Goal: Task Accomplishment & Management: Complete application form

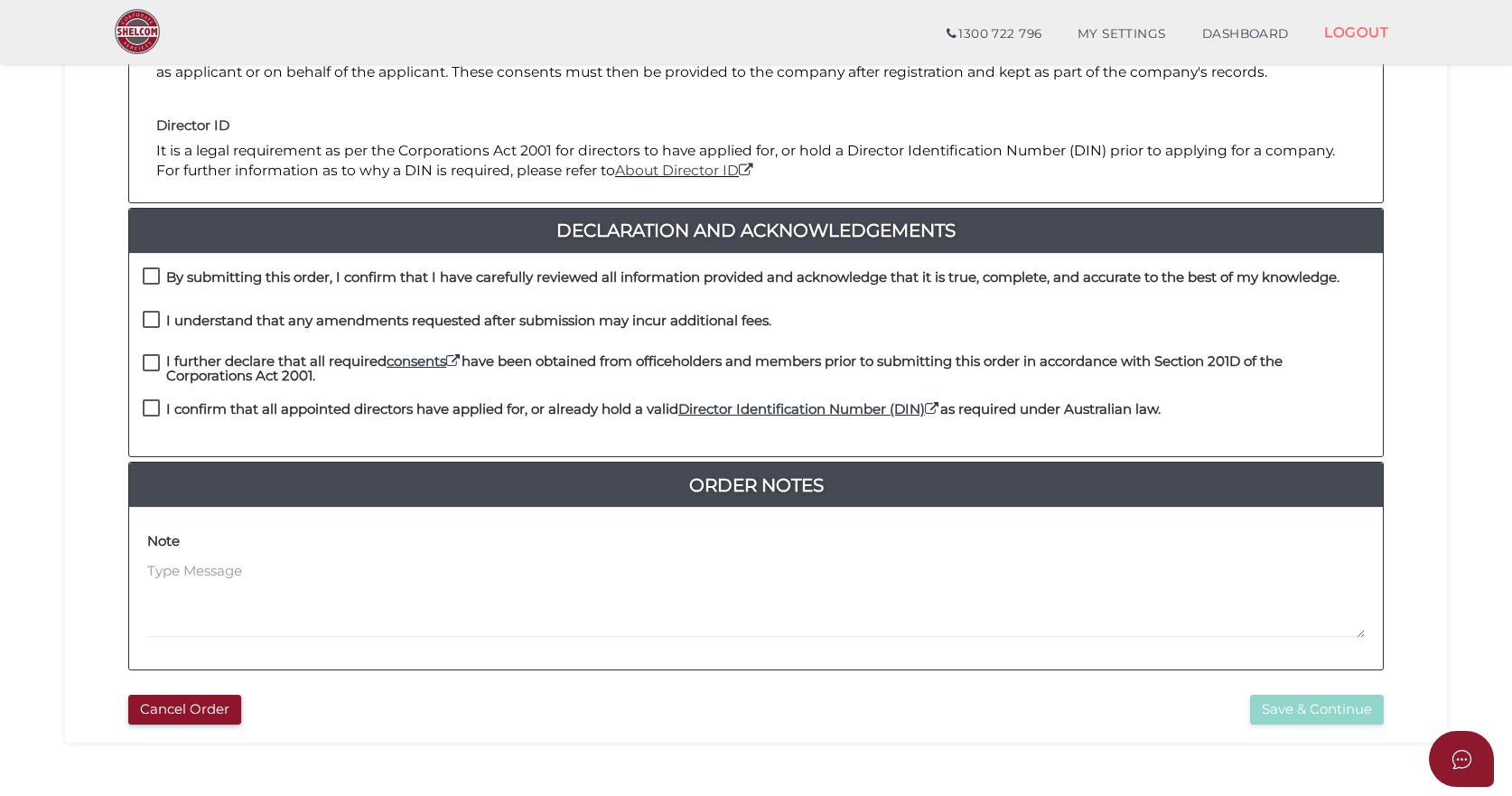
scroll to position [271, 0]
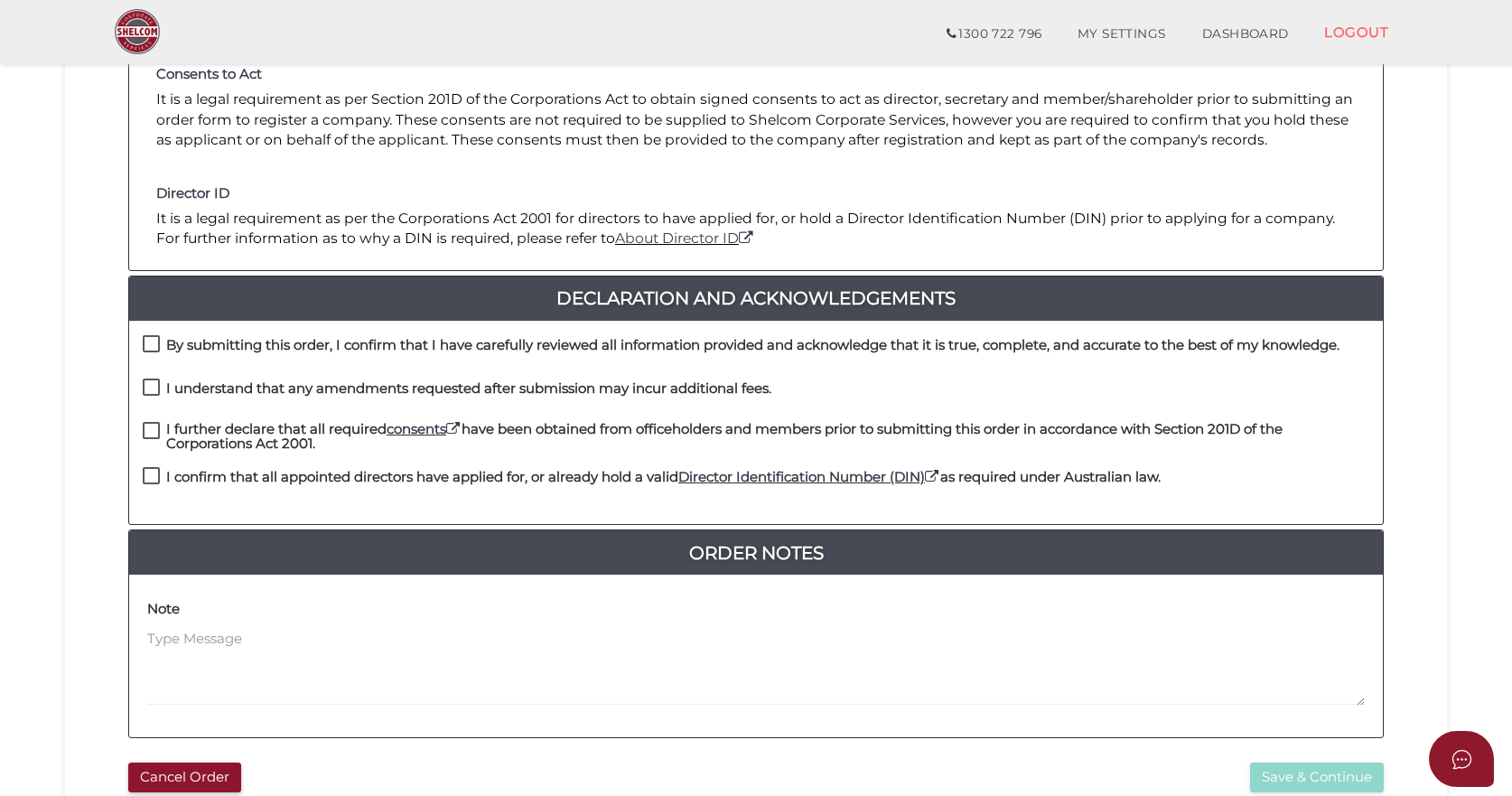
click at [145, 342] on label "By submitting this order, I confirm that I have carefully reviewed all informat…" at bounding box center [741, 349] width 1197 height 23
checkbox input "true"
click at [149, 393] on label "I understand that any amendments requested after submission may incur additiona…" at bounding box center [457, 393] width 629 height 23
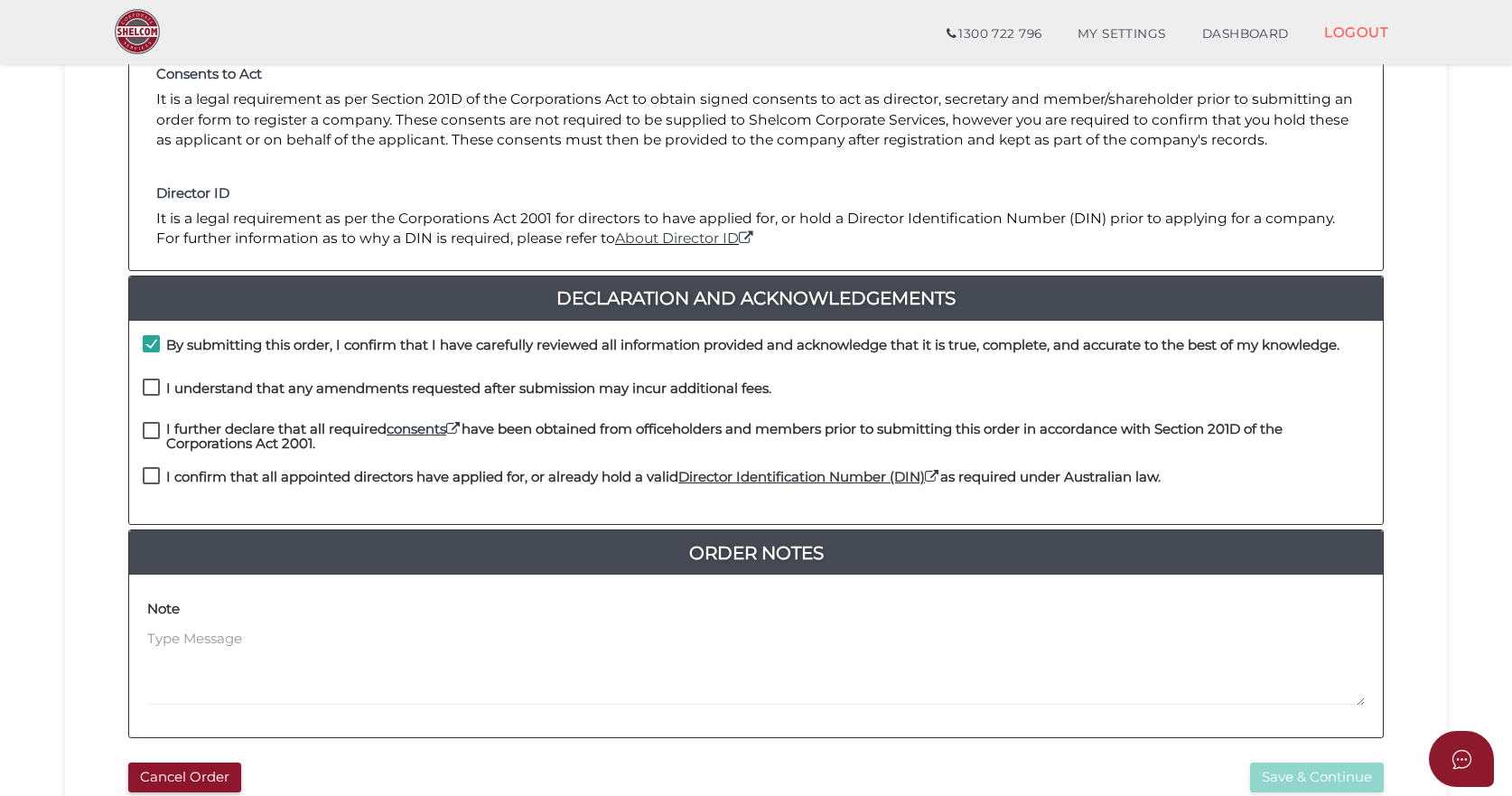
checkbox input "true"
click at [148, 433] on label "I further declare that all required consents have been obtained from officehold…" at bounding box center [756, 433] width 1227 height 23
checkbox input "true"
click at [425, 428] on link "consents" at bounding box center [423, 429] width 75 height 17
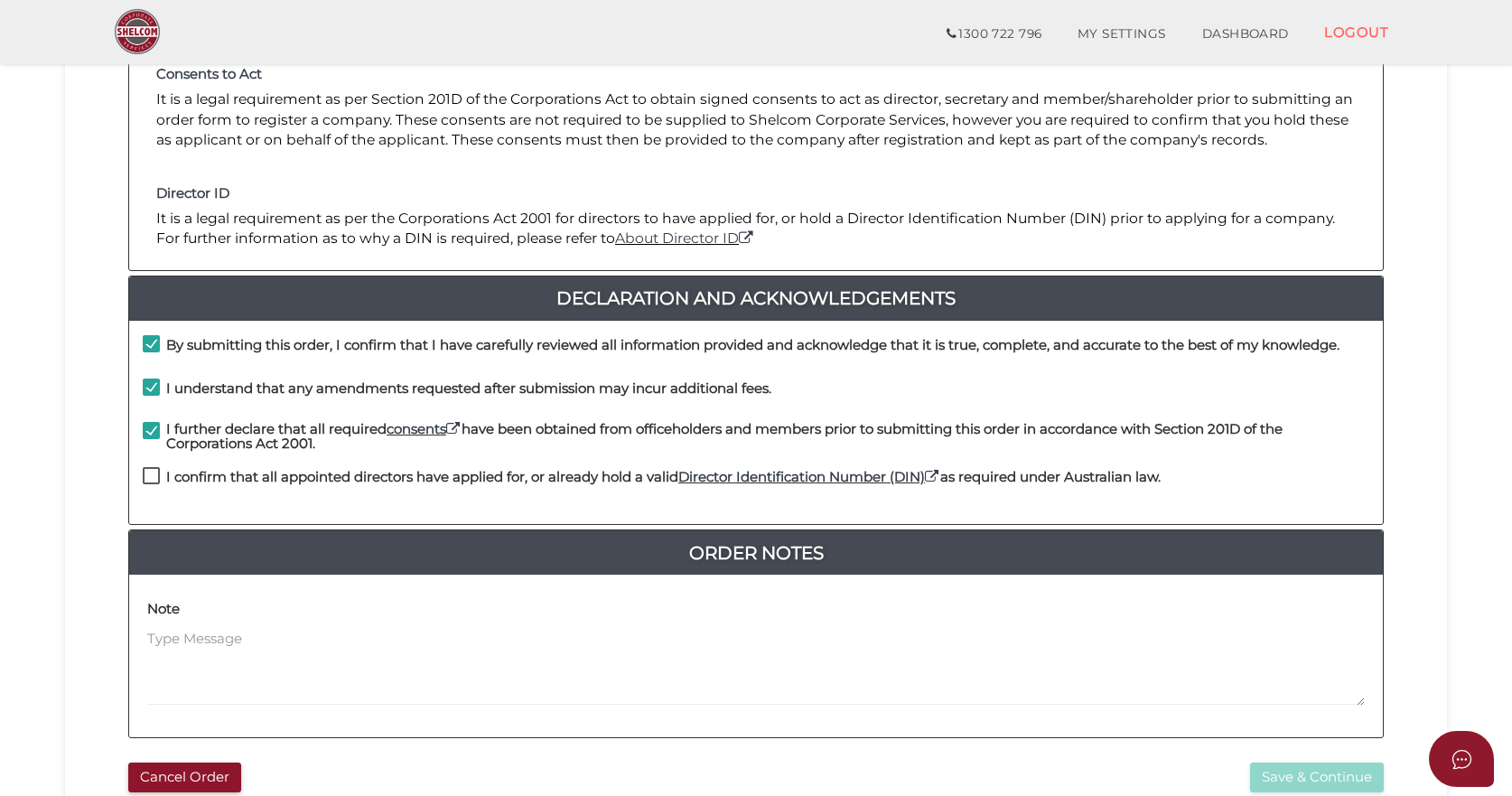
click at [156, 470] on label "I confirm that all appointed directors have applied for, or already hold a vali…" at bounding box center [651, 481] width 1018 height 23
checkbox input "true"
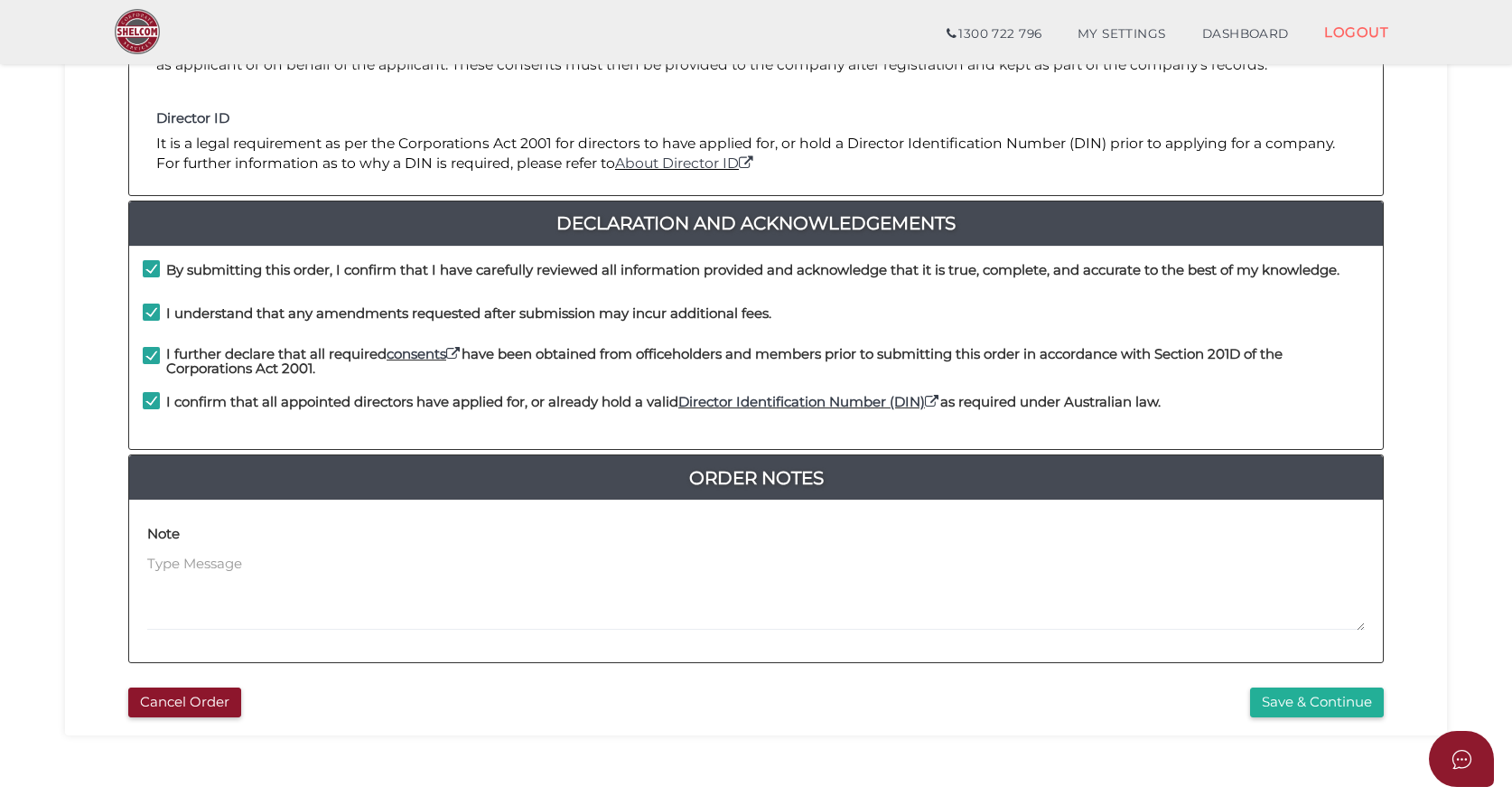
scroll to position [444, 0]
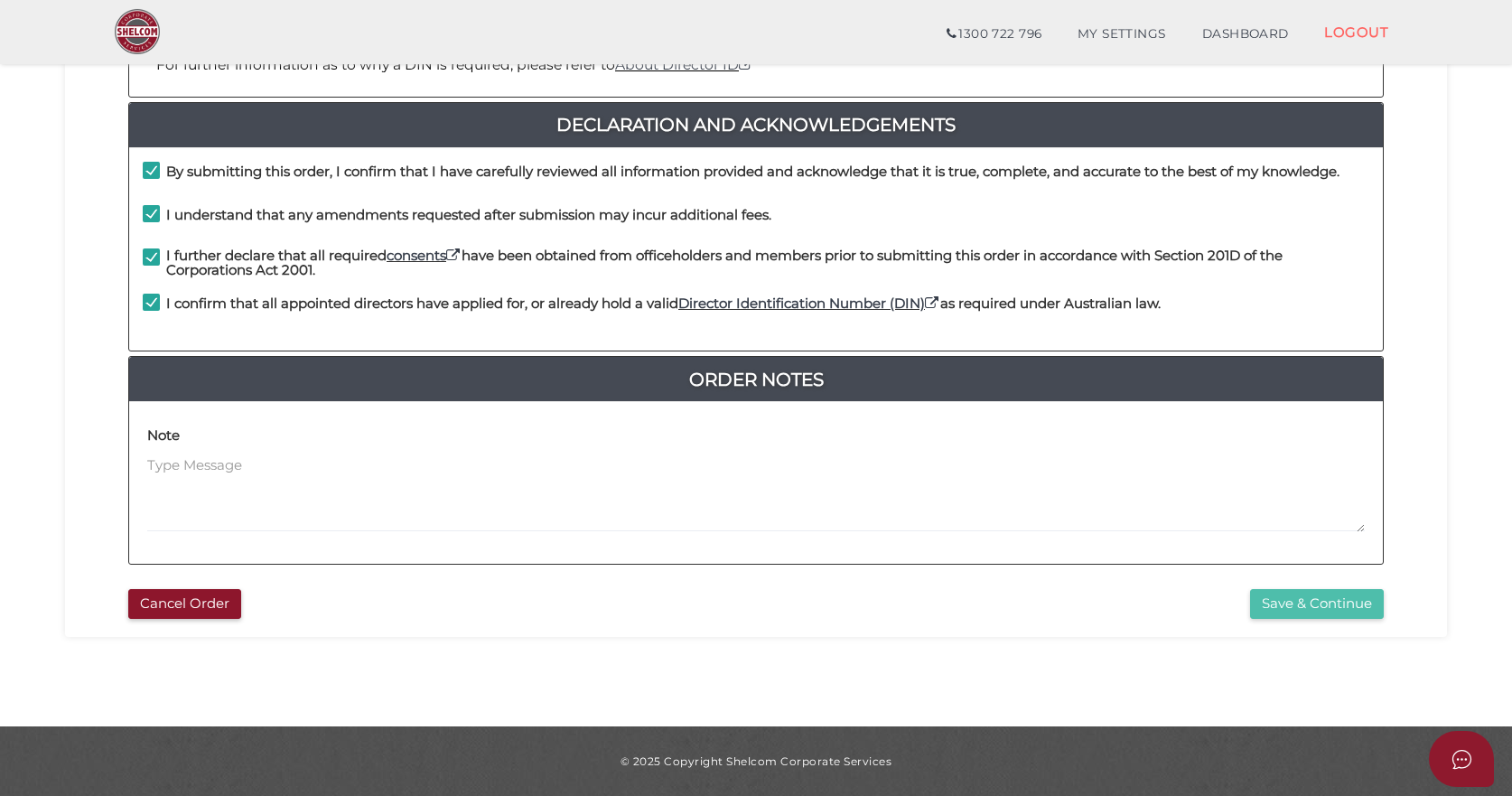
click at [1307, 603] on button "Save & Continue" at bounding box center [1317, 603] width 133 height 29
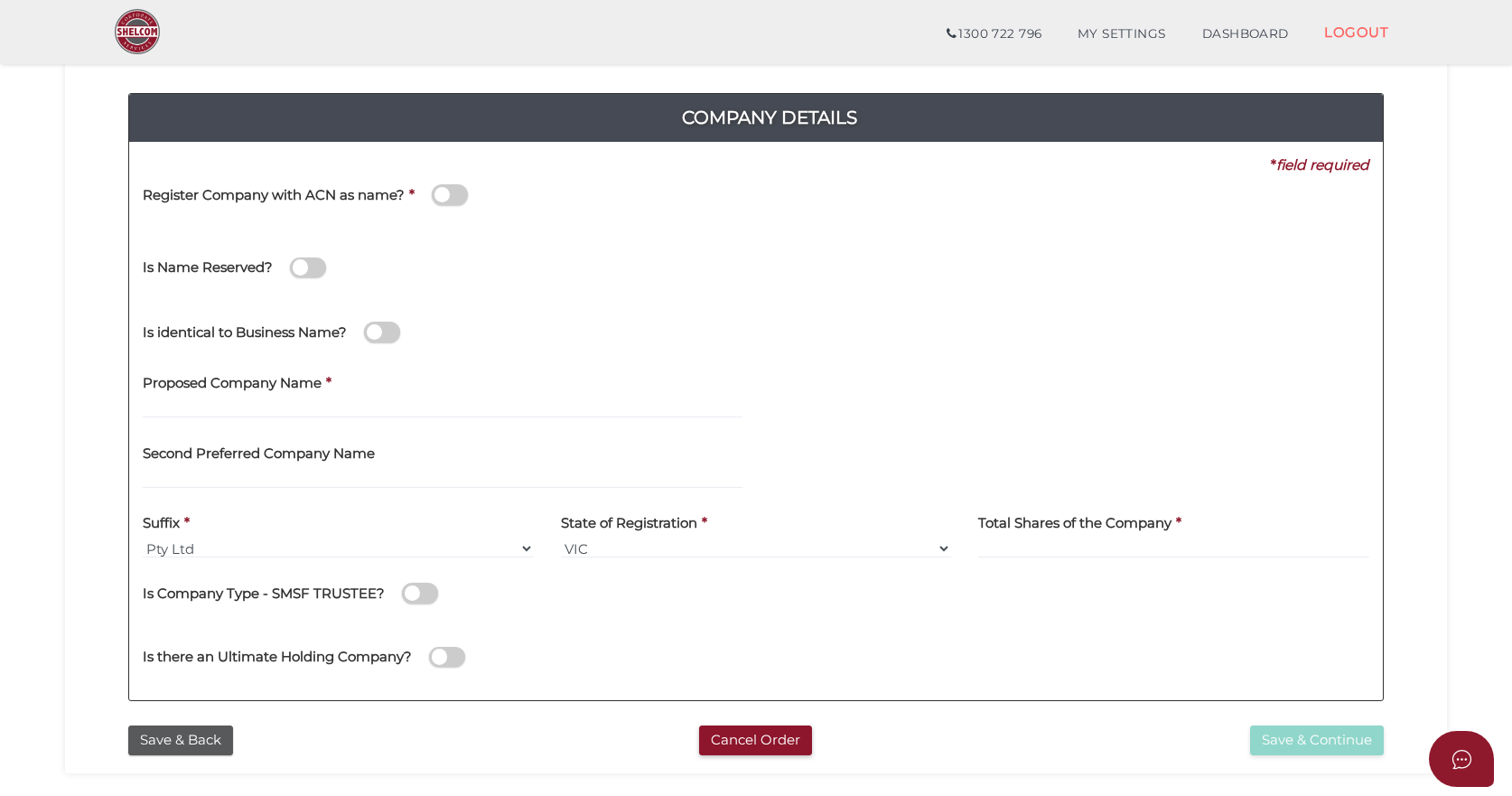
scroll to position [181, 0]
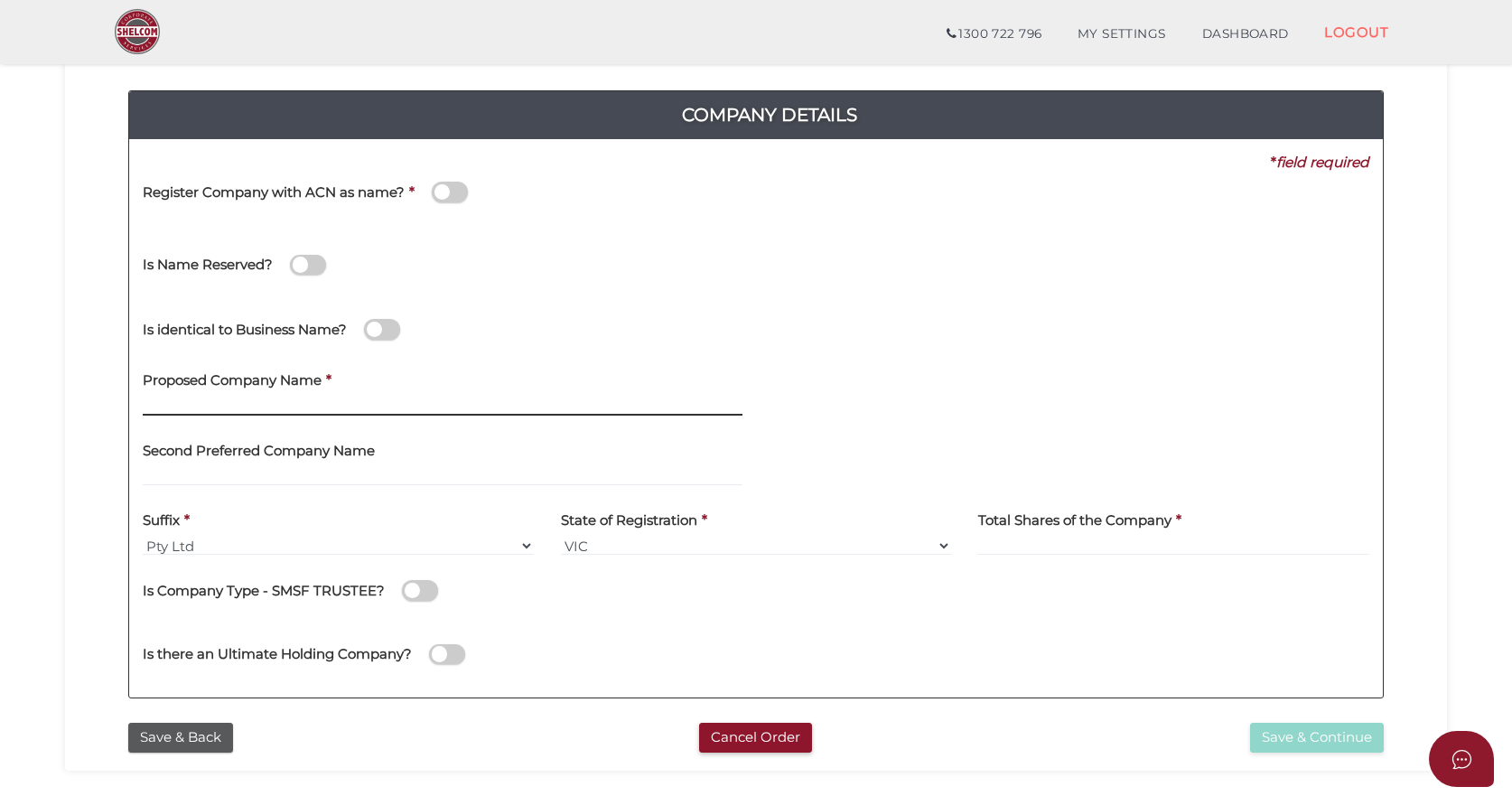
click at [217, 400] on input "text" at bounding box center [443, 405] width 600 height 20
type input "Cardinali Projects"
click at [983, 542] on input at bounding box center [1173, 545] width 391 height 20
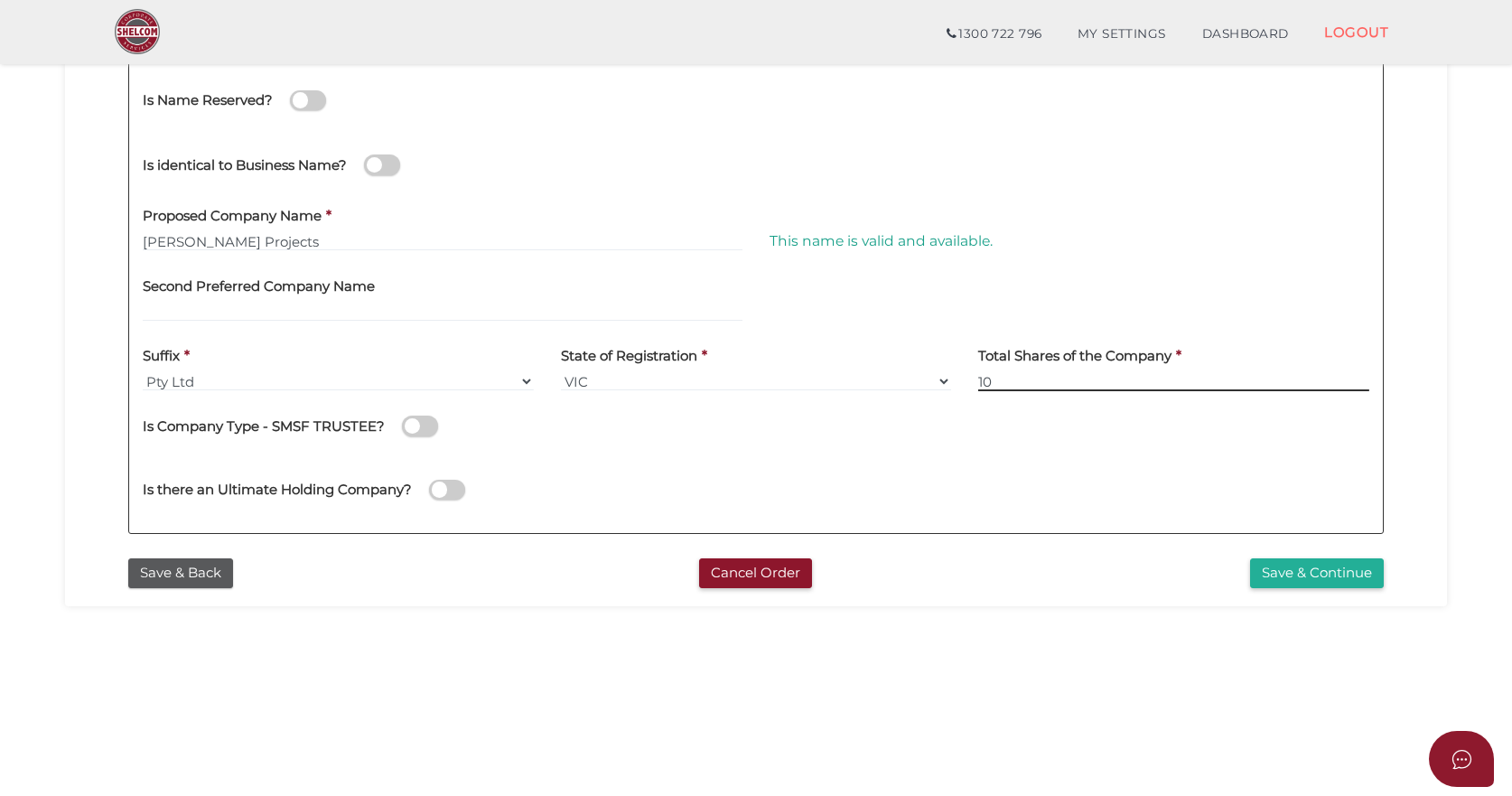
scroll to position [362, 0]
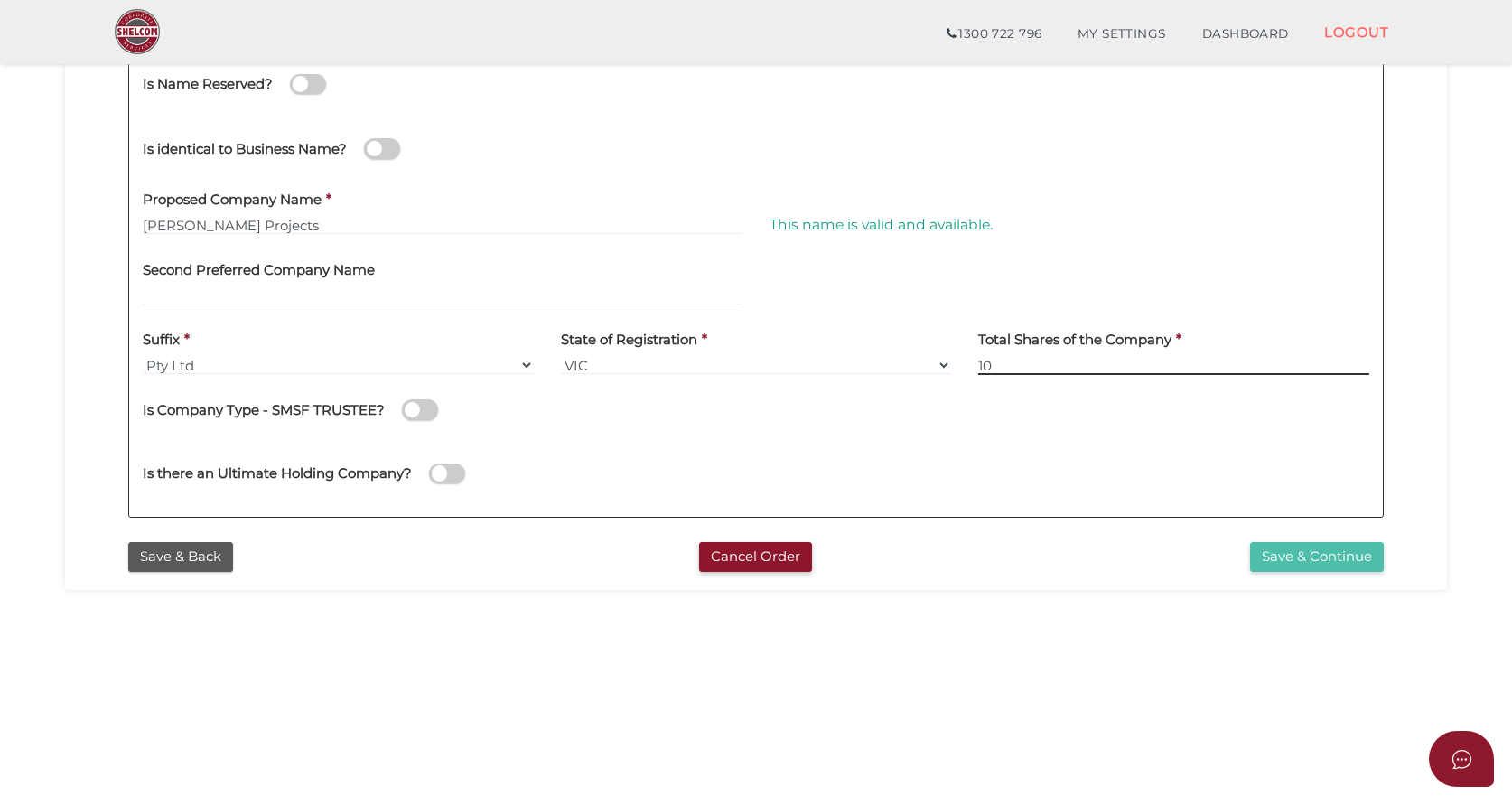
type input "10"
click at [1315, 558] on button "Save & Continue" at bounding box center [1317, 556] width 133 height 29
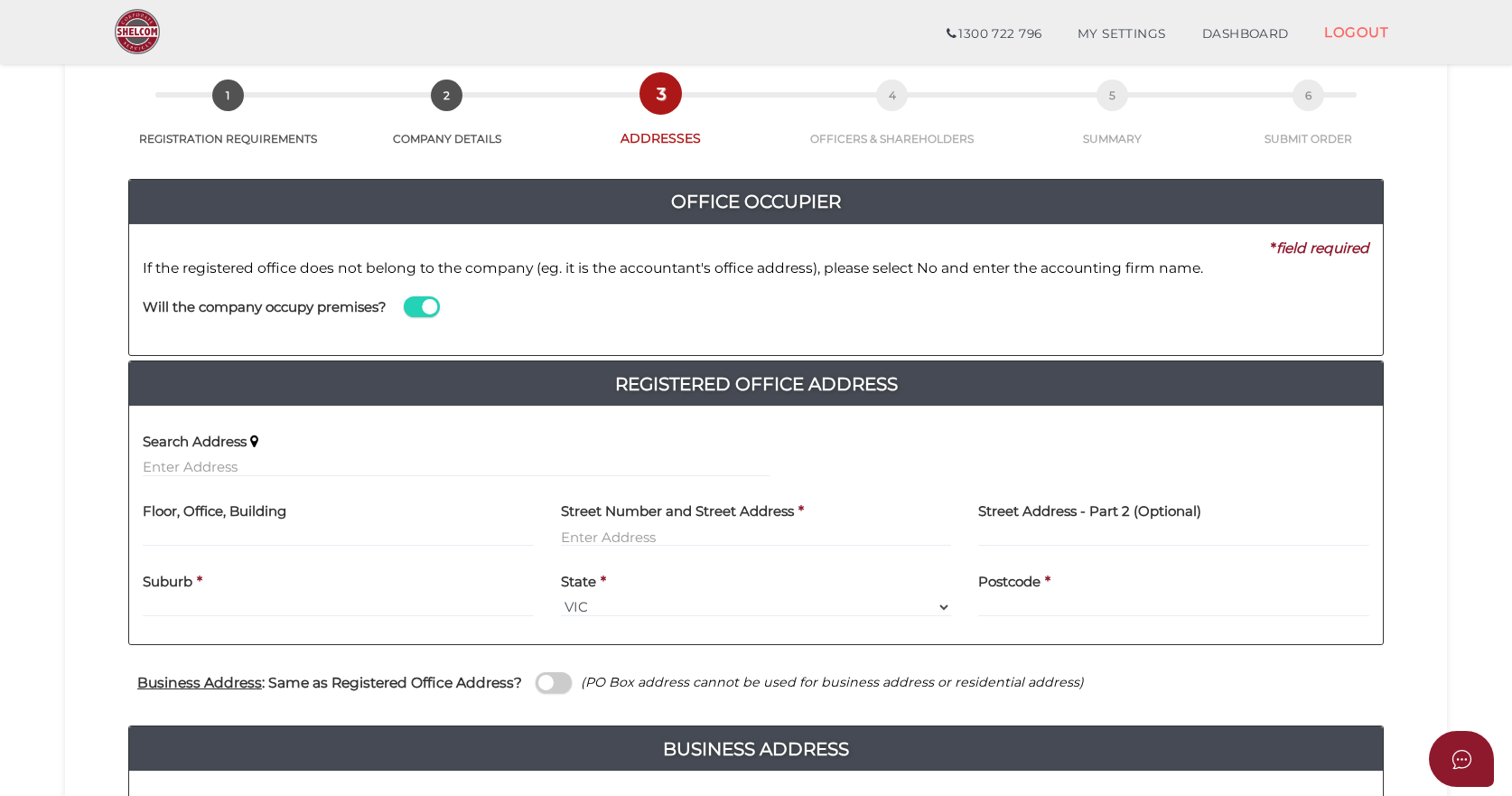
scroll to position [90, 0]
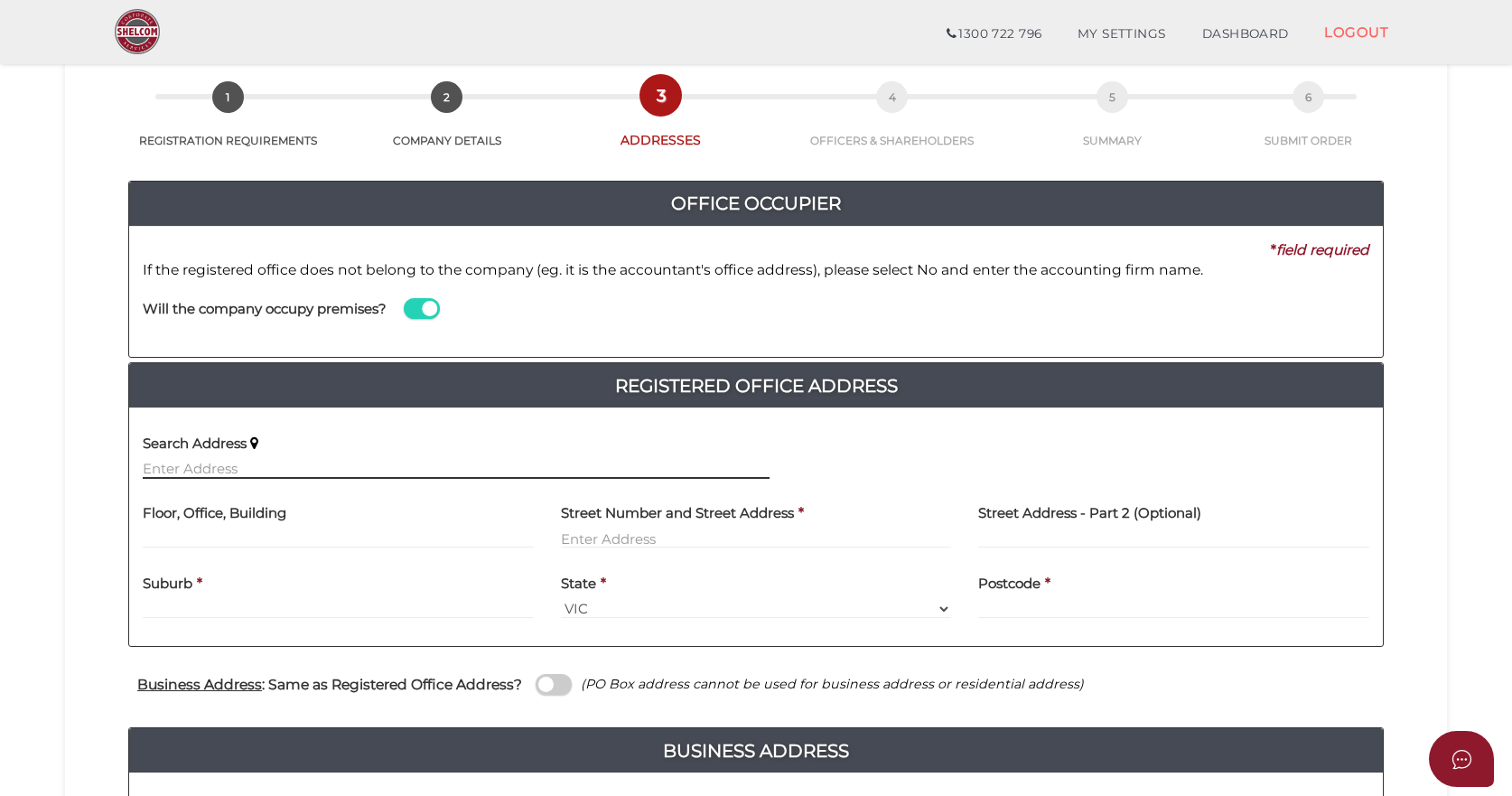
click at [225, 467] on input "text" at bounding box center [456, 469] width 627 height 20
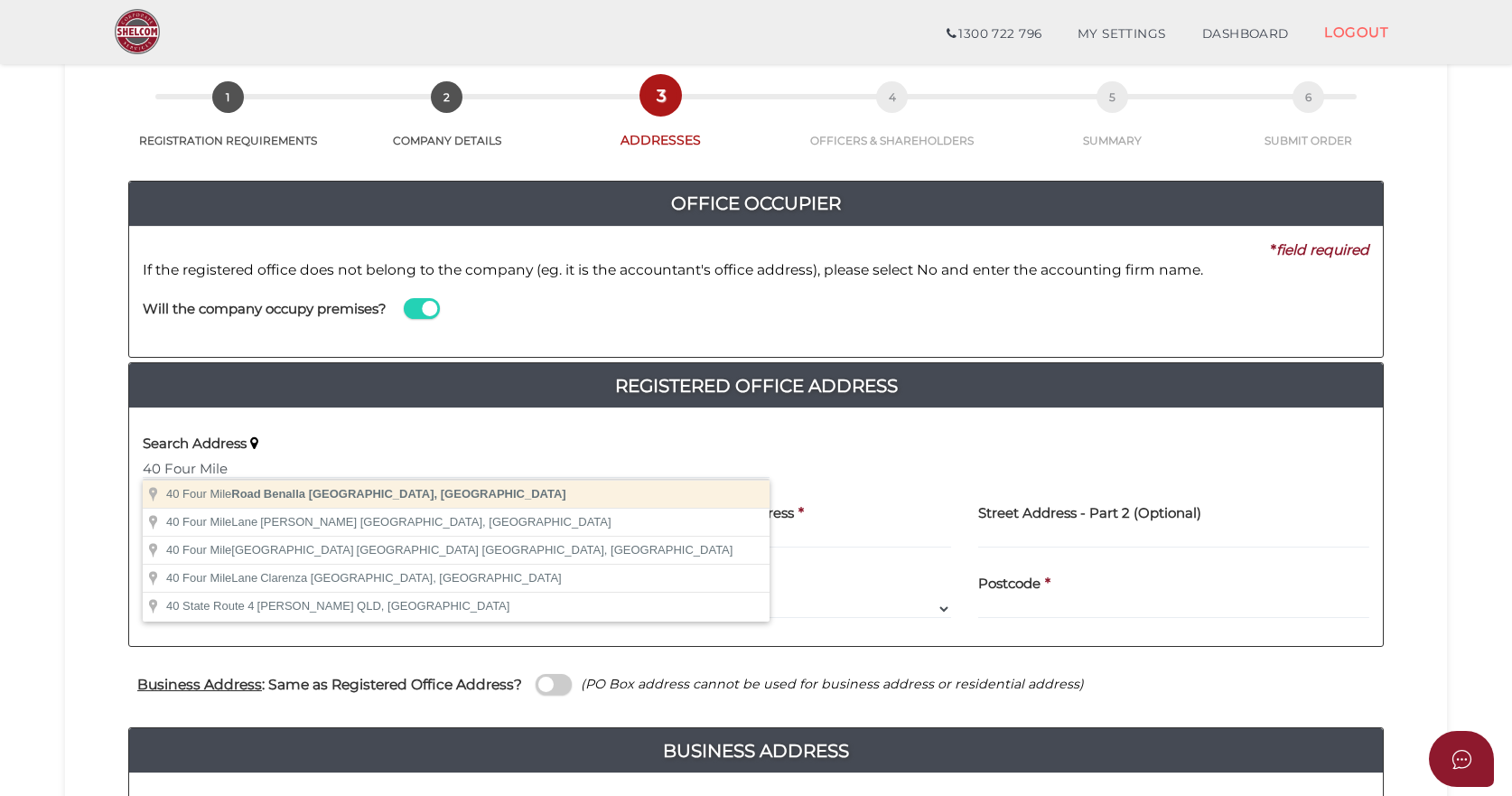
type input "[STREET_ADDRESS]"
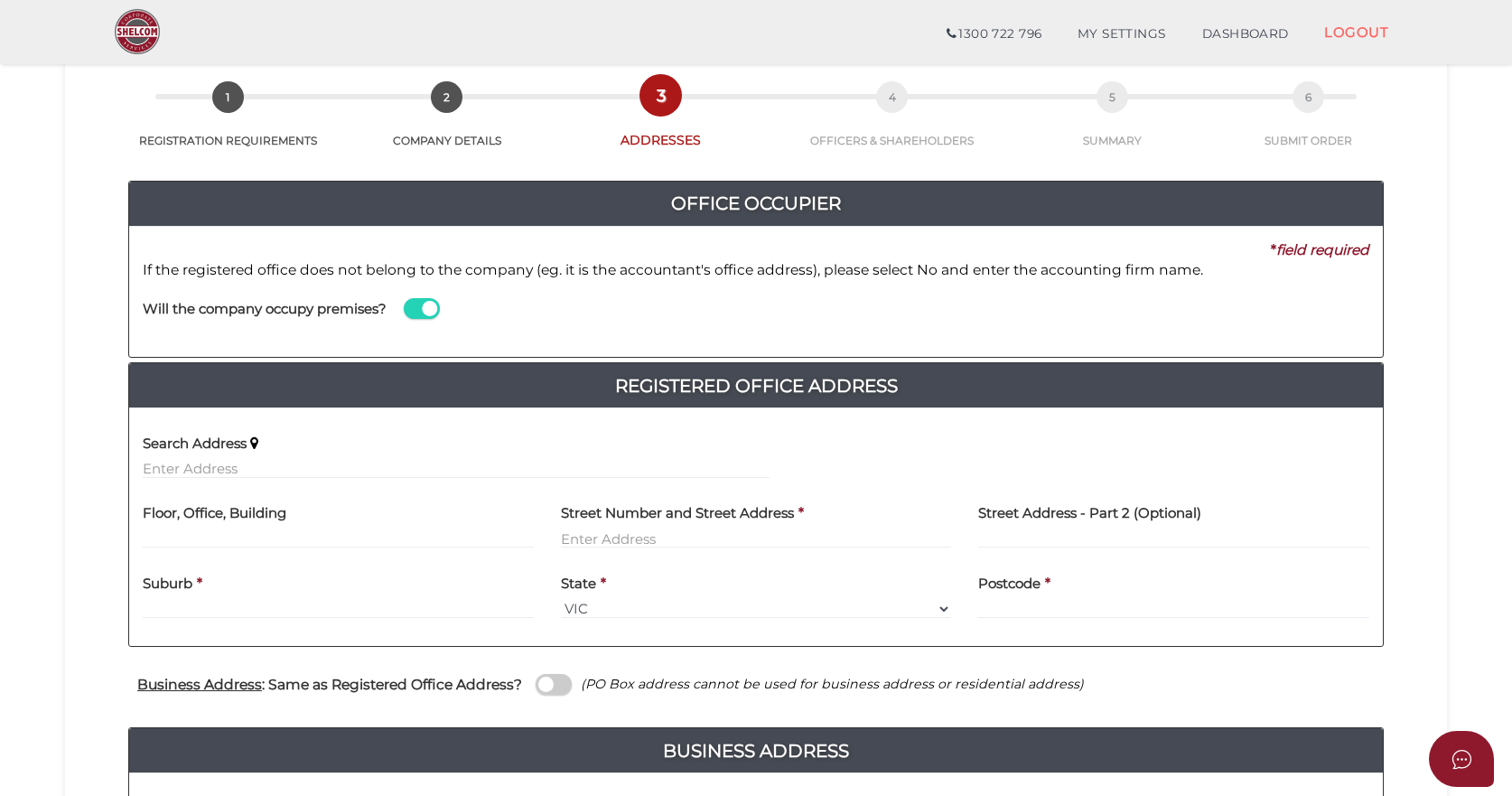
type input "[STREET_ADDRESS]"
type input "Benalla"
select select "VIC"
type input "3672"
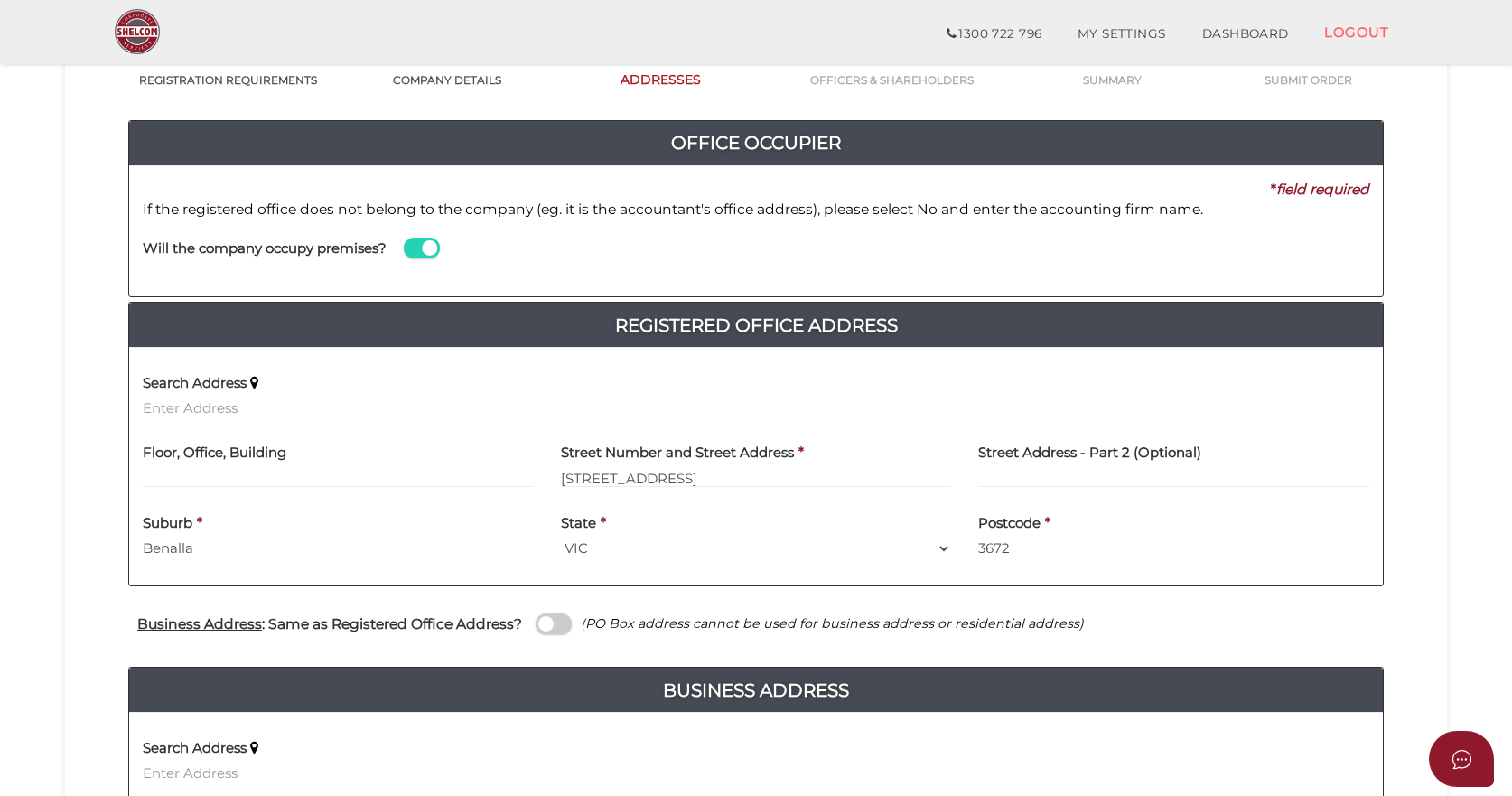
scroll to position [271, 0]
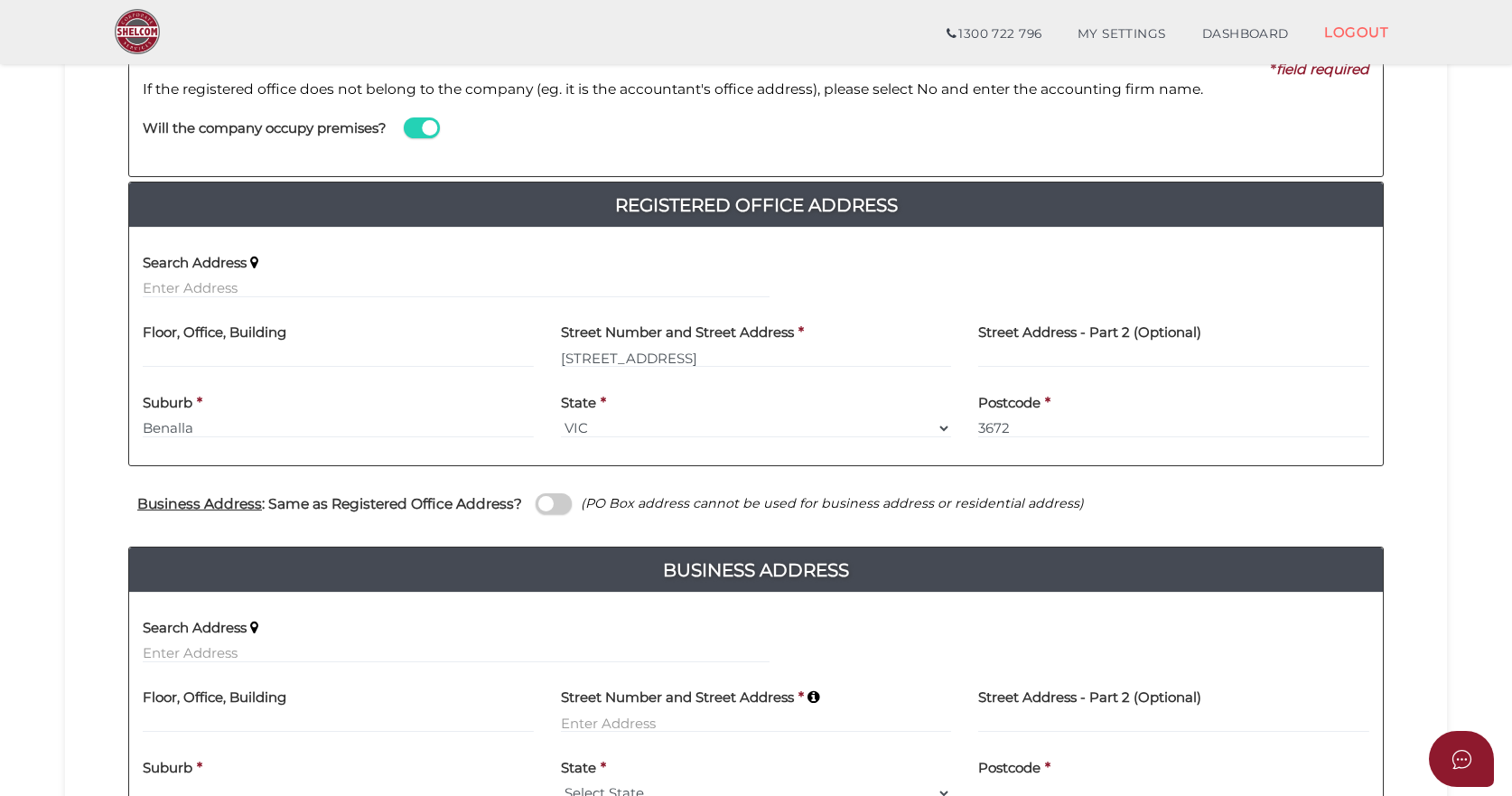
click at [542, 503] on span at bounding box center [554, 504] width 36 height 21
click at [0, 0] on input "checkbox" at bounding box center [0, 0] width 0 height 0
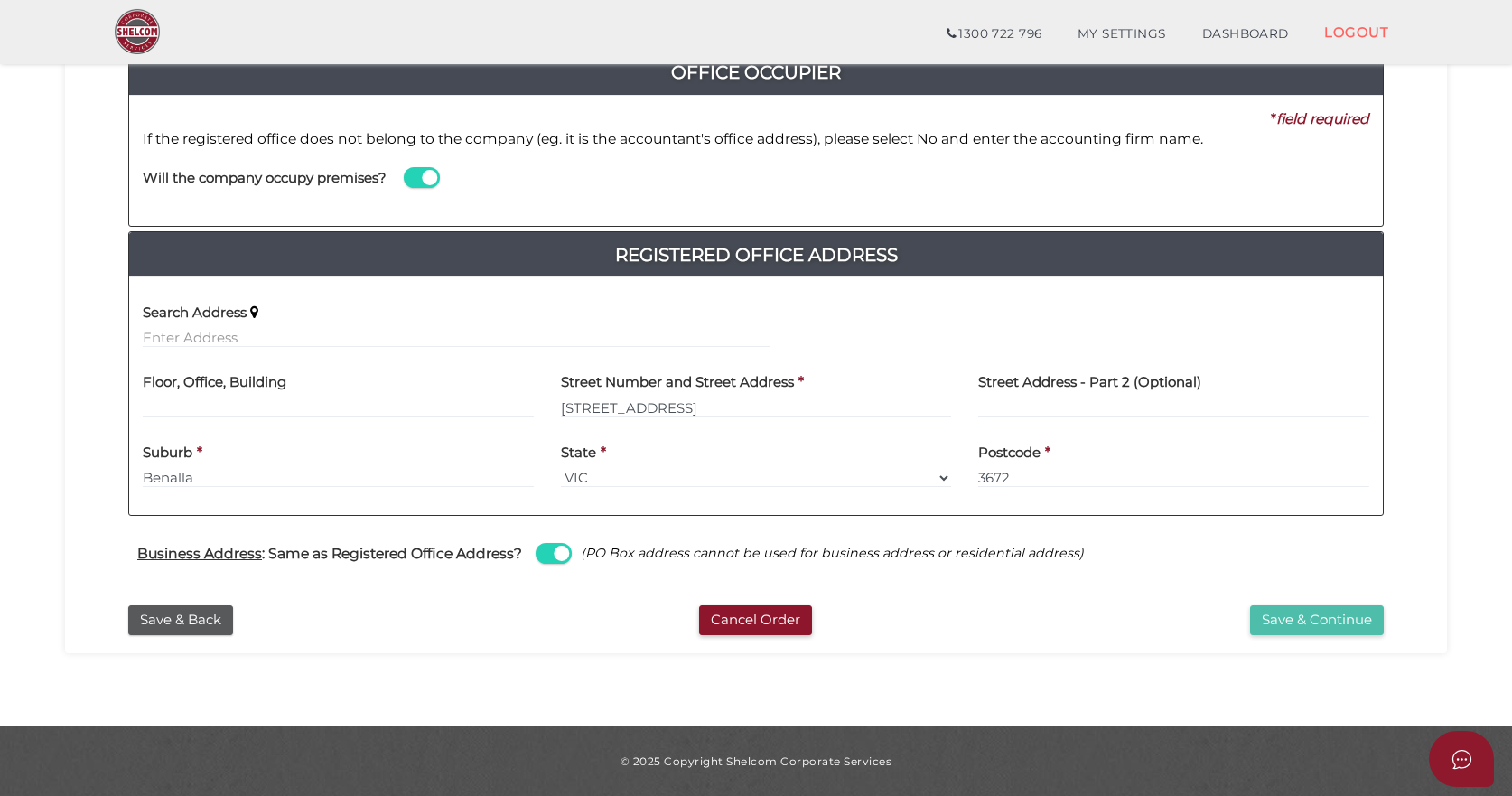
click at [1300, 616] on button "Save & Continue" at bounding box center [1317, 619] width 133 height 29
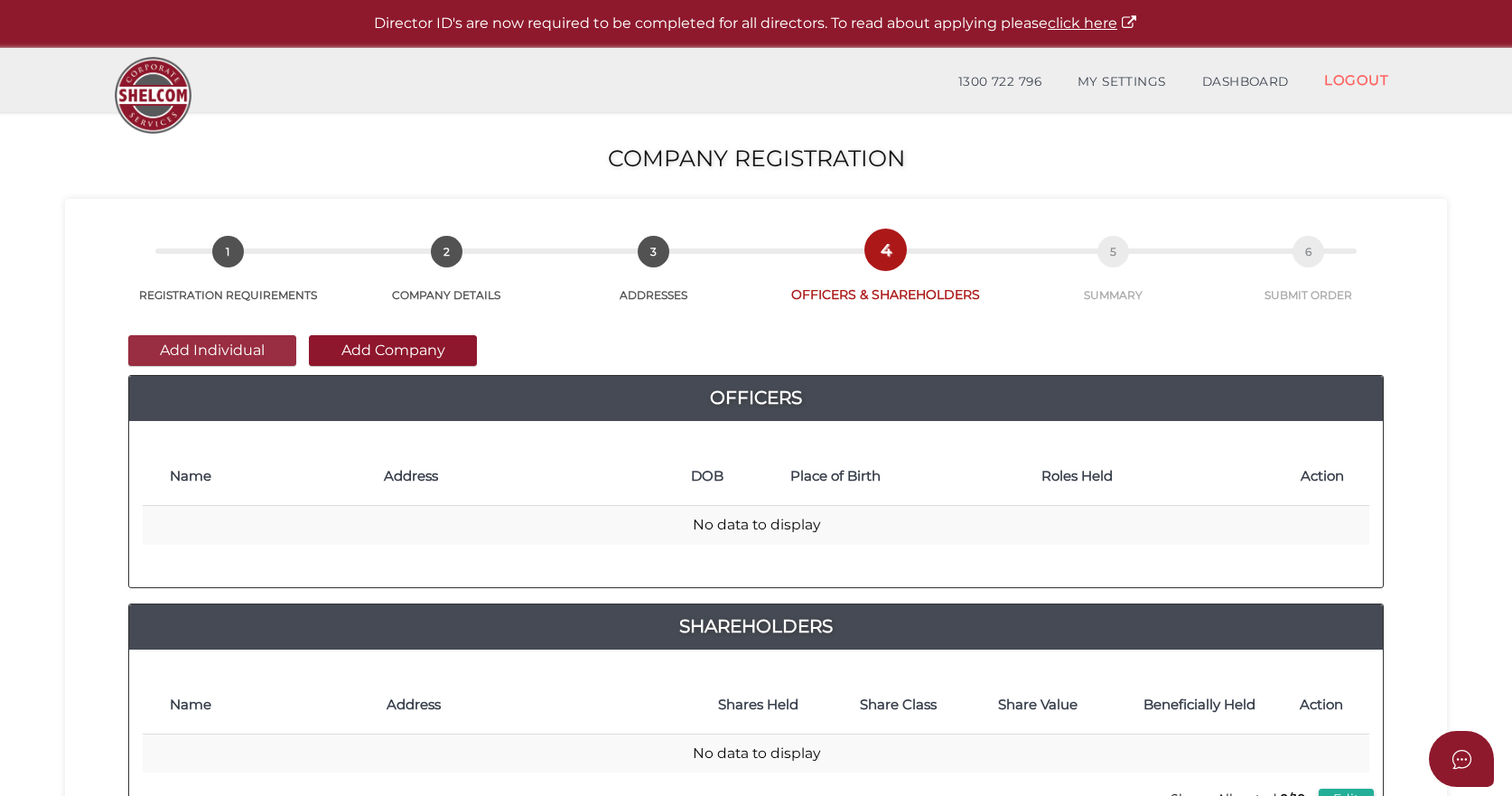
click at [216, 350] on button "Add Individual" at bounding box center [211, 350] width 168 height 30
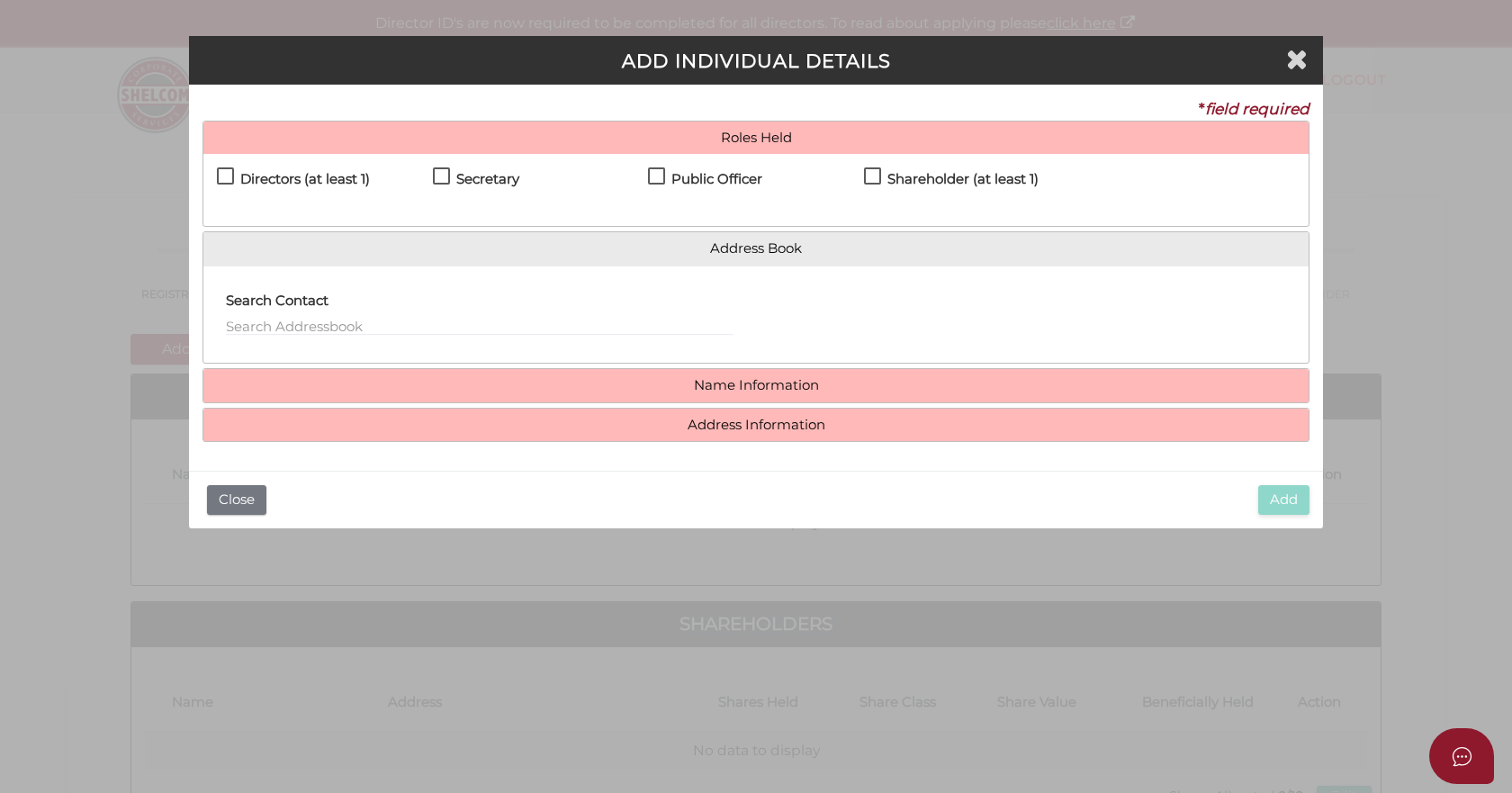
click at [232, 182] on label "Directors (at least 1)" at bounding box center [293, 183] width 153 height 23
checkbox input "true"
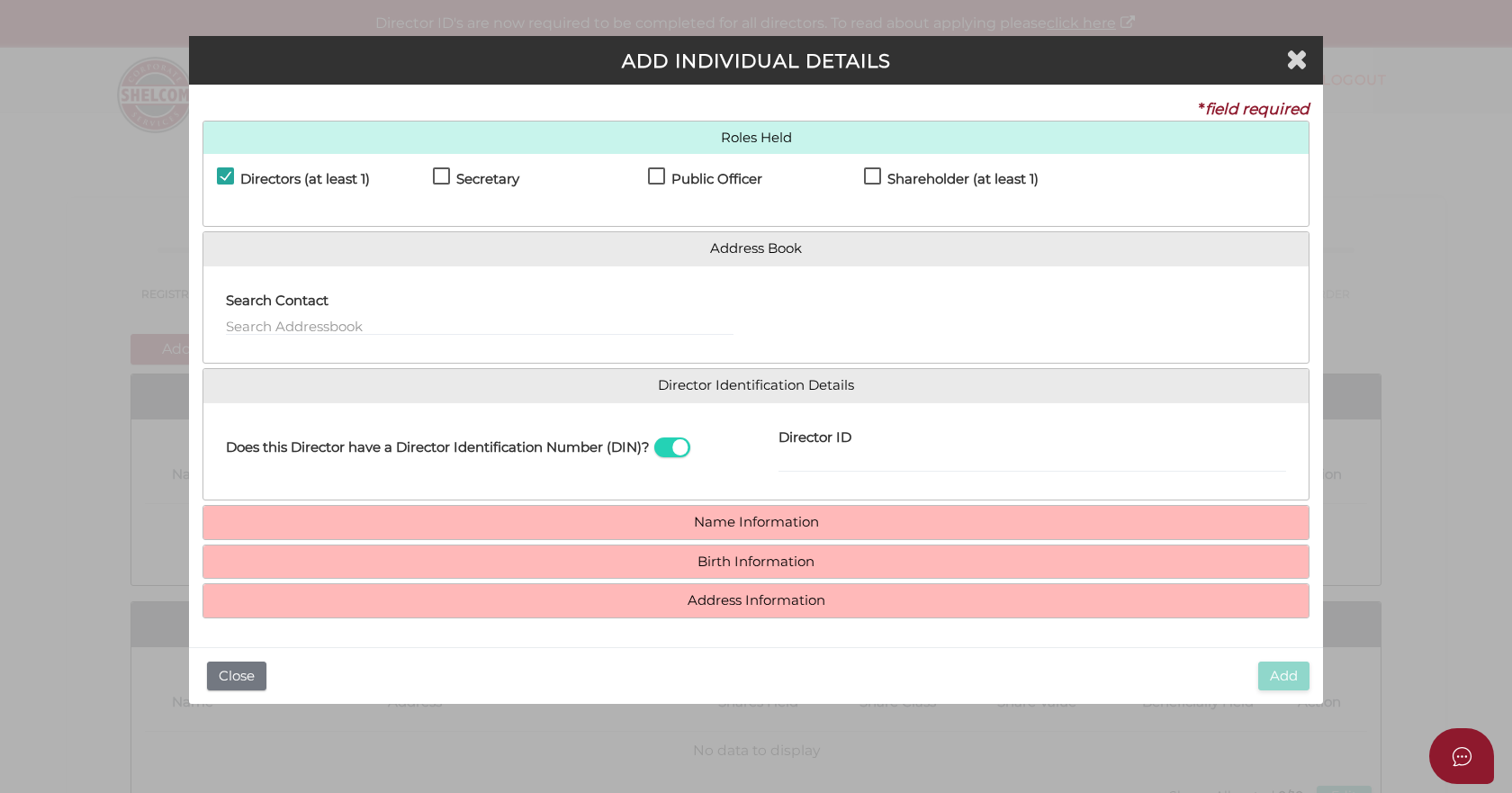
click at [435, 181] on label "Secretary" at bounding box center [476, 183] width 87 height 23
checkbox input "true"
click at [660, 178] on label "Public Officer" at bounding box center [705, 183] width 114 height 23
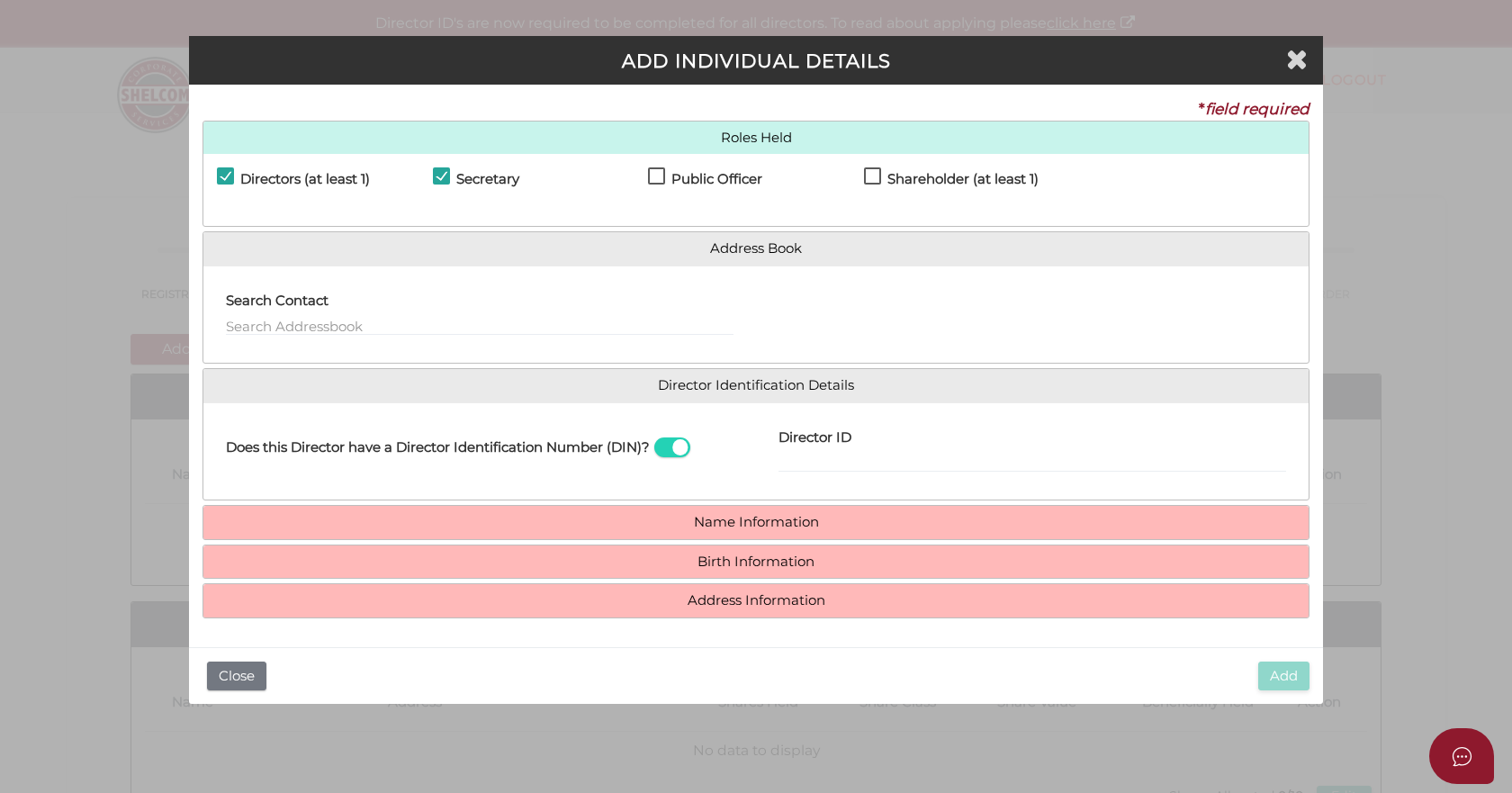
checkbox input "true"
click at [871, 172] on label "Shareholder (at least 1)" at bounding box center [951, 183] width 174 height 23
checkbox input "true"
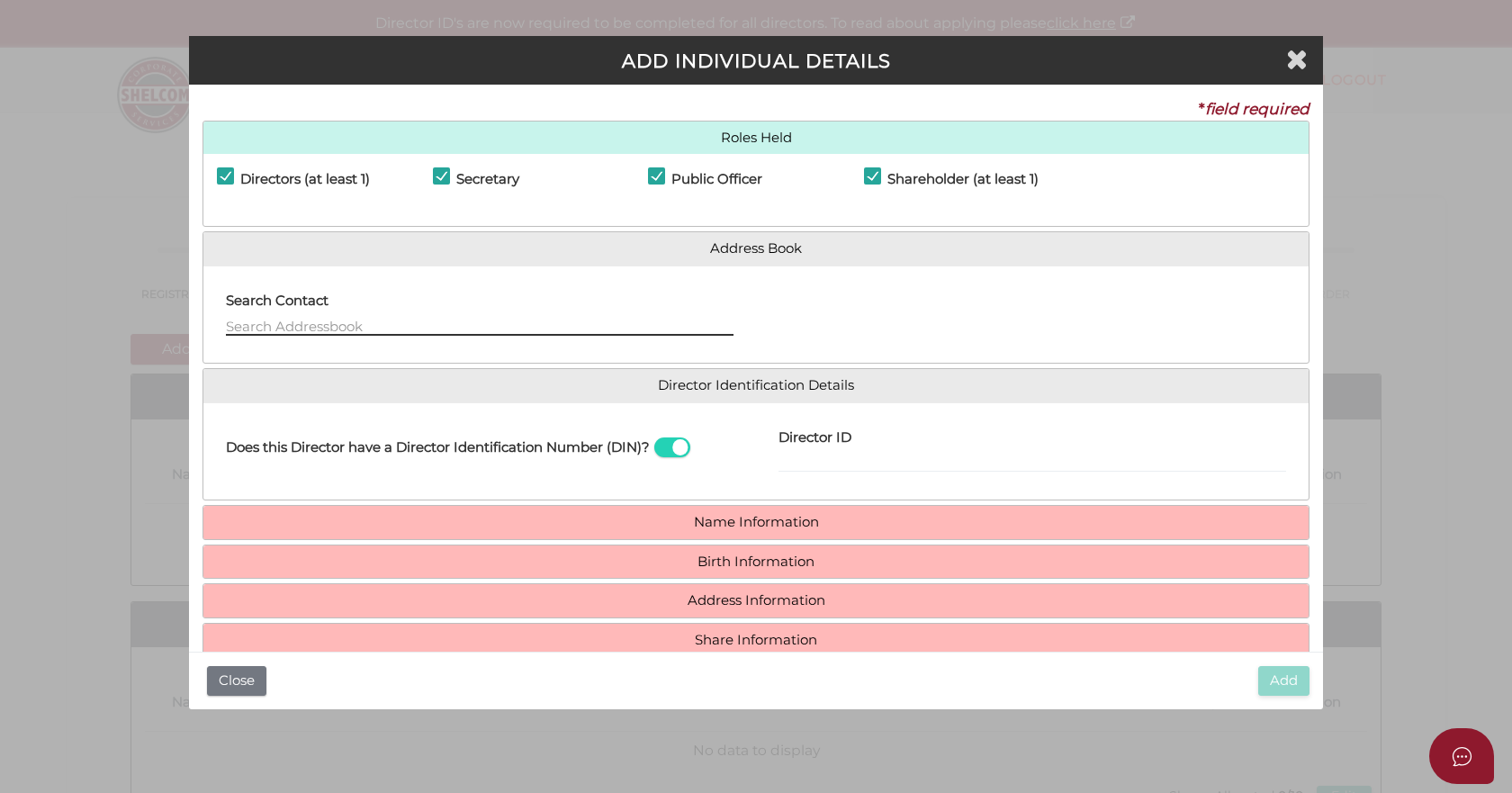
click at [338, 322] on input "text" at bounding box center [479, 325] width 507 height 20
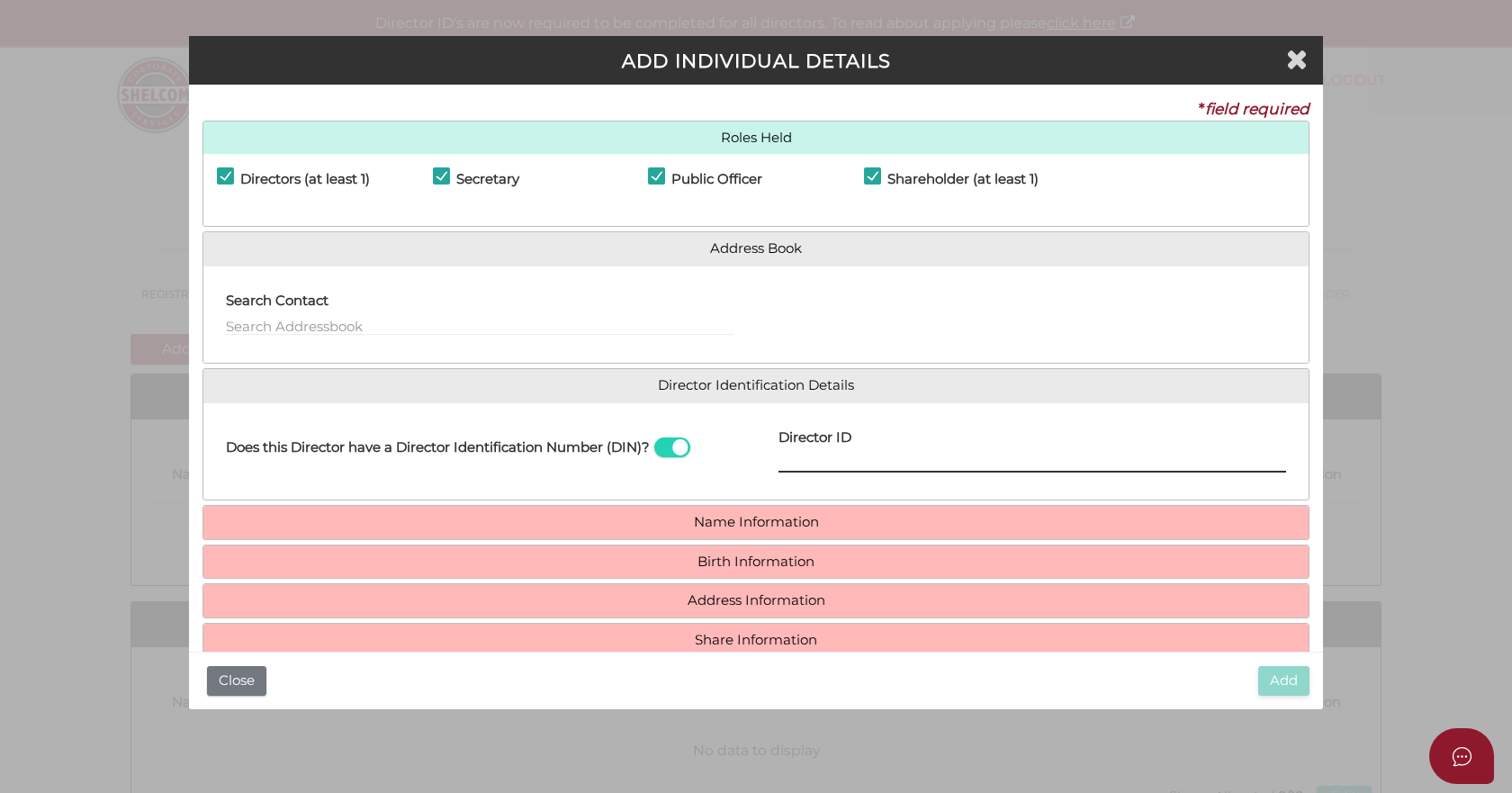
click at [828, 454] on input "Director ID" at bounding box center [1032, 462] width 507 height 20
type input "036854742606251"
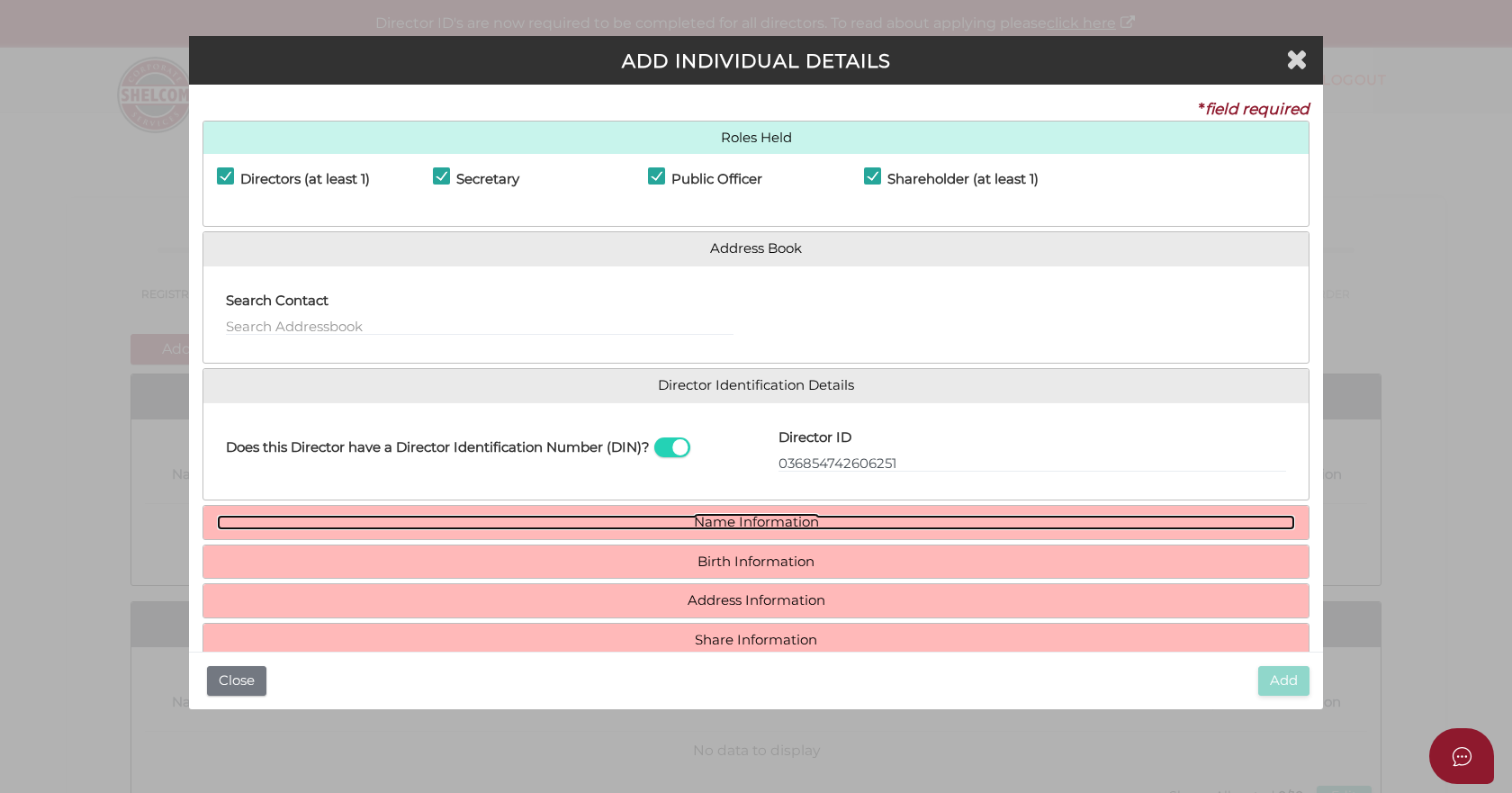
click at [737, 524] on link "Name Information" at bounding box center [756, 522] width 1078 height 15
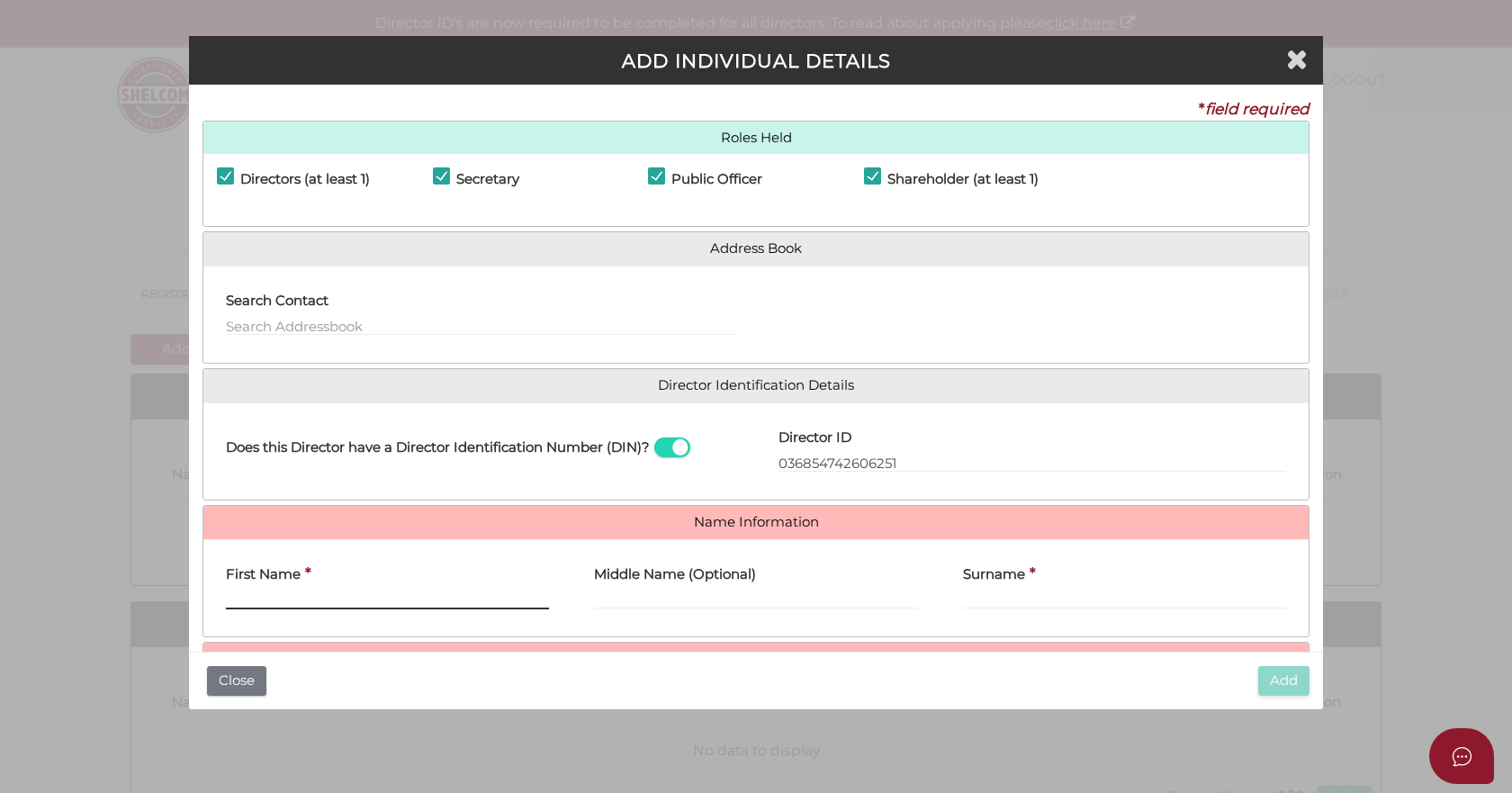
click at [307, 603] on input "First Name" at bounding box center [387, 599] width 324 height 20
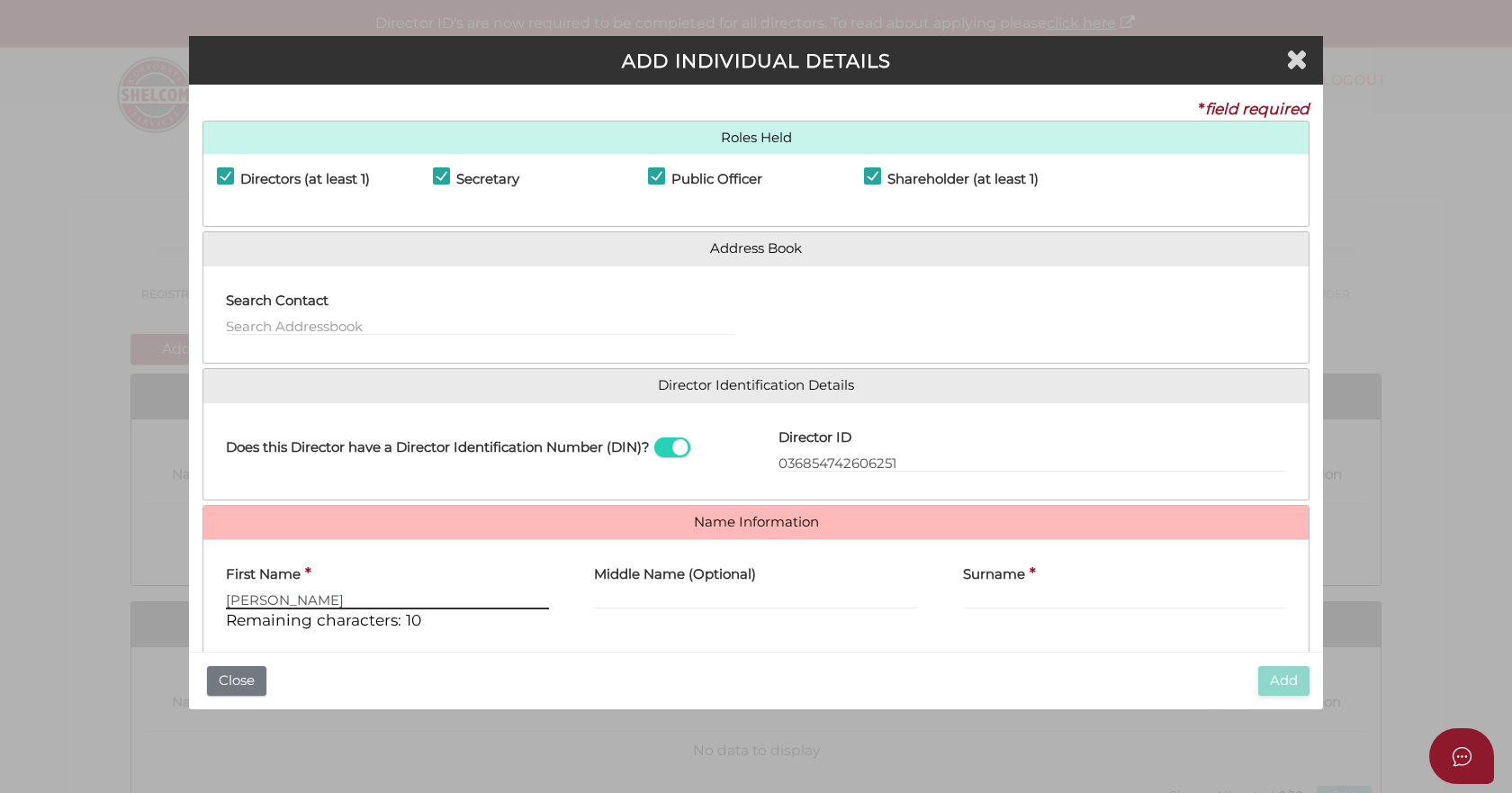
type input "Alessandro"
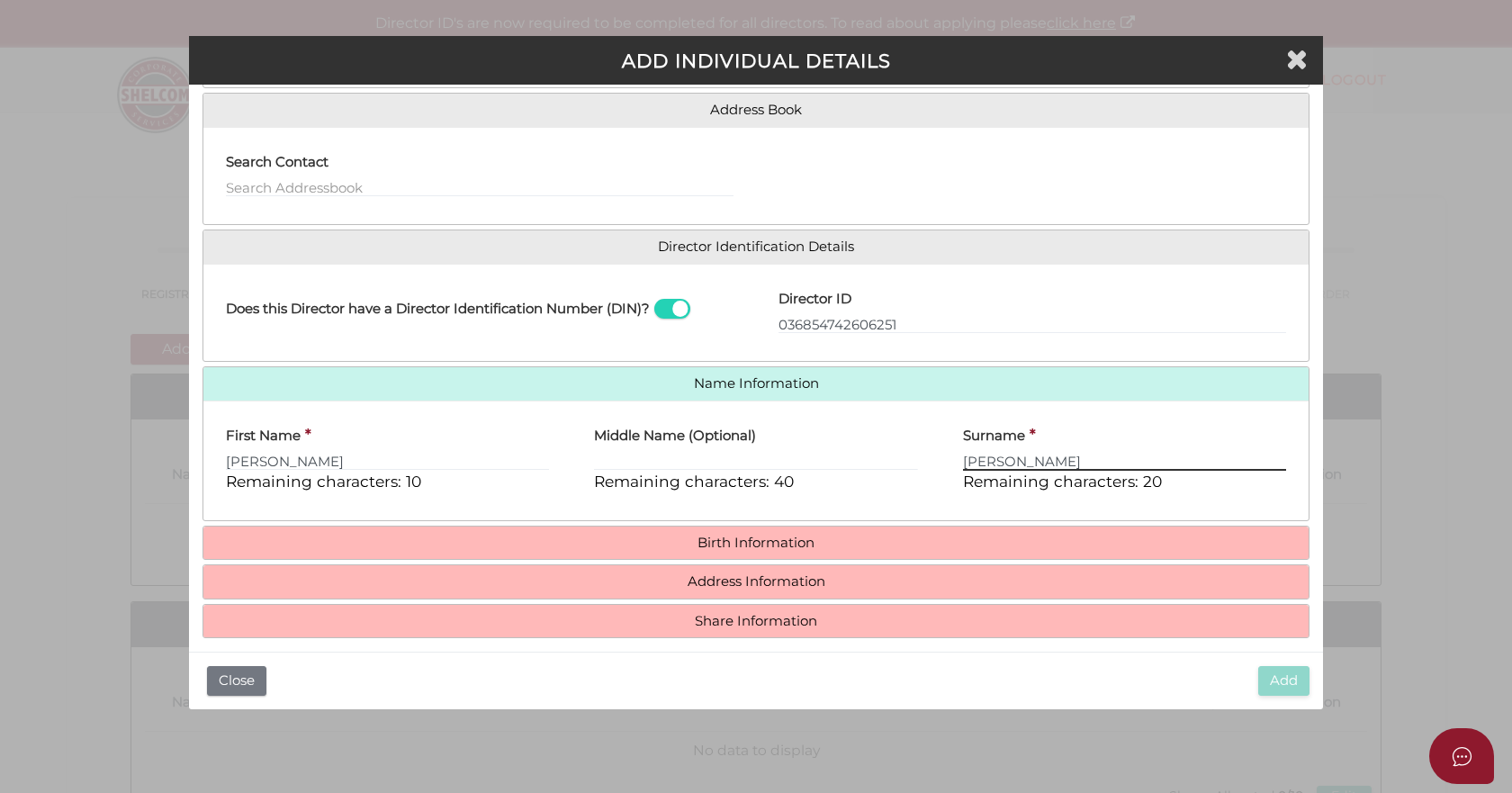
scroll to position [154, 0]
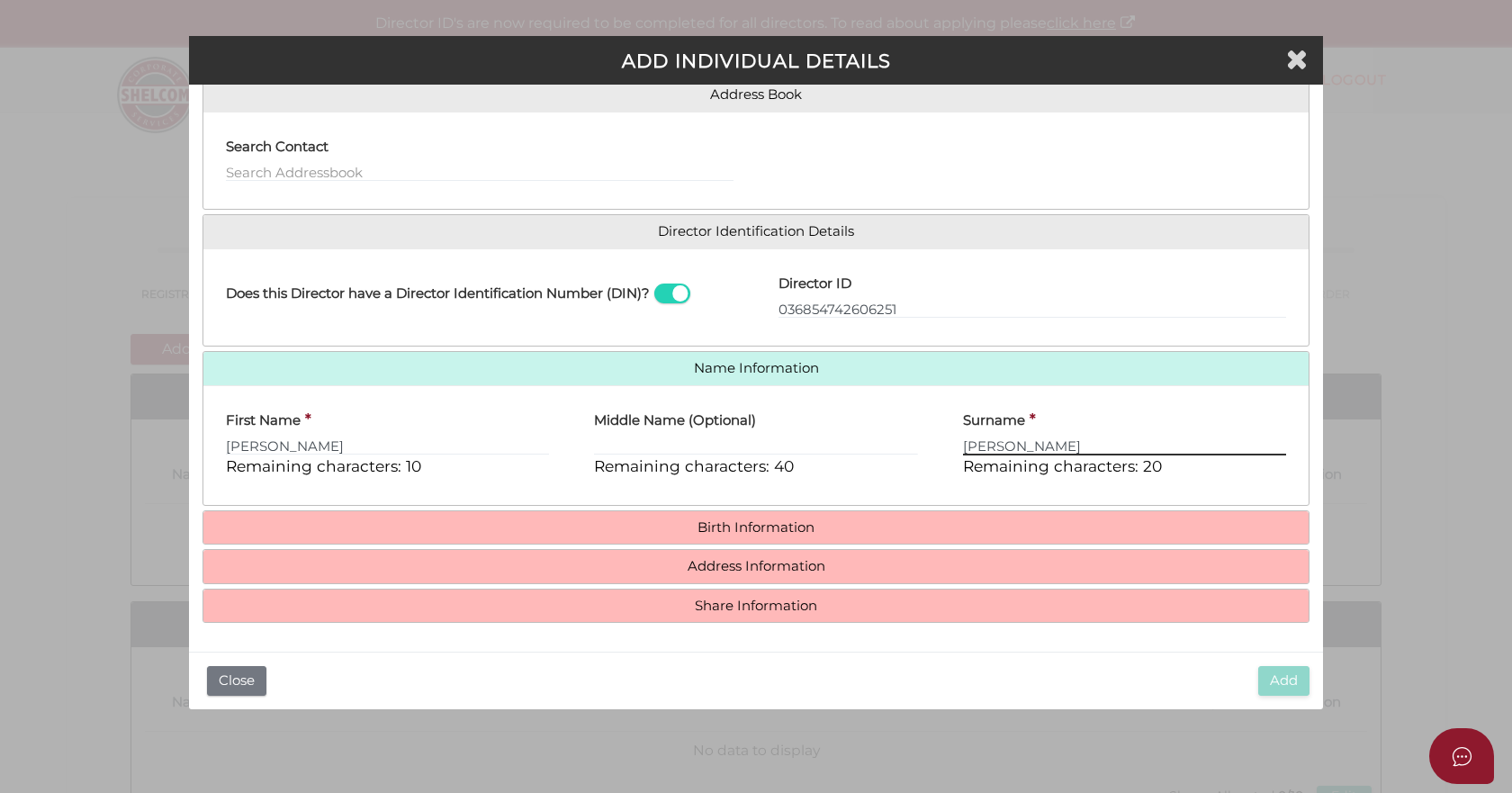
type input "Cardinali"
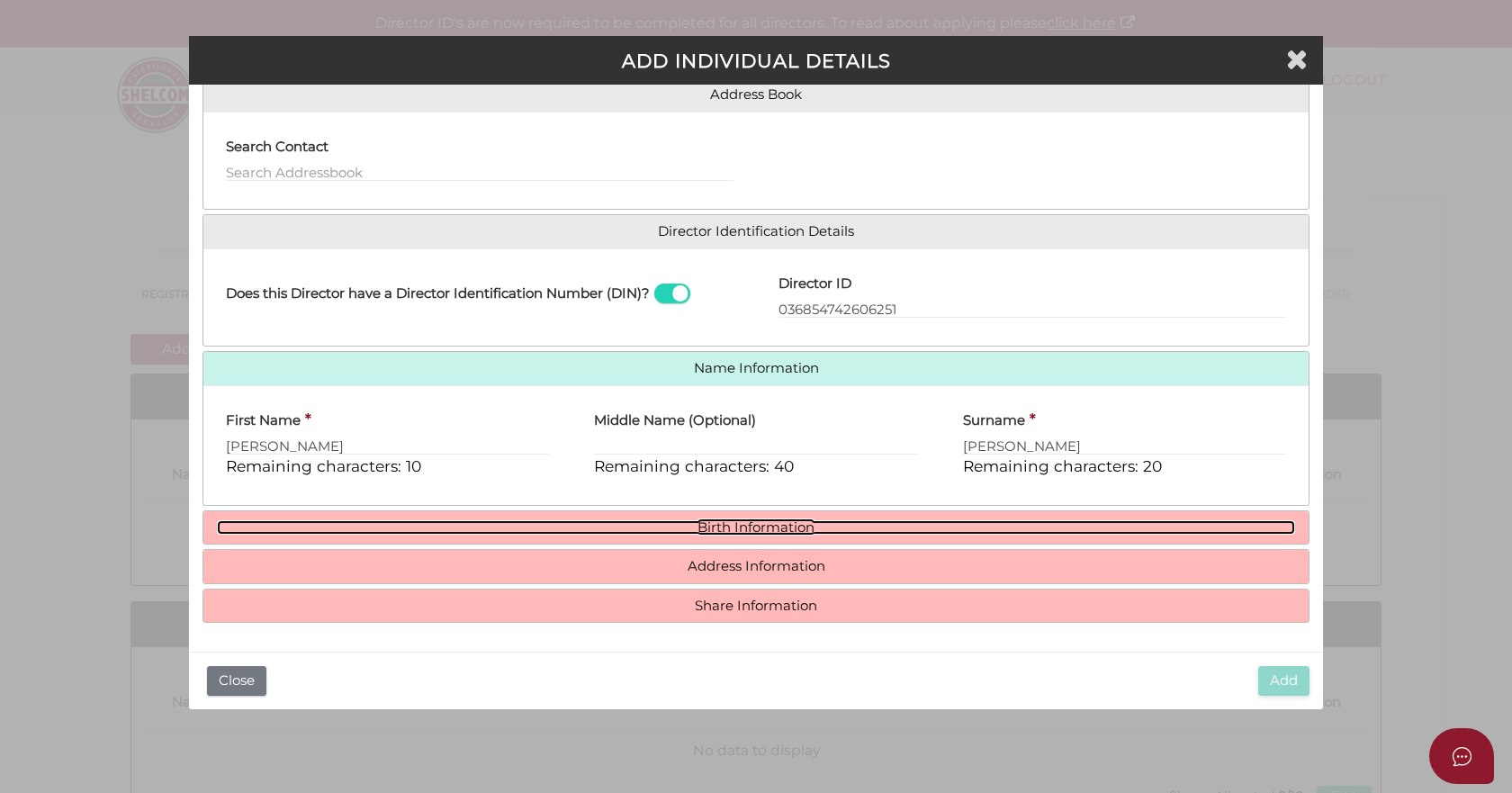
click at [737, 525] on link "Birth Information" at bounding box center [756, 527] width 1078 height 15
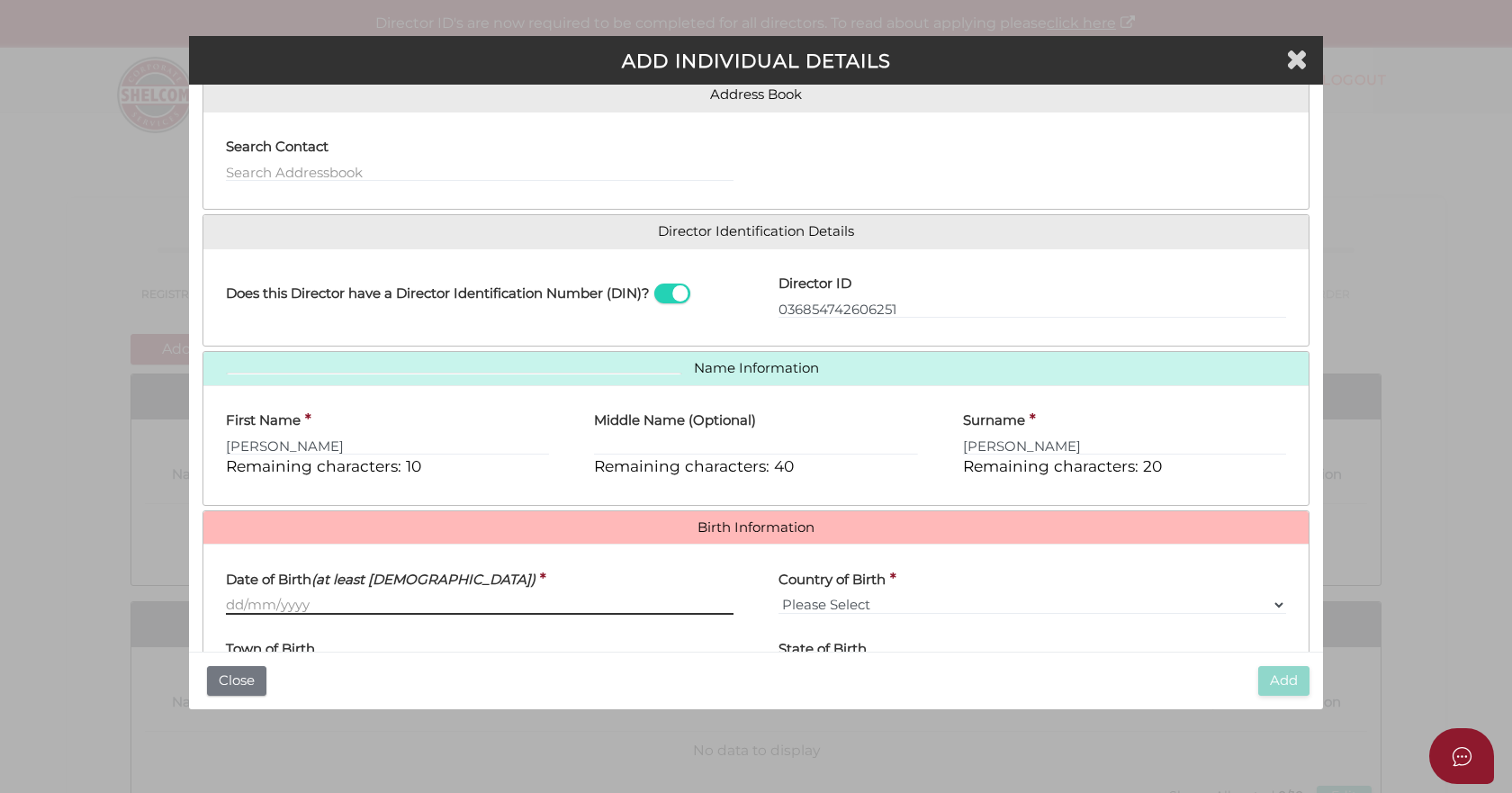
click at [385, 601] on input "Date of Birth (at least 18 years old)" at bounding box center [479, 604] width 507 height 20
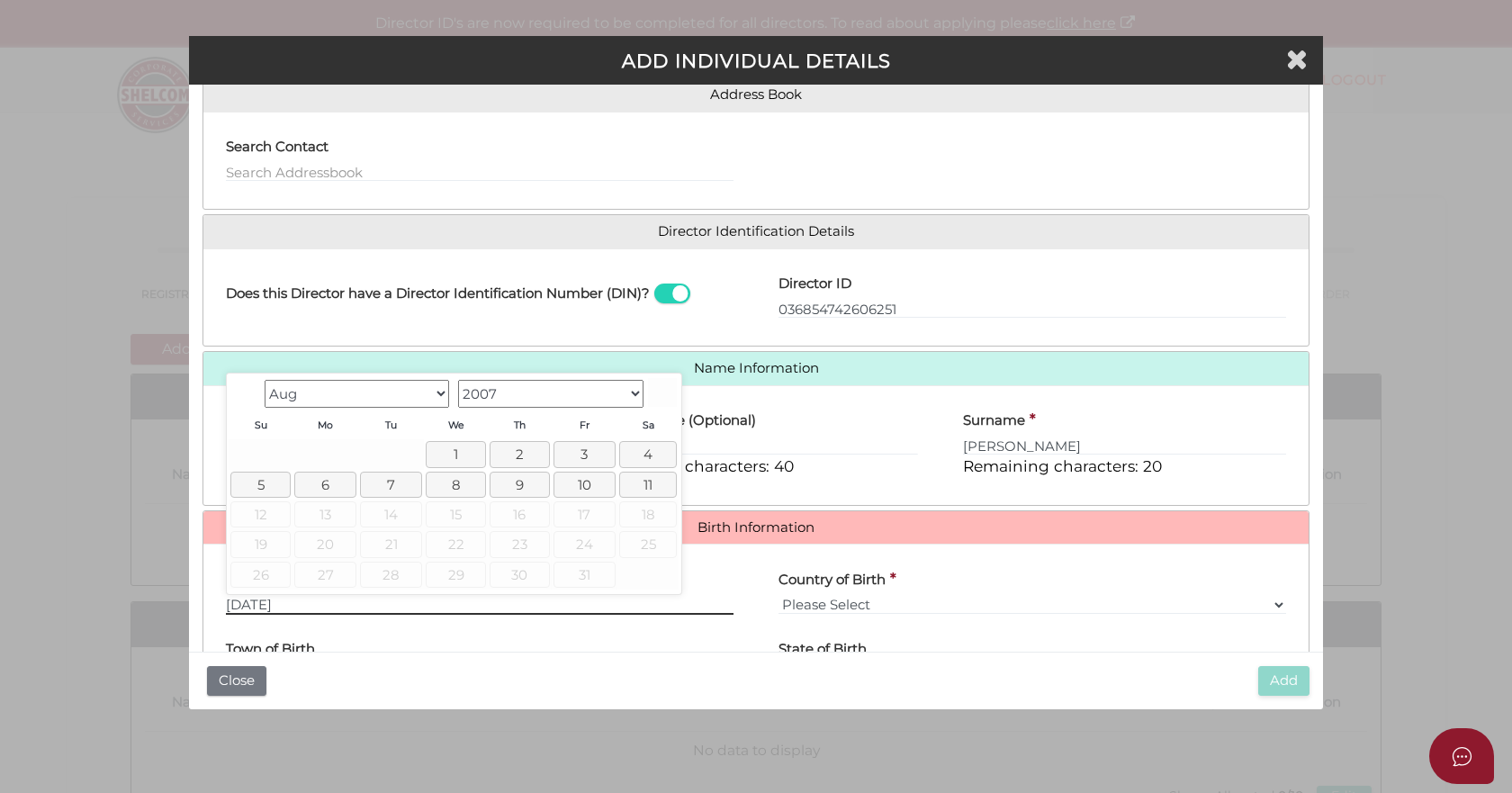
type input "09/03/2022"
click at [880, 603] on select "Please Select v Australia Afghanistan Albania Algeria American Samoa Andorra An…" at bounding box center [1032, 604] width 507 height 20
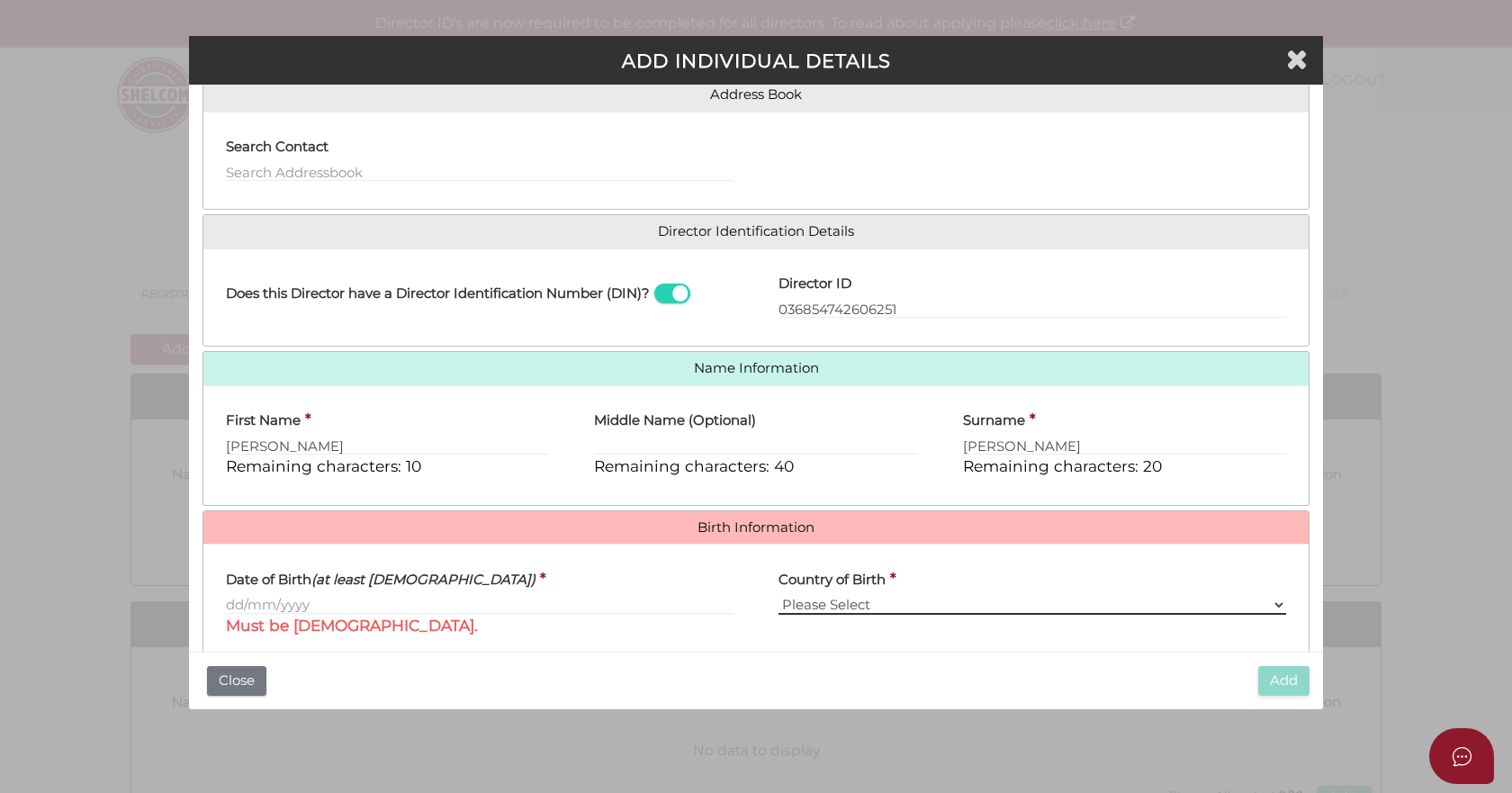
select select "Australia"
click at [778, 595] on select "Please Select v Australia Afghanistan Albania Algeria American Samoa Andorra An…" at bounding box center [1032, 604] width 507 height 20
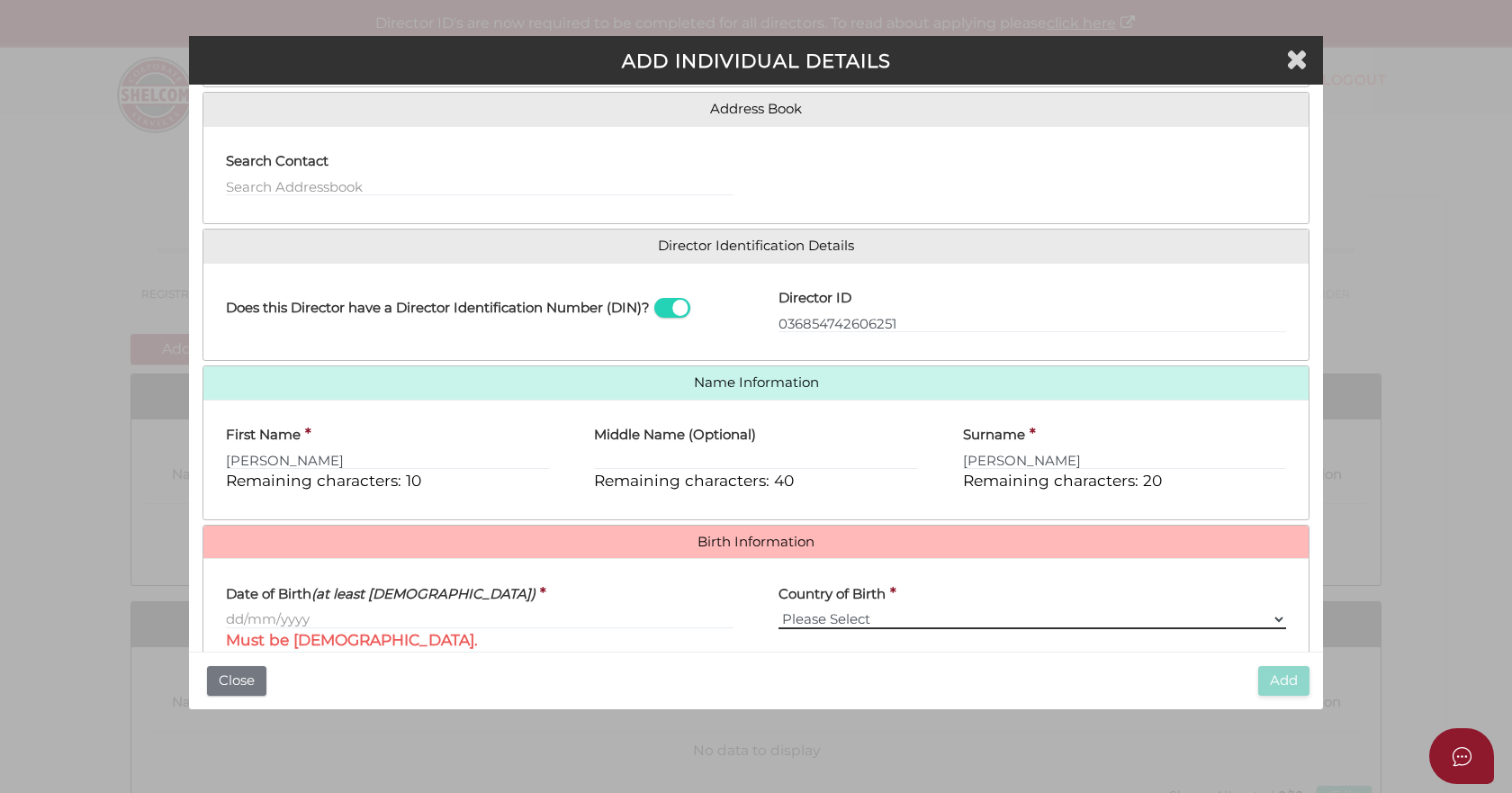
scroll to position [244, 0]
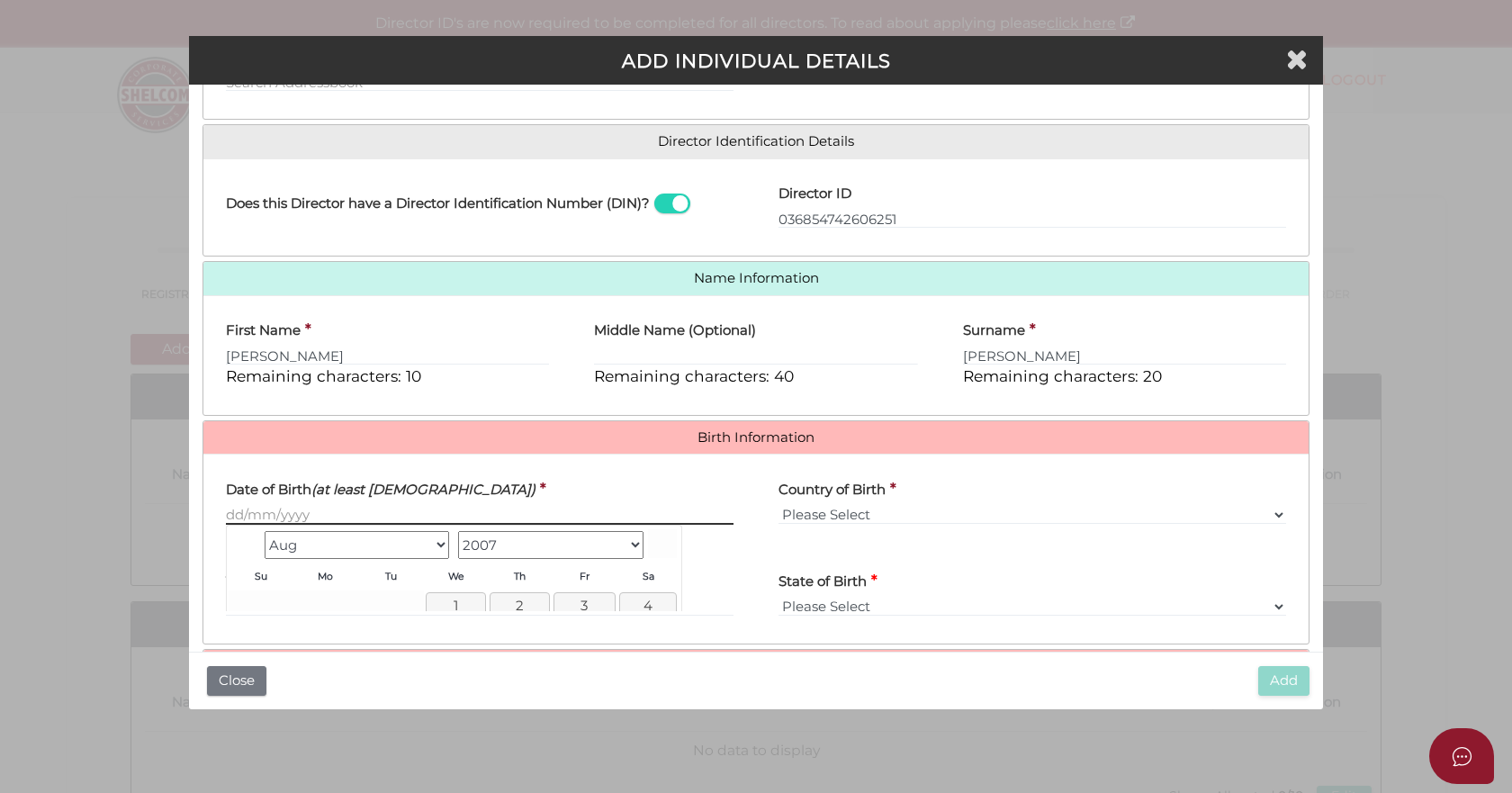
click at [231, 512] on input "Date of Birth (at least 18 years old)" at bounding box center [479, 514] width 507 height 20
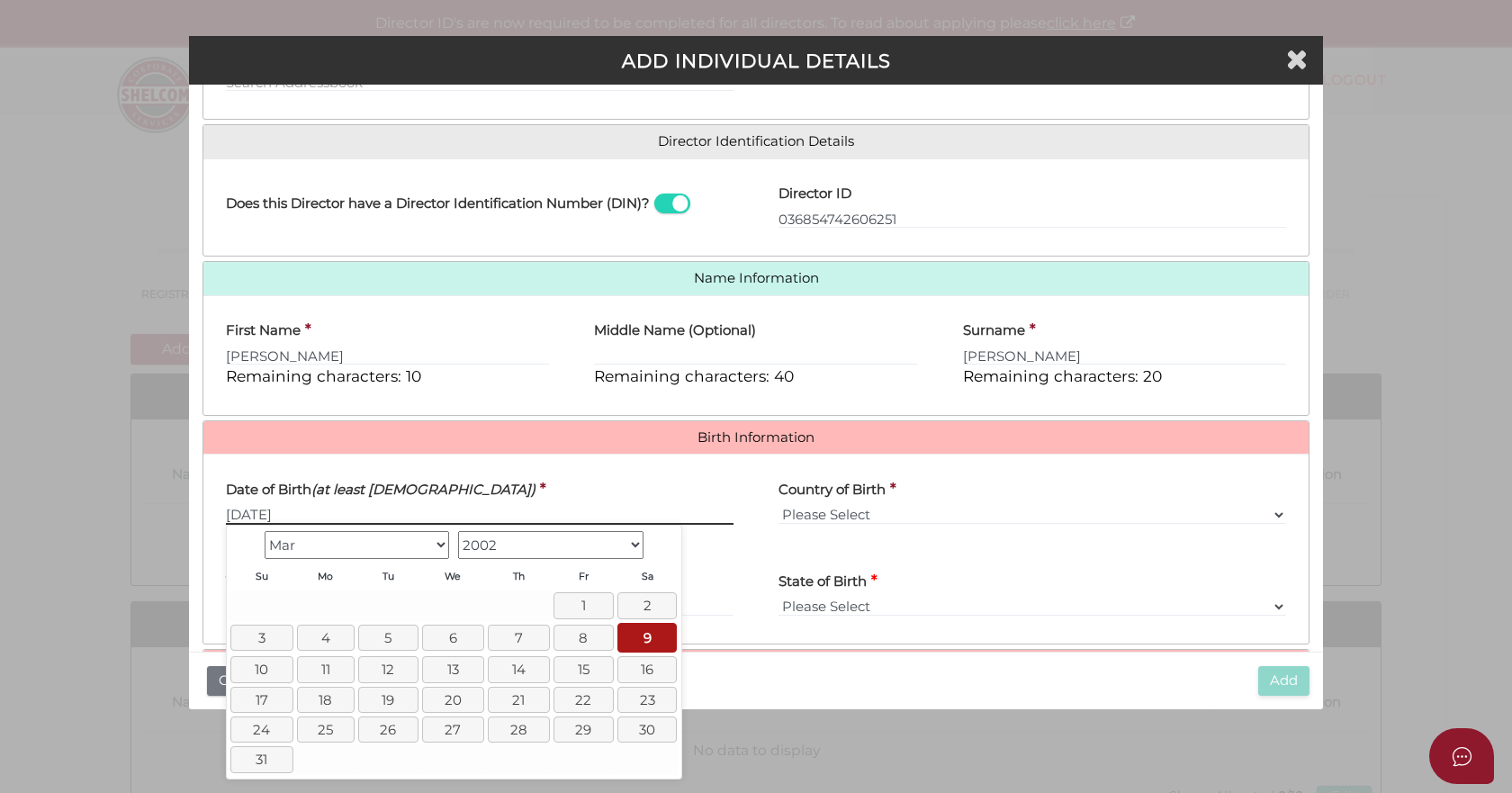
type input "09/03/2002"
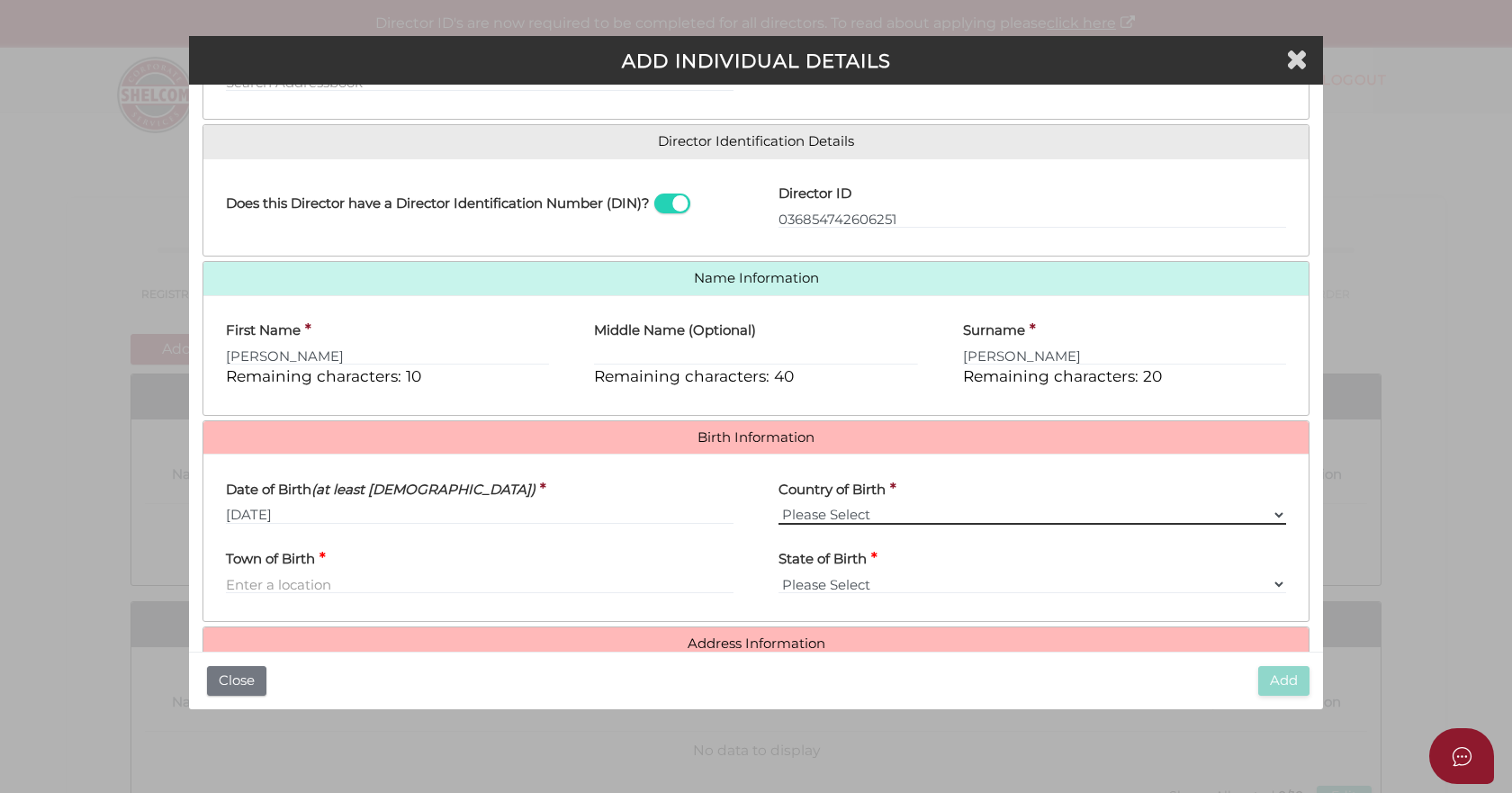
scroll to position [322, 0]
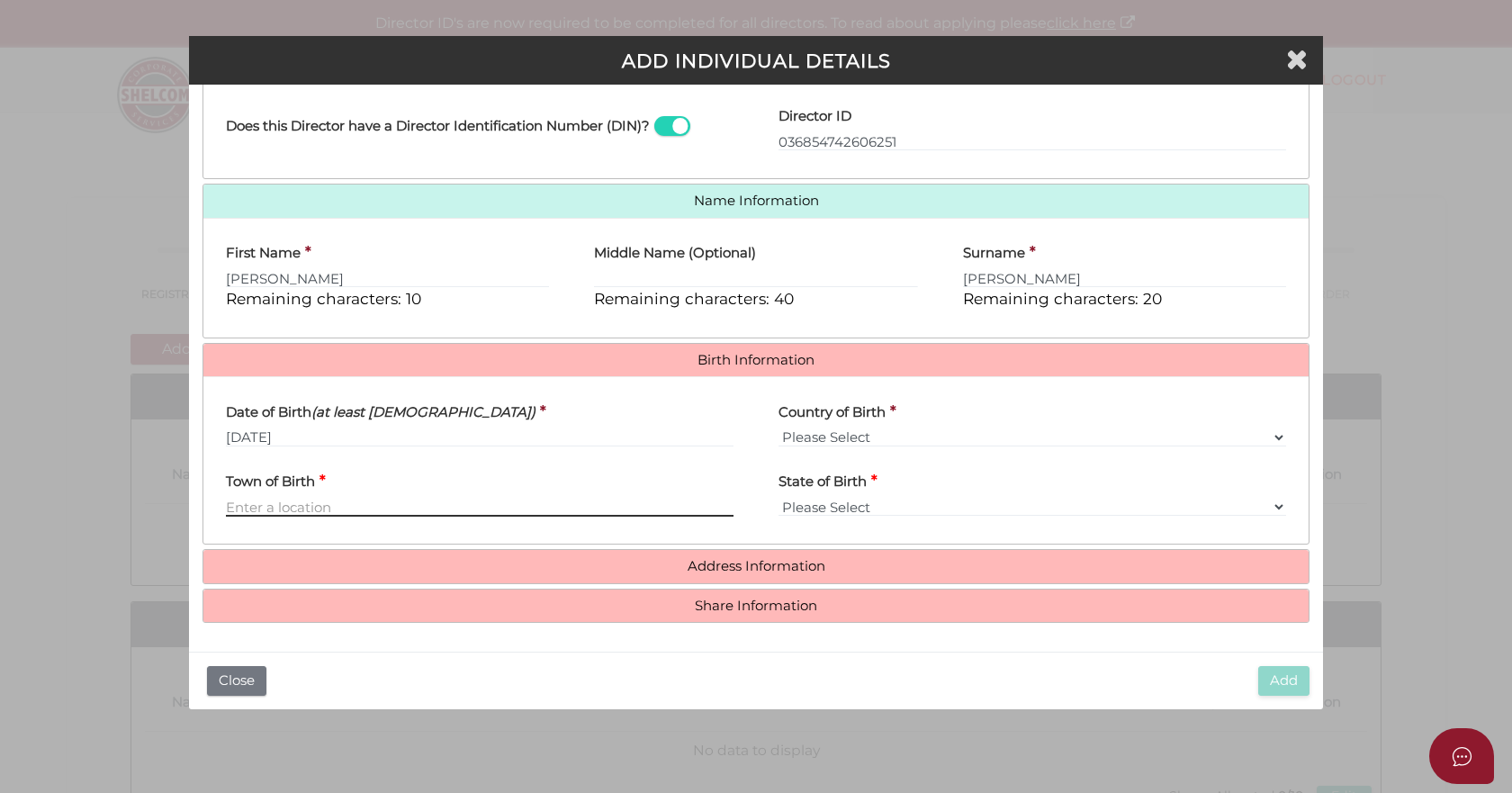
click at [359, 504] on input "Town of Birth" at bounding box center [479, 506] width 507 height 20
type input "East Melbourne"
select select "VIC"
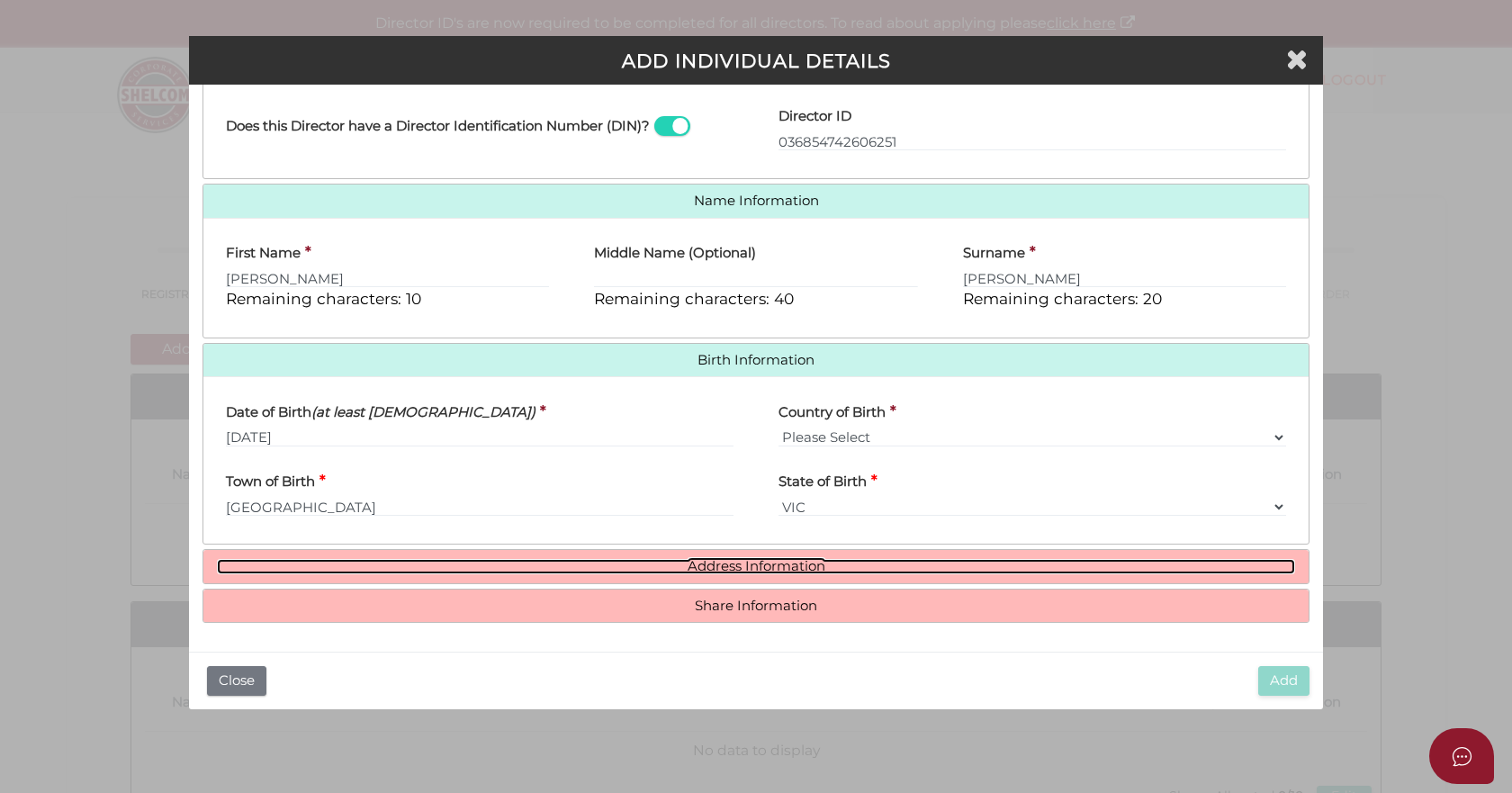
click at [692, 570] on link "Address Information" at bounding box center [756, 567] width 1078 height 15
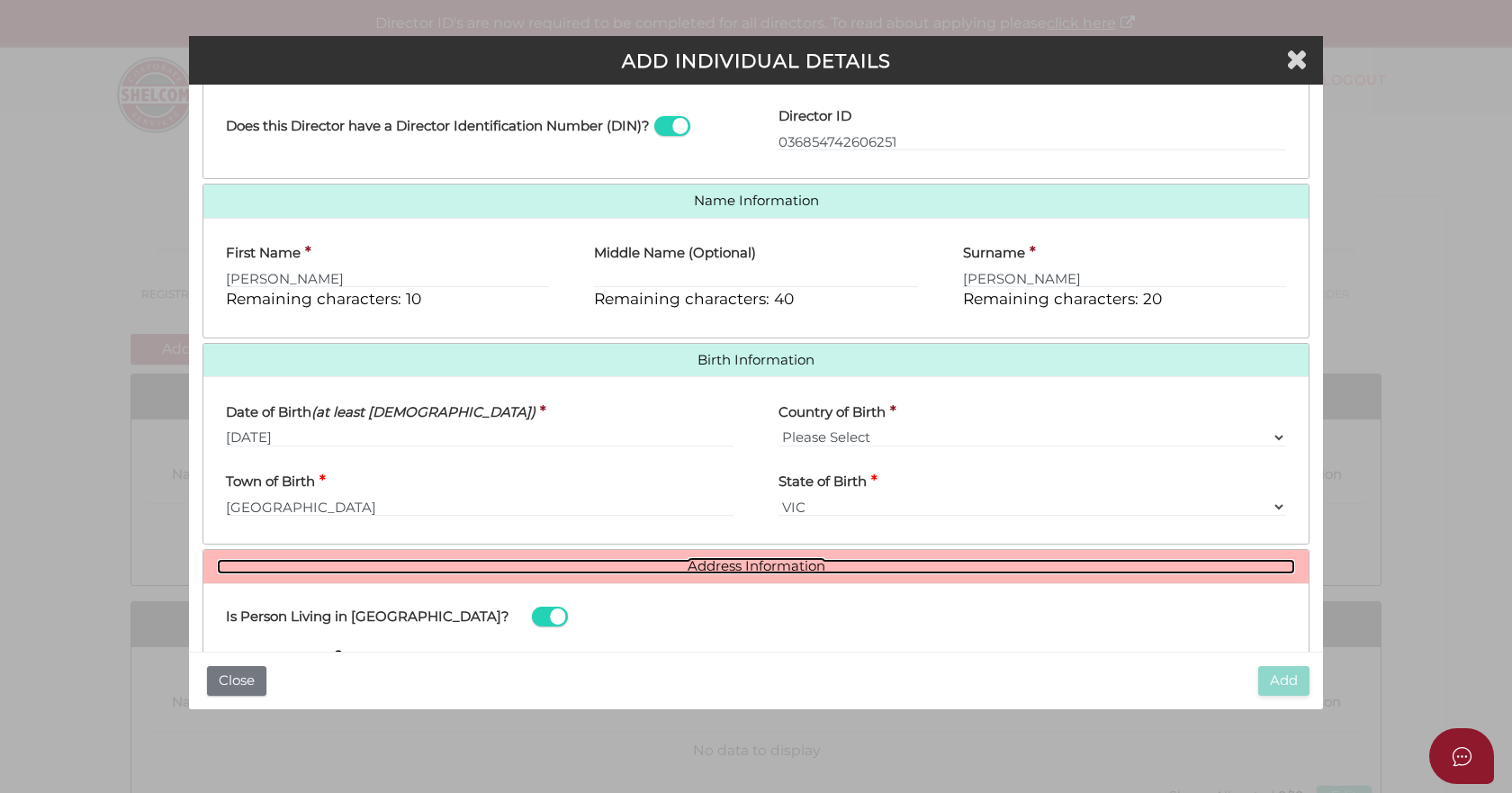
scroll to position [501, 0]
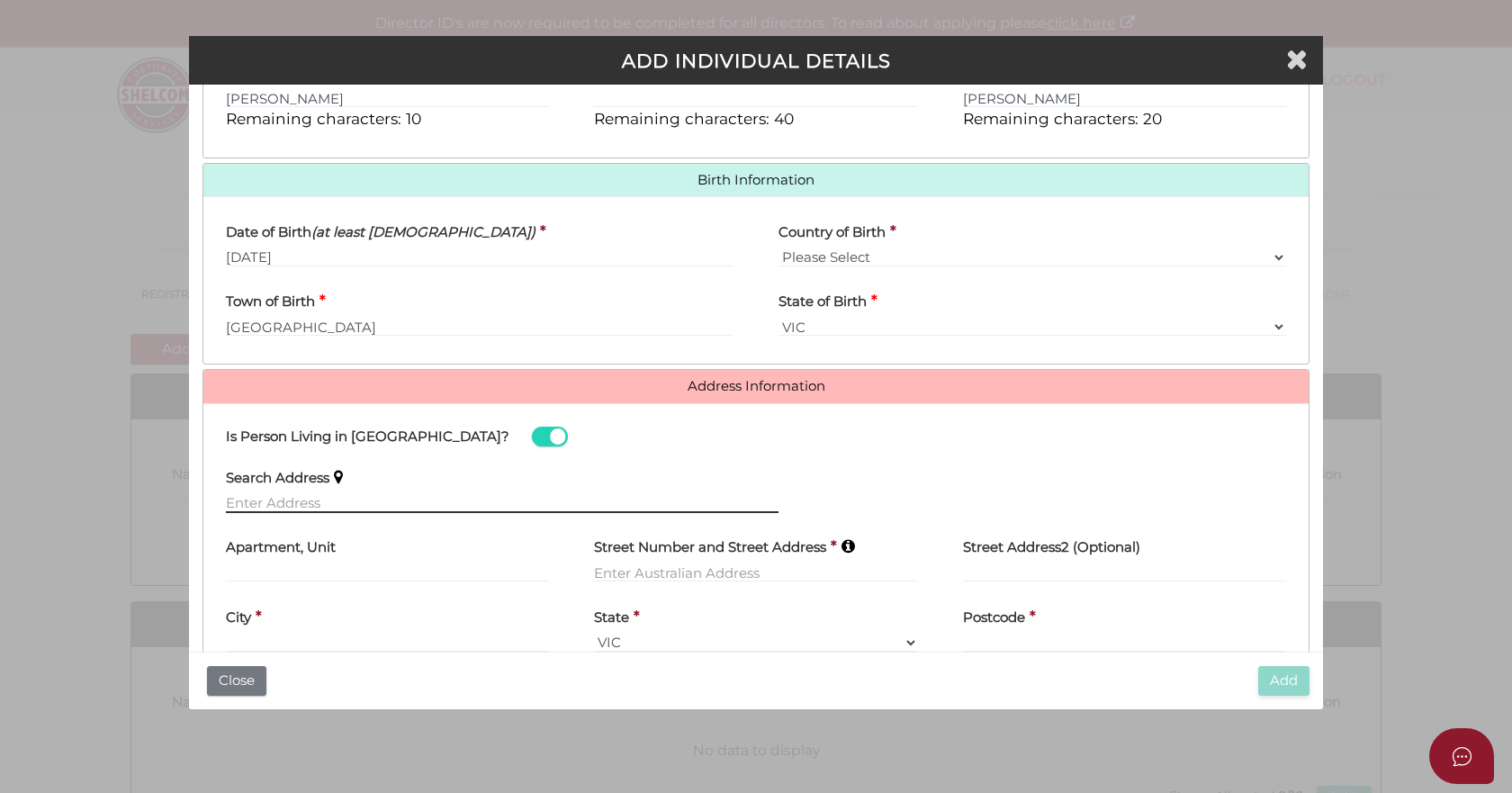
click at [240, 503] on input "text" at bounding box center [502, 503] width 553 height 20
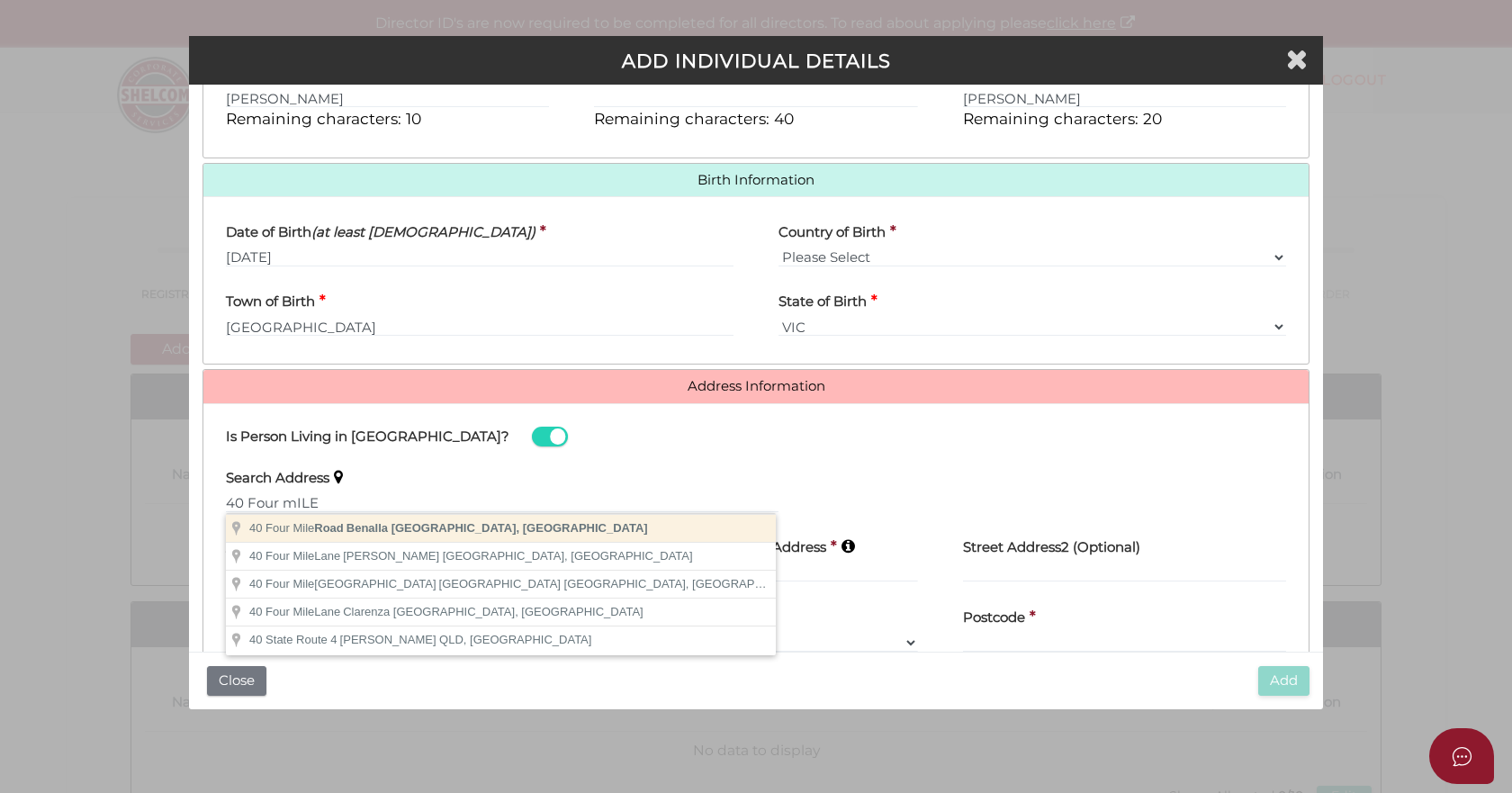
type input "40 Four Mile Road, Benalla VIC, Australia"
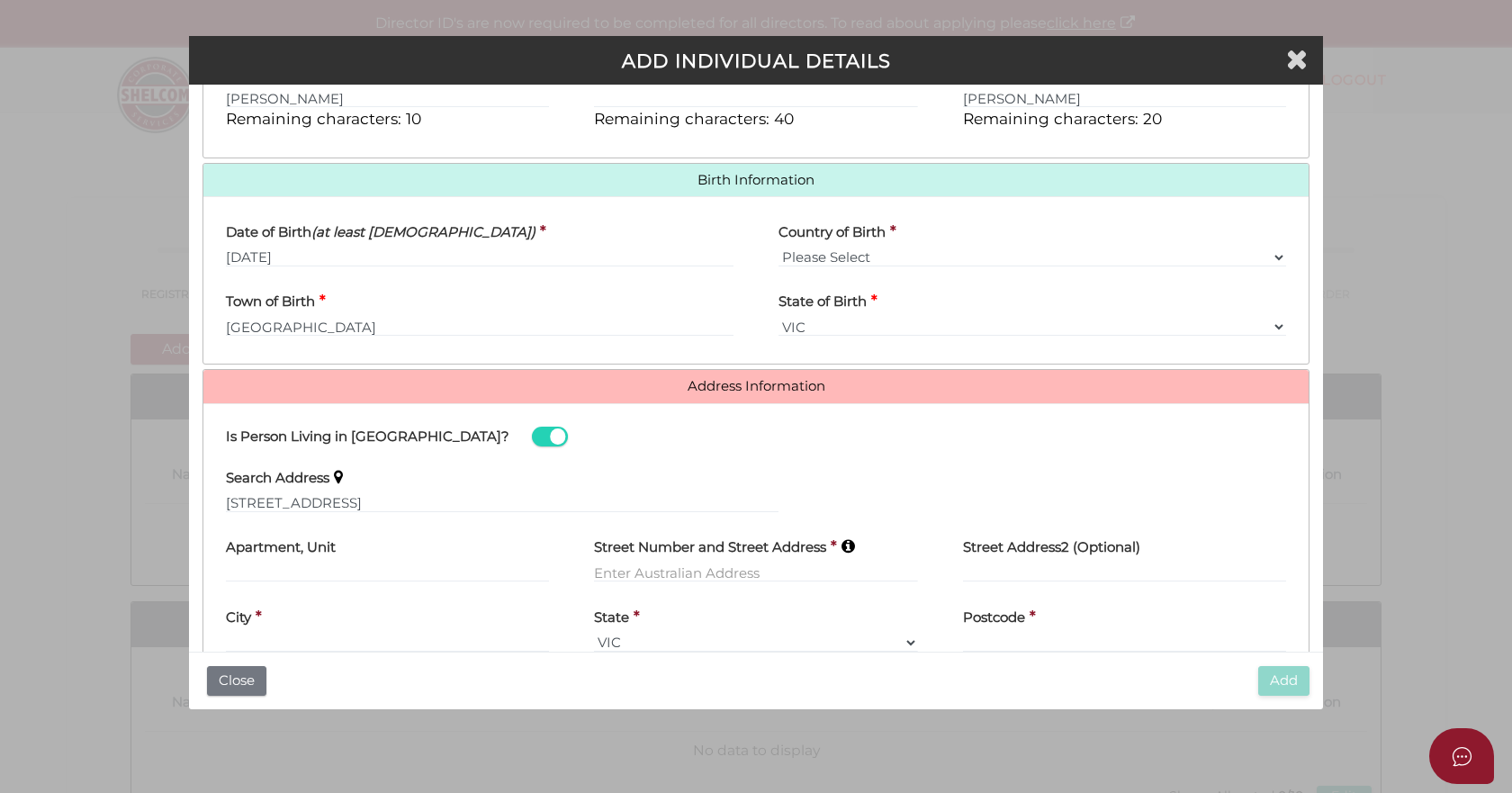
type input "40 Four Mile Road"
type input "Benalla"
select select "VIC"
type input "3672"
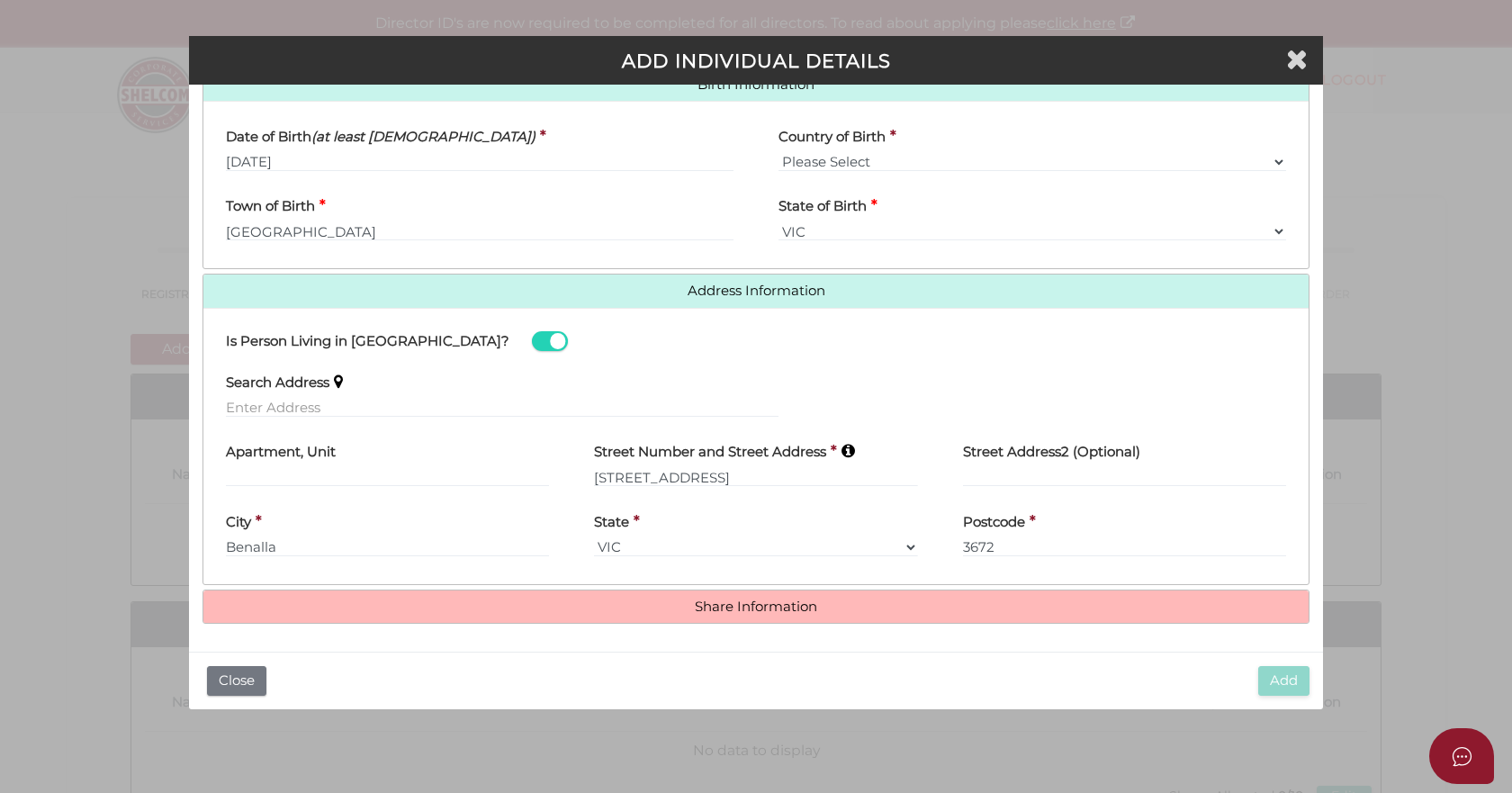
scroll to position [598, 0]
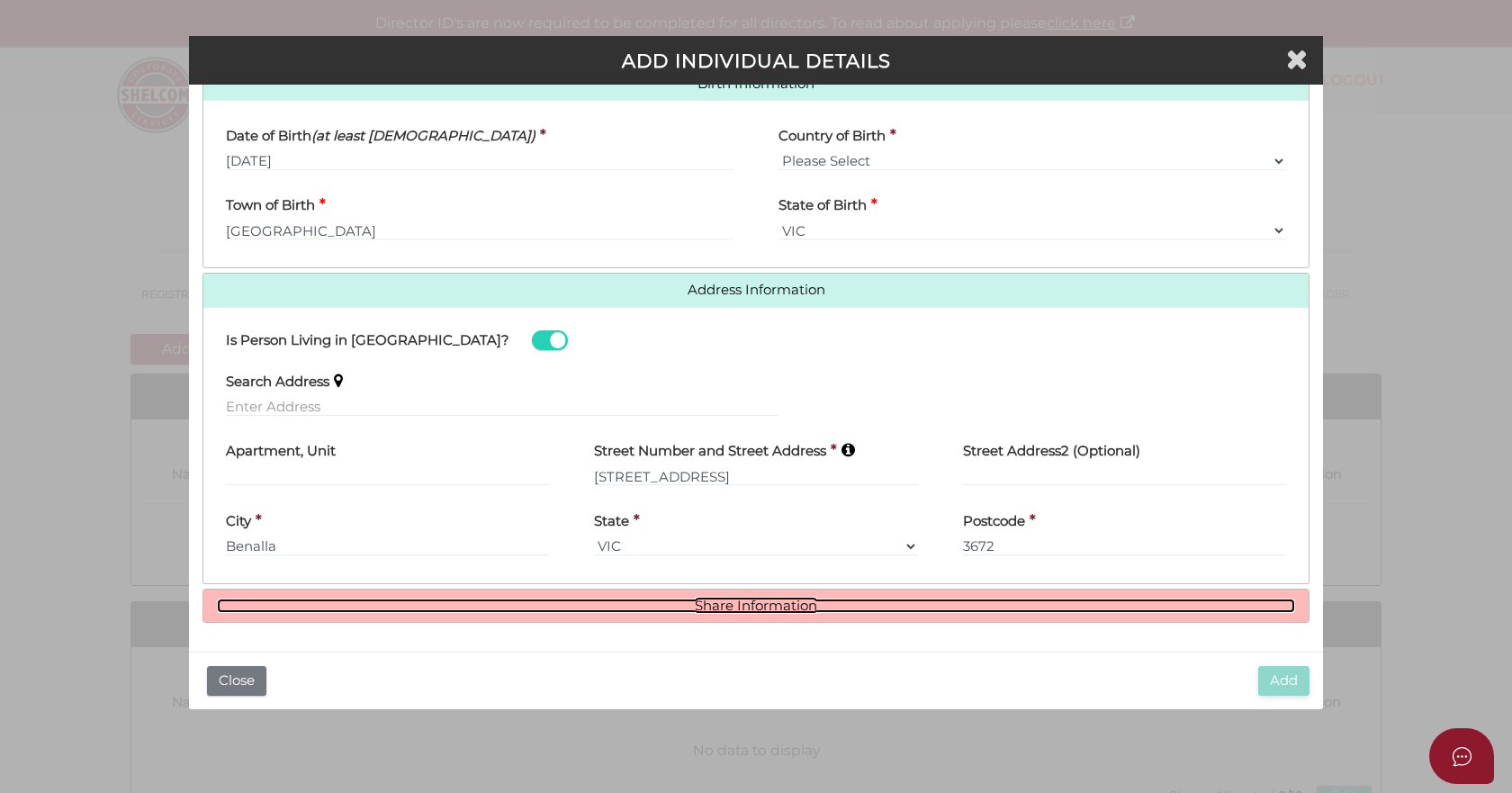
click at [701, 606] on link "Share Information" at bounding box center [756, 606] width 1078 height 15
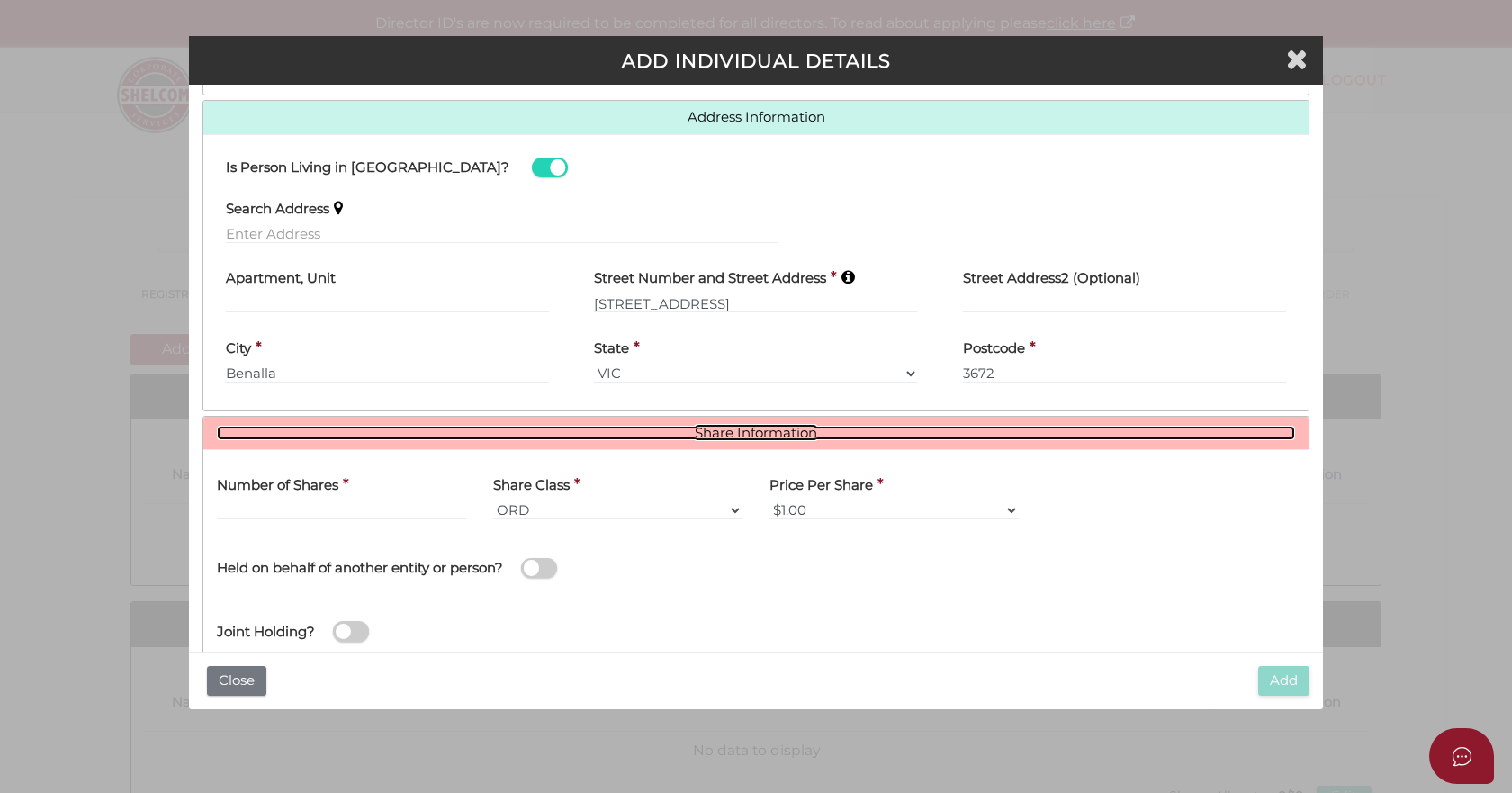
scroll to position [817, 0]
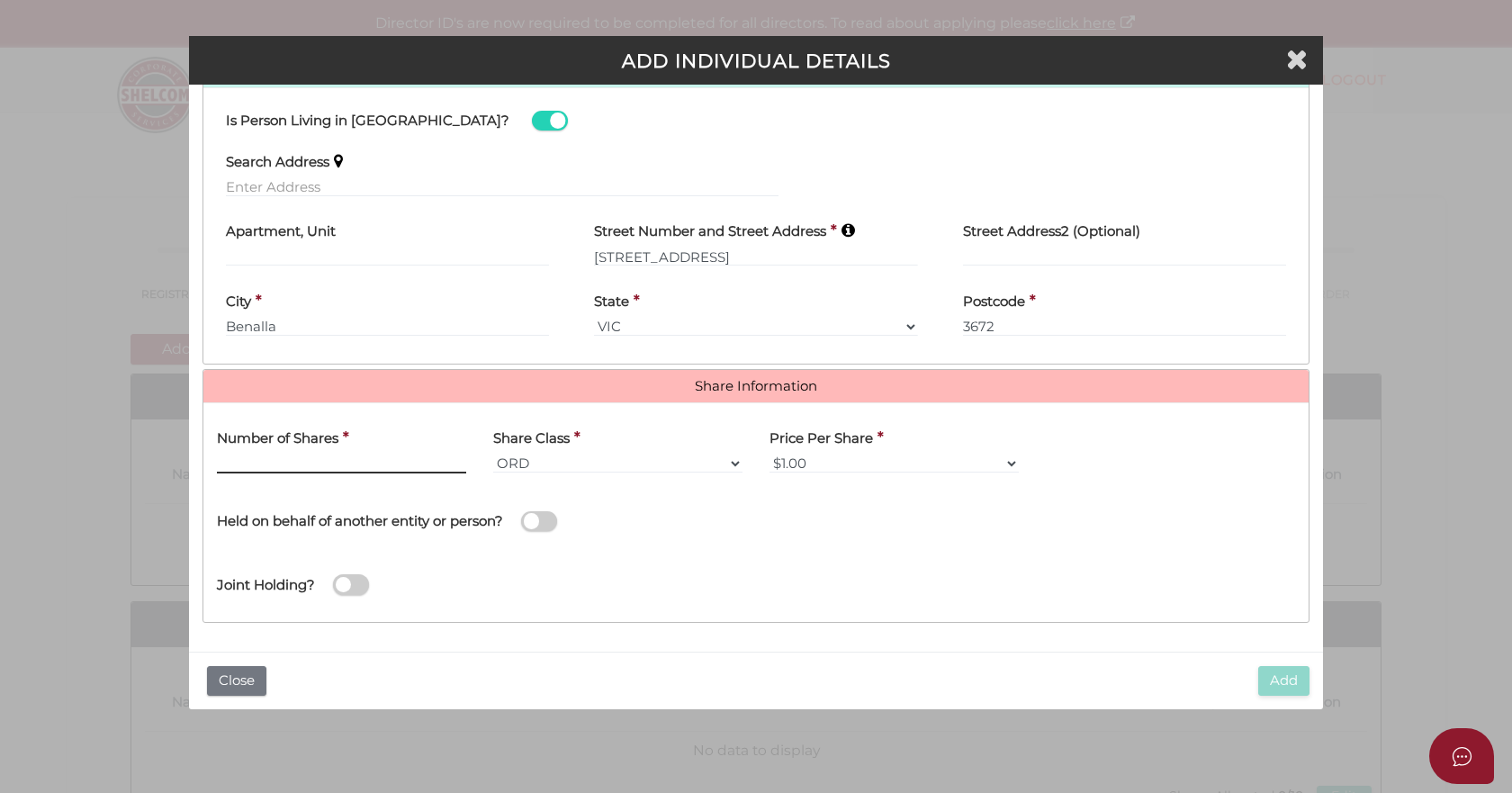
click at [276, 458] on input "text" at bounding box center [341, 463] width 249 height 20
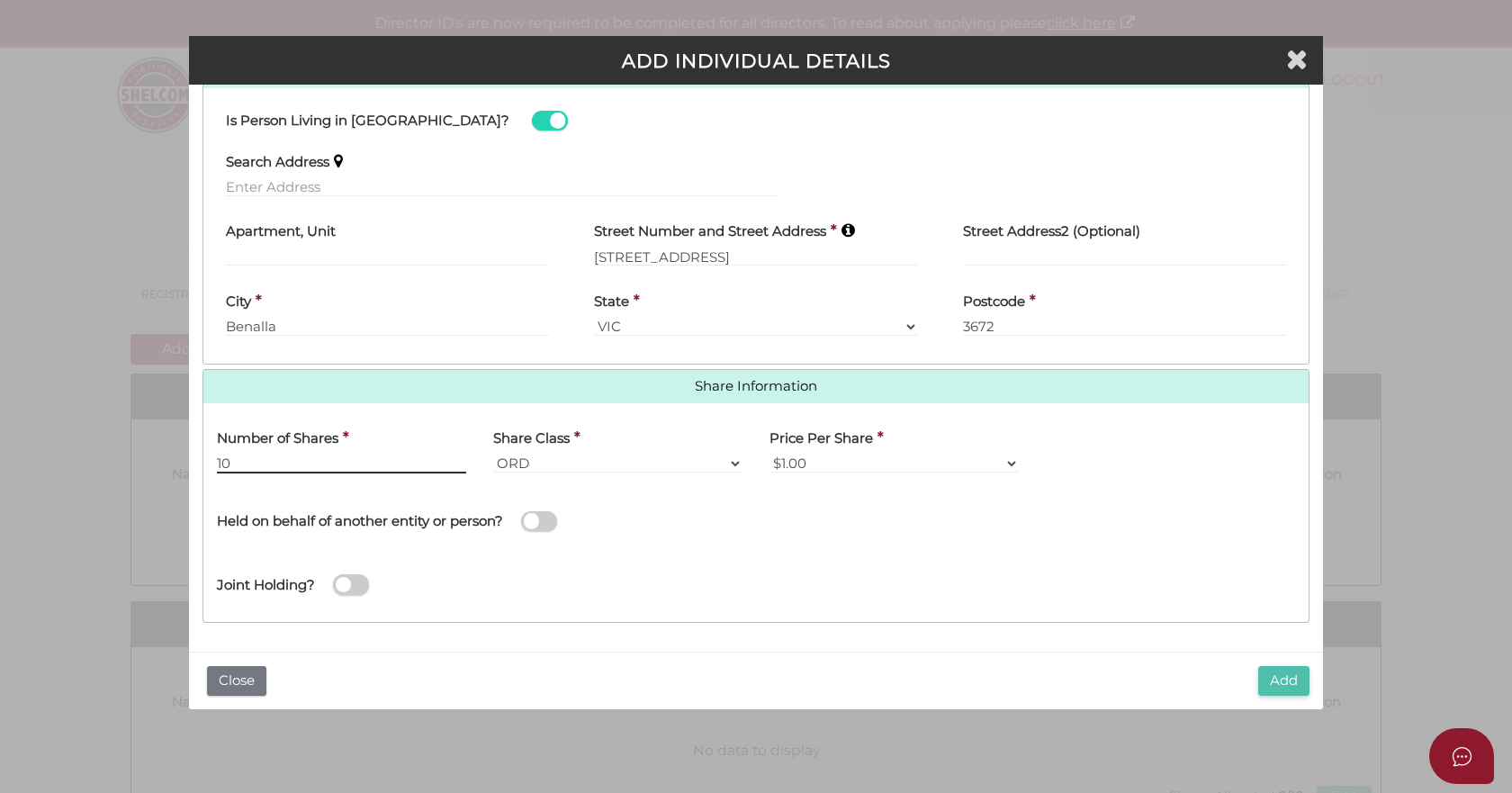
type input "10"
click at [1285, 682] on button "Add" at bounding box center [1284, 680] width 51 height 29
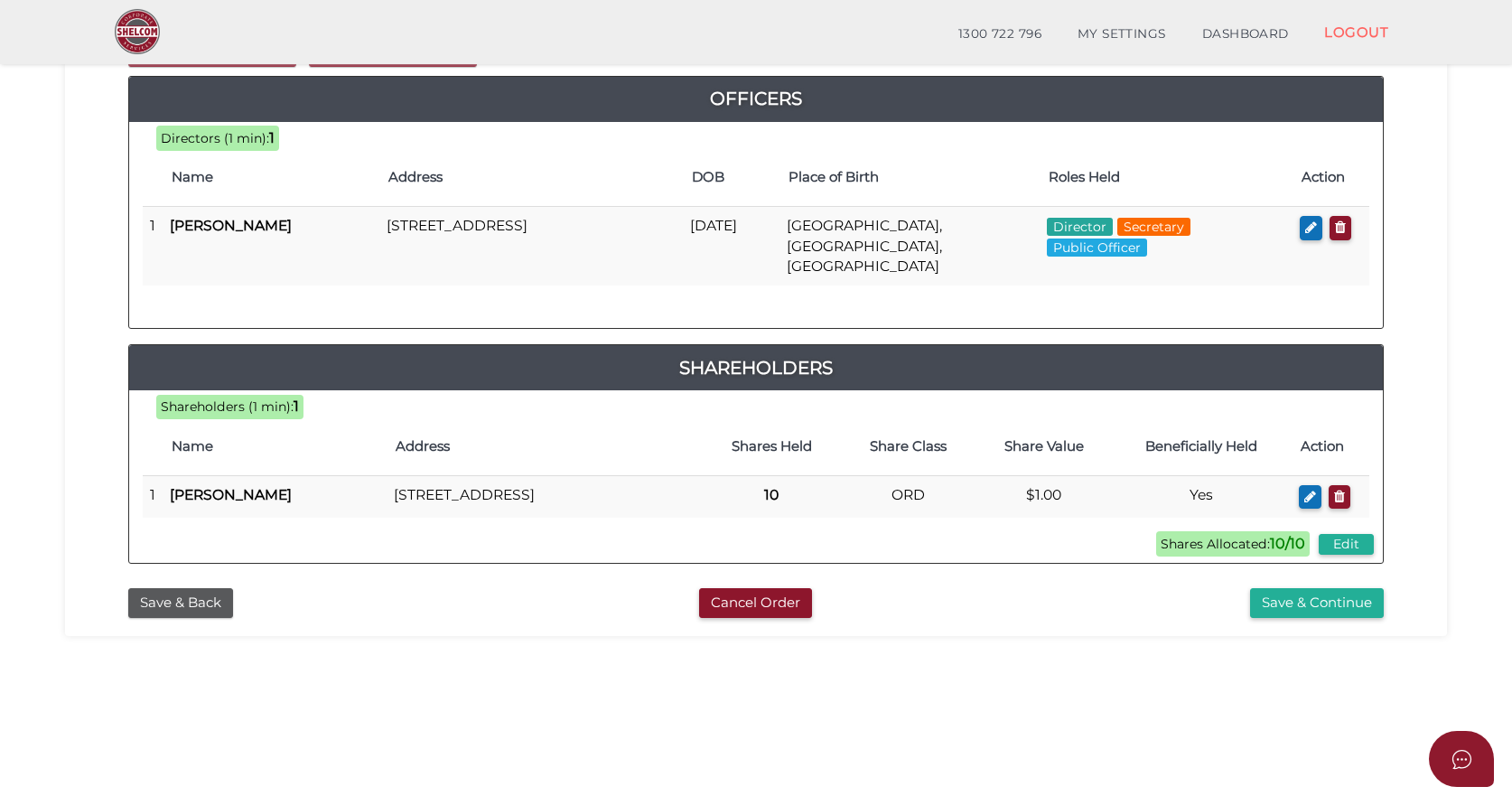
scroll to position [271, 0]
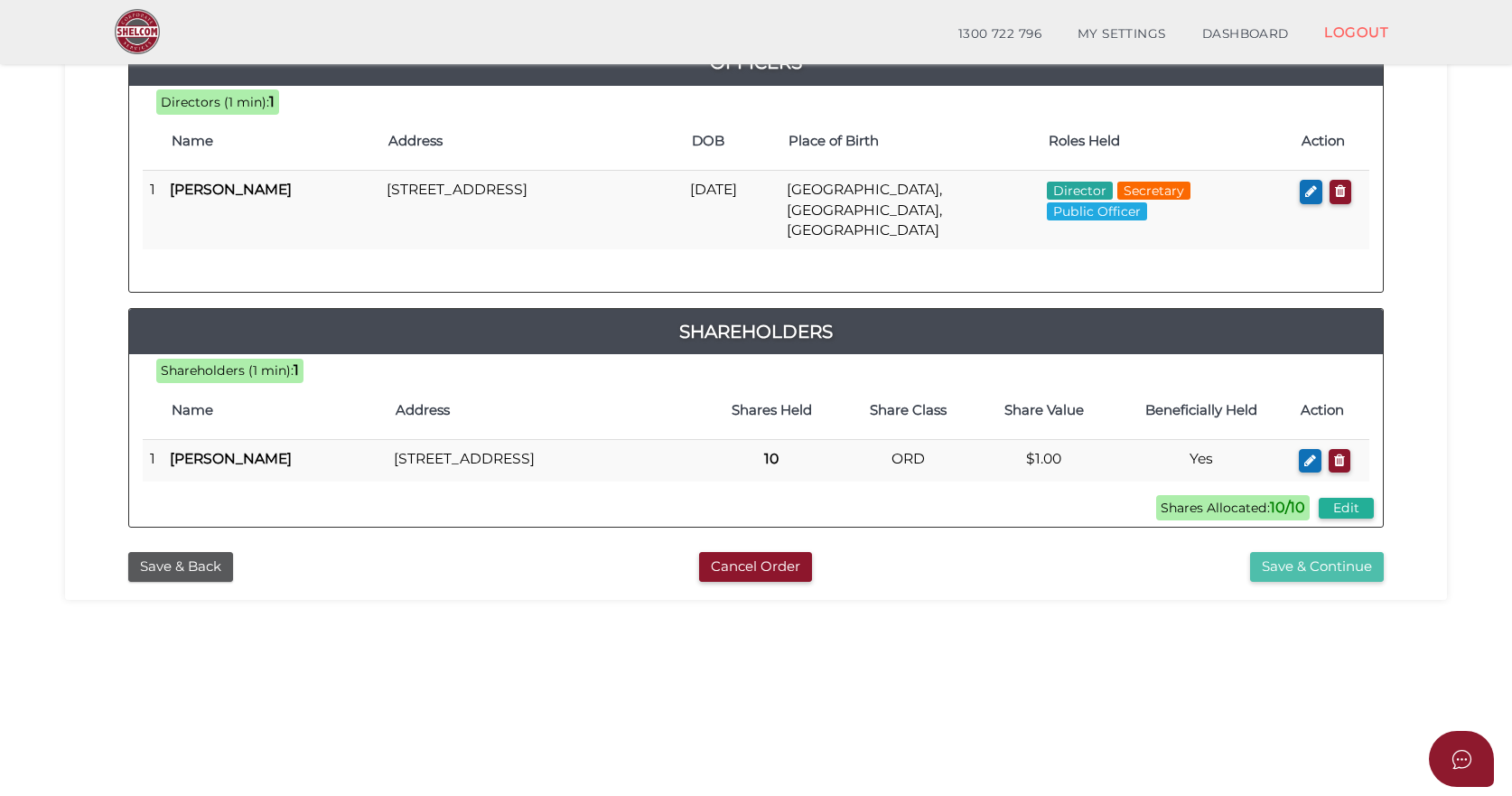
click at [1308, 561] on button "Save & Continue" at bounding box center [1317, 566] width 133 height 29
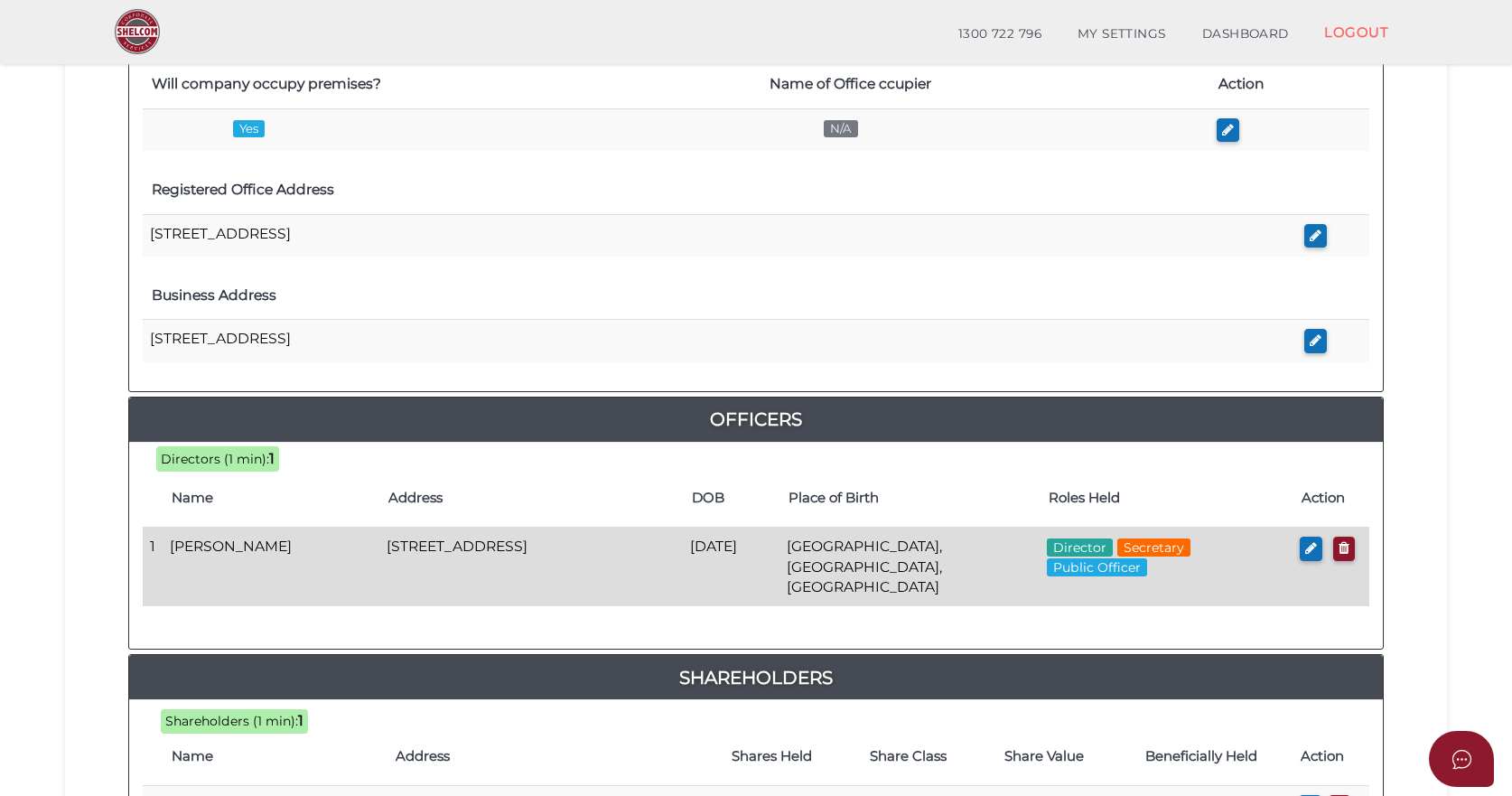
scroll to position [713, 0]
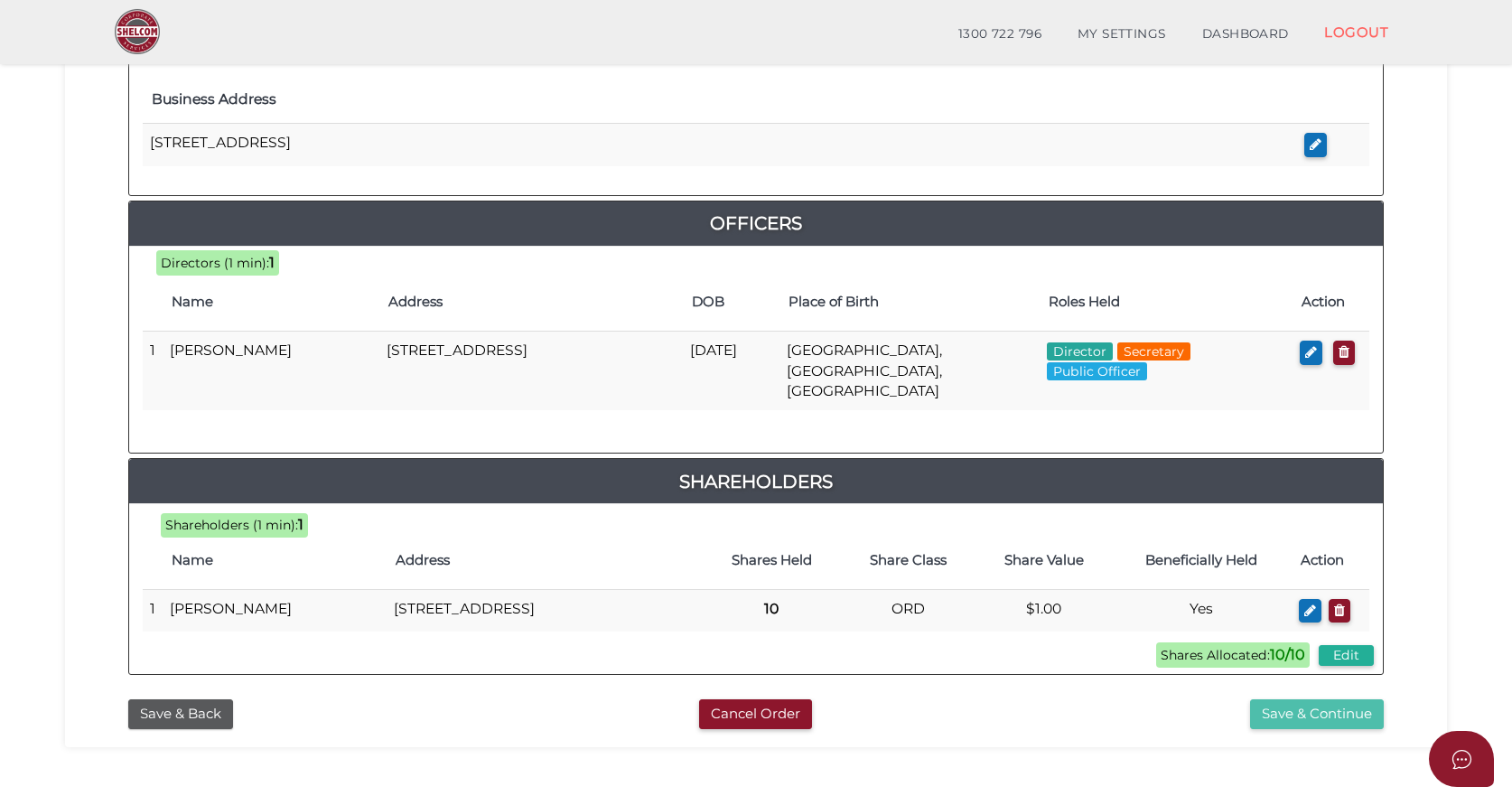
click at [1298, 713] on button "Save & Continue" at bounding box center [1317, 714] width 133 height 29
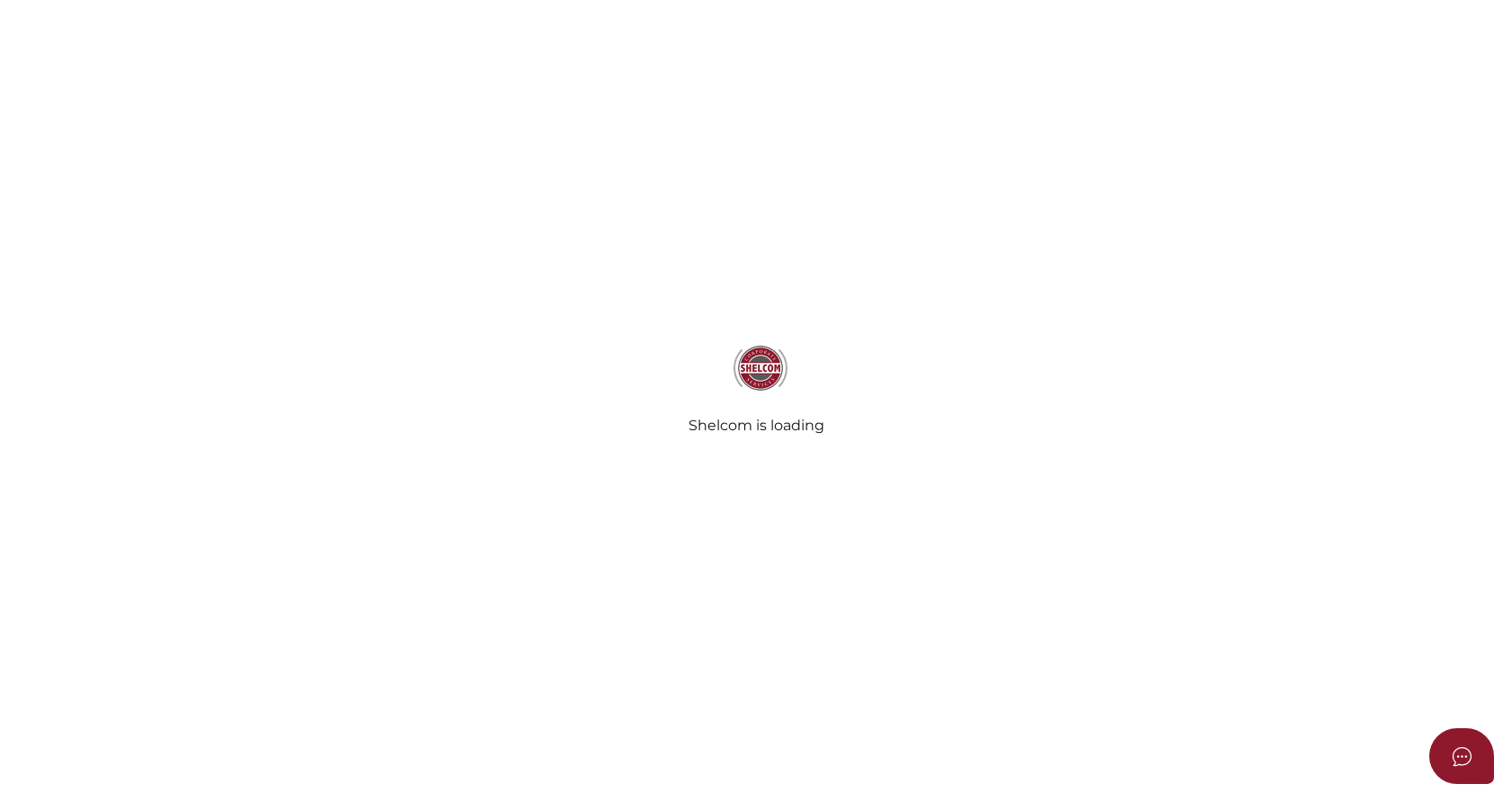
select select "Comb Binding"
radio input "true"
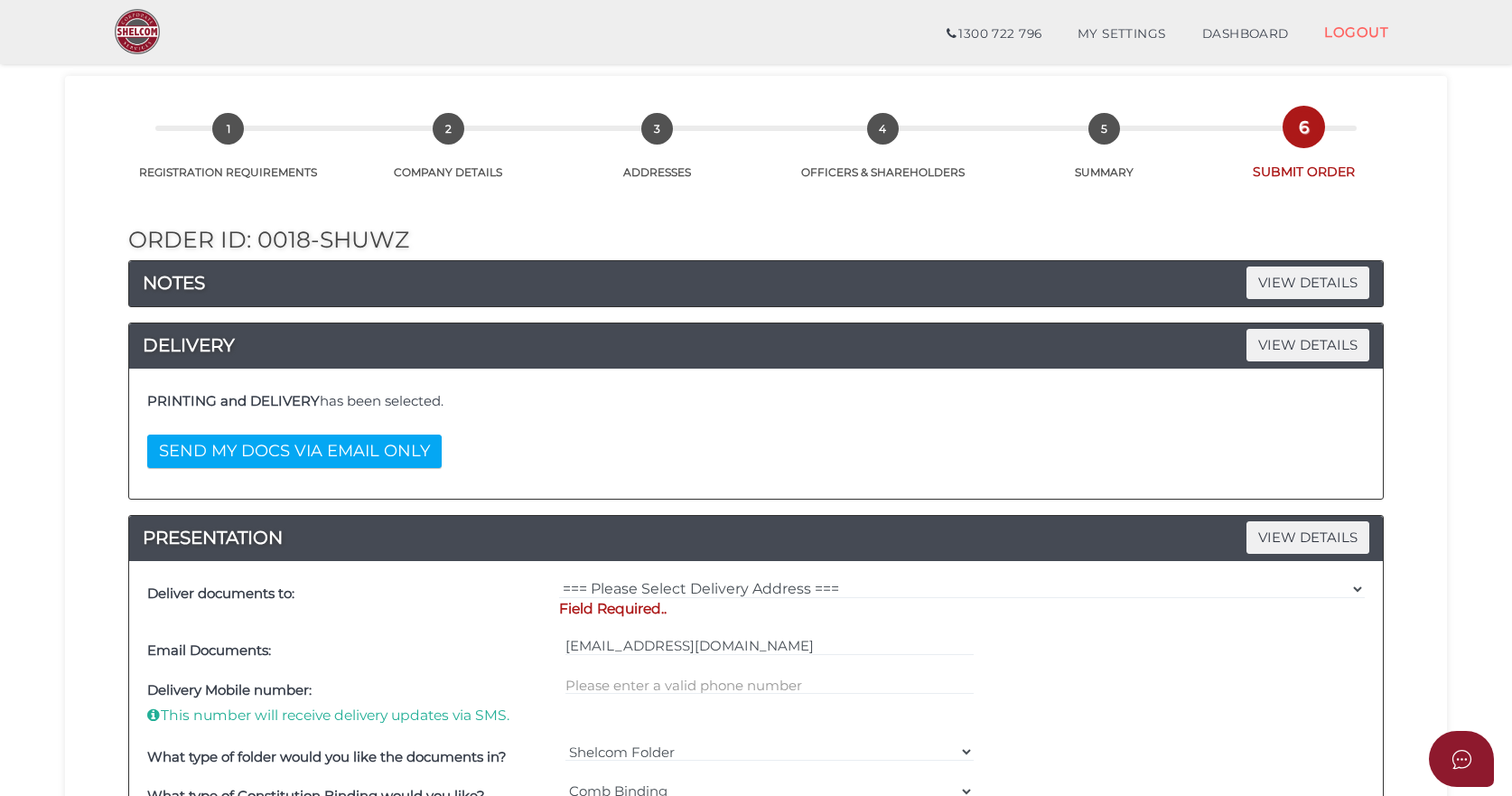
scroll to position [90, 0]
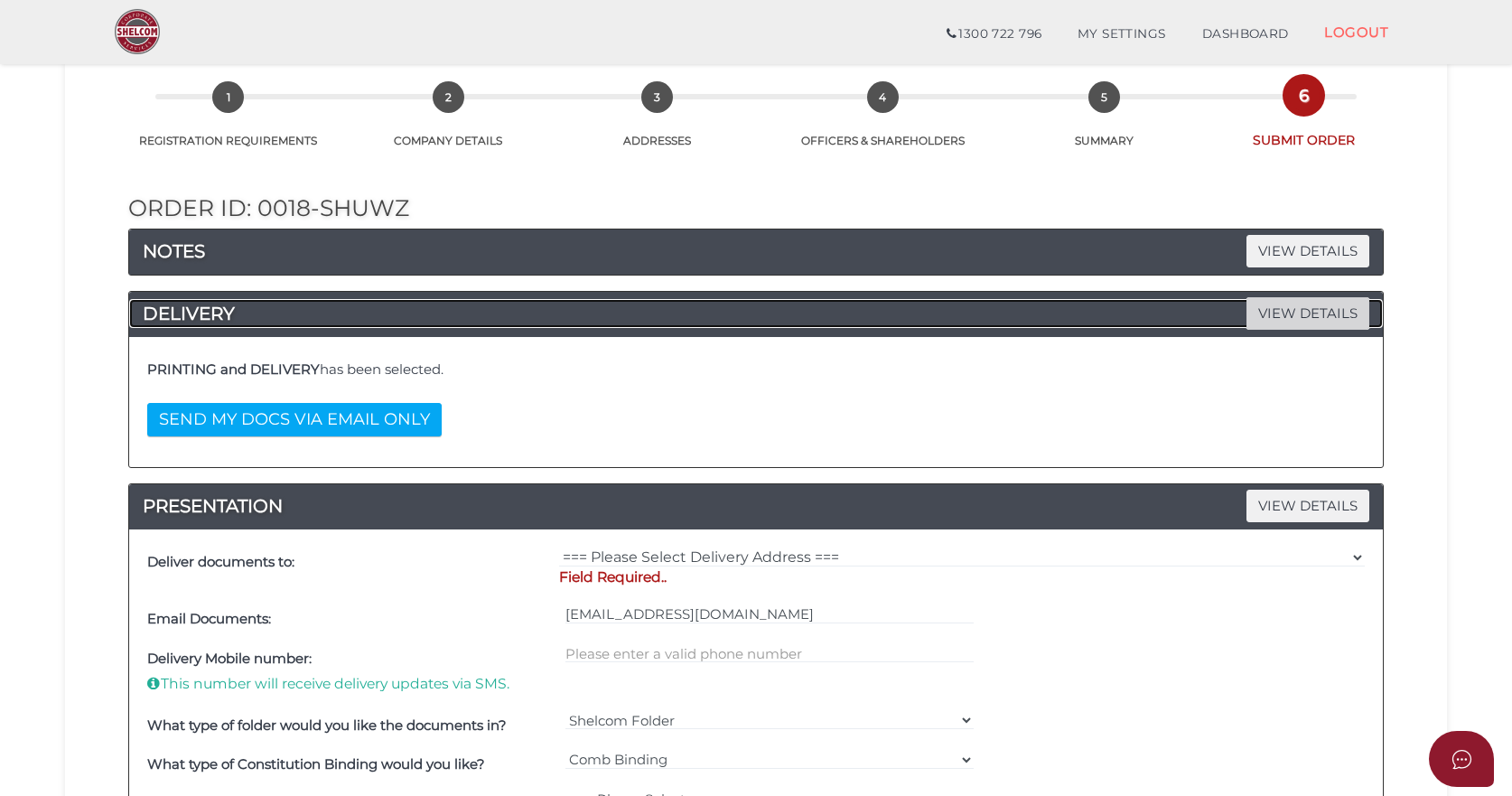
click at [1304, 308] on span "VIEW DETAILS" at bounding box center [1308, 312] width 123 height 31
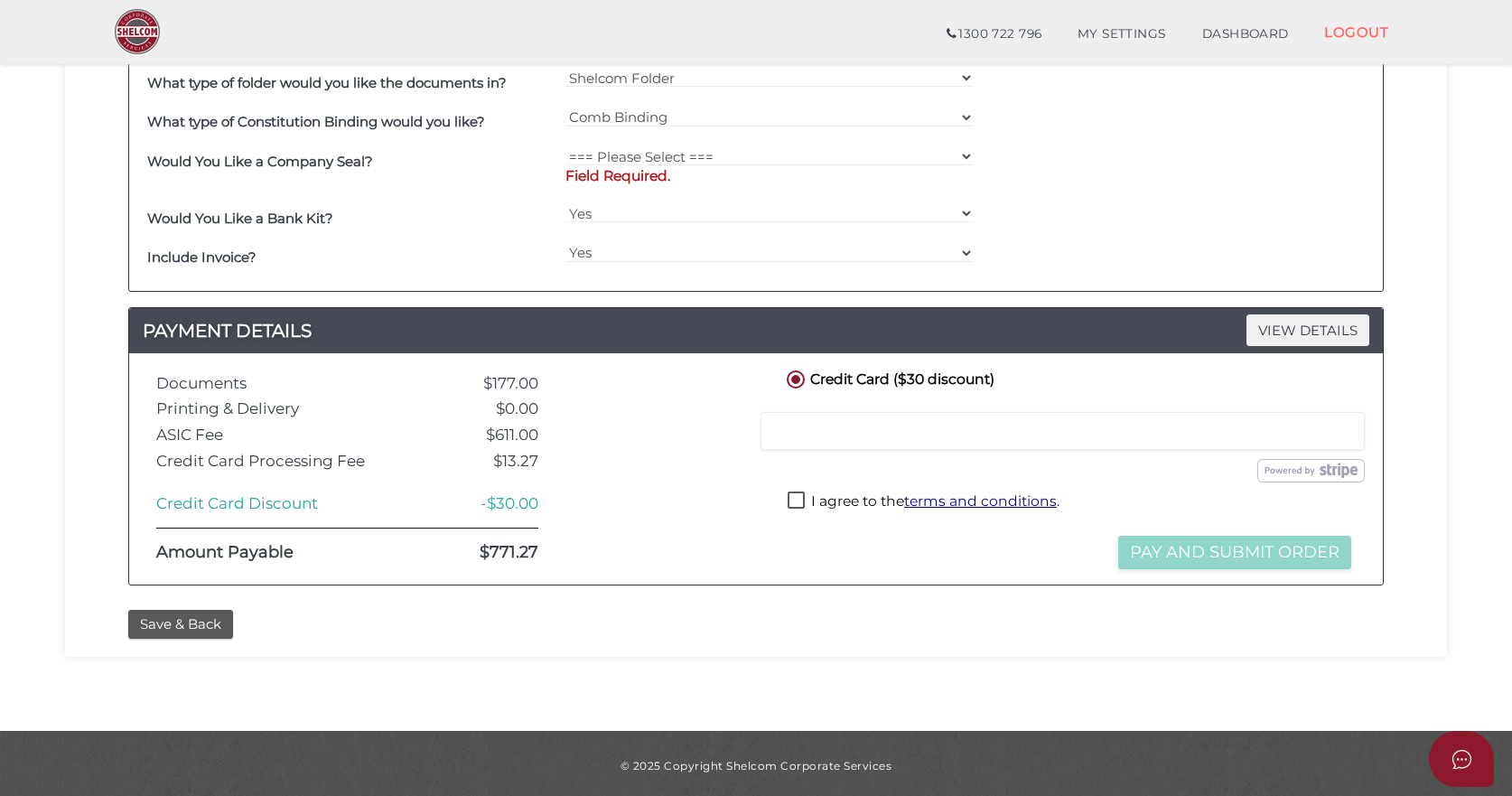
scroll to position [737, 0]
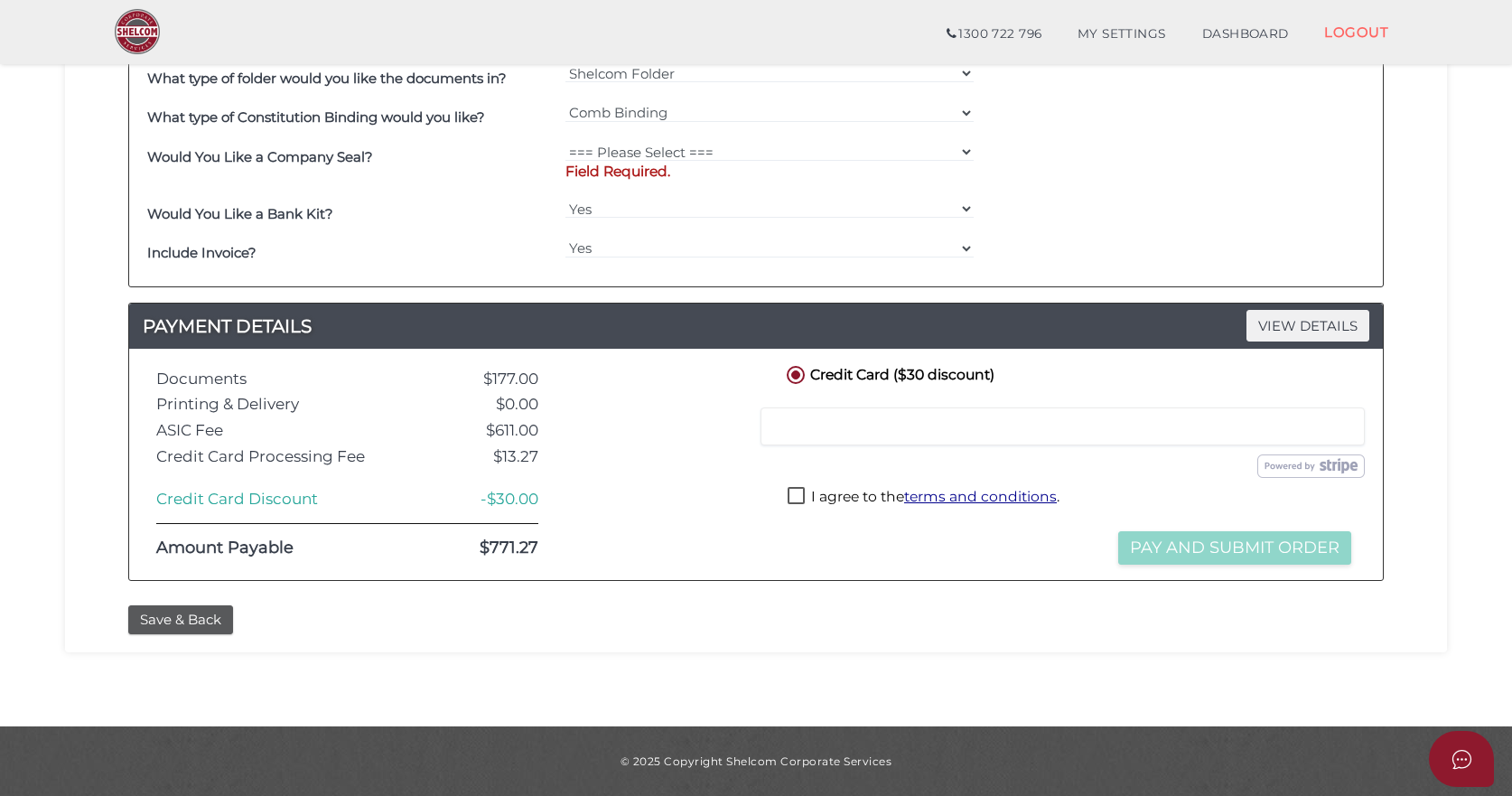
click at [795, 493] on label "I agree to the terms and conditions ." at bounding box center [923, 498] width 272 height 23
checkbox input "true"
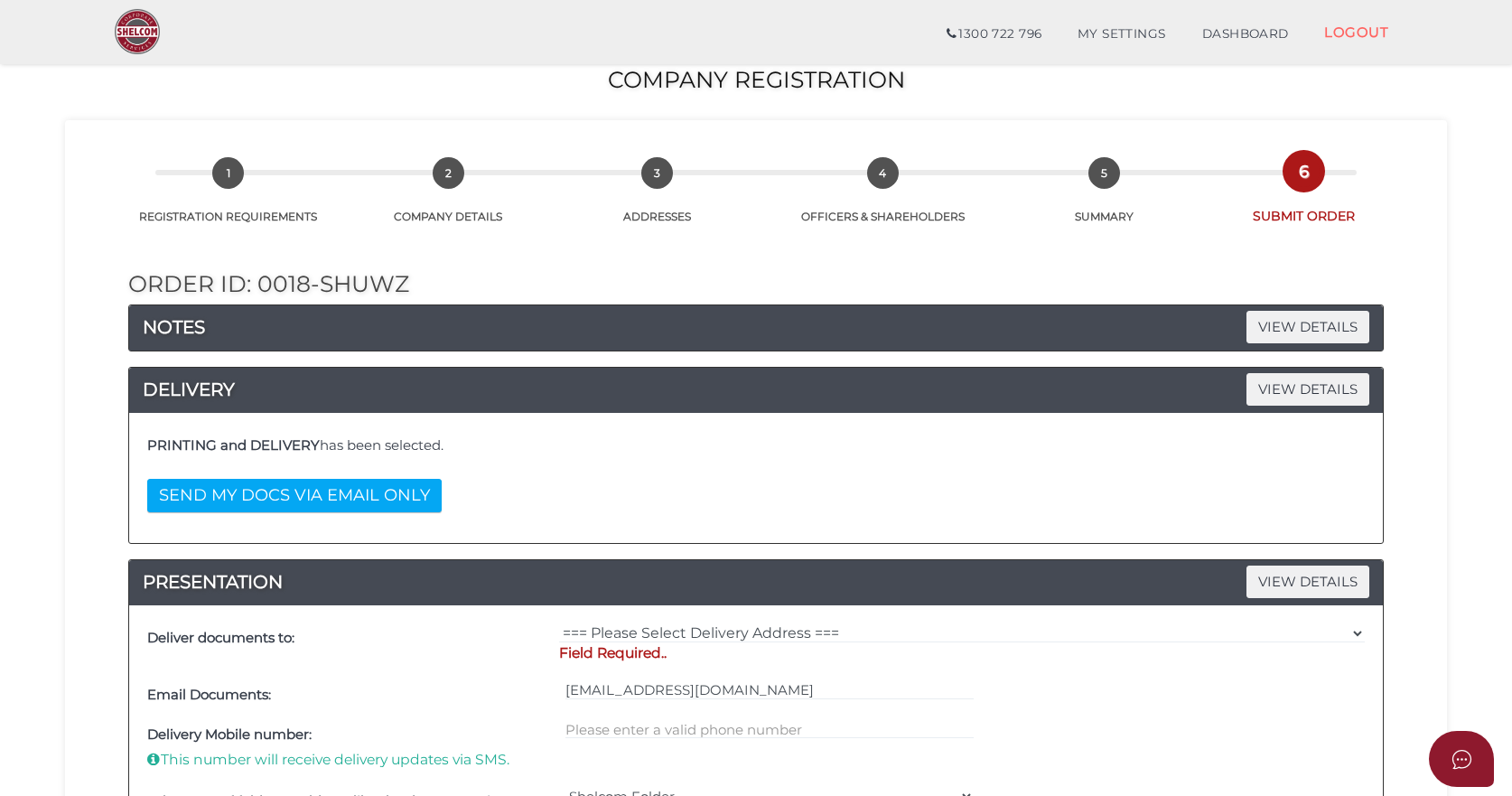
scroll to position [0, 0]
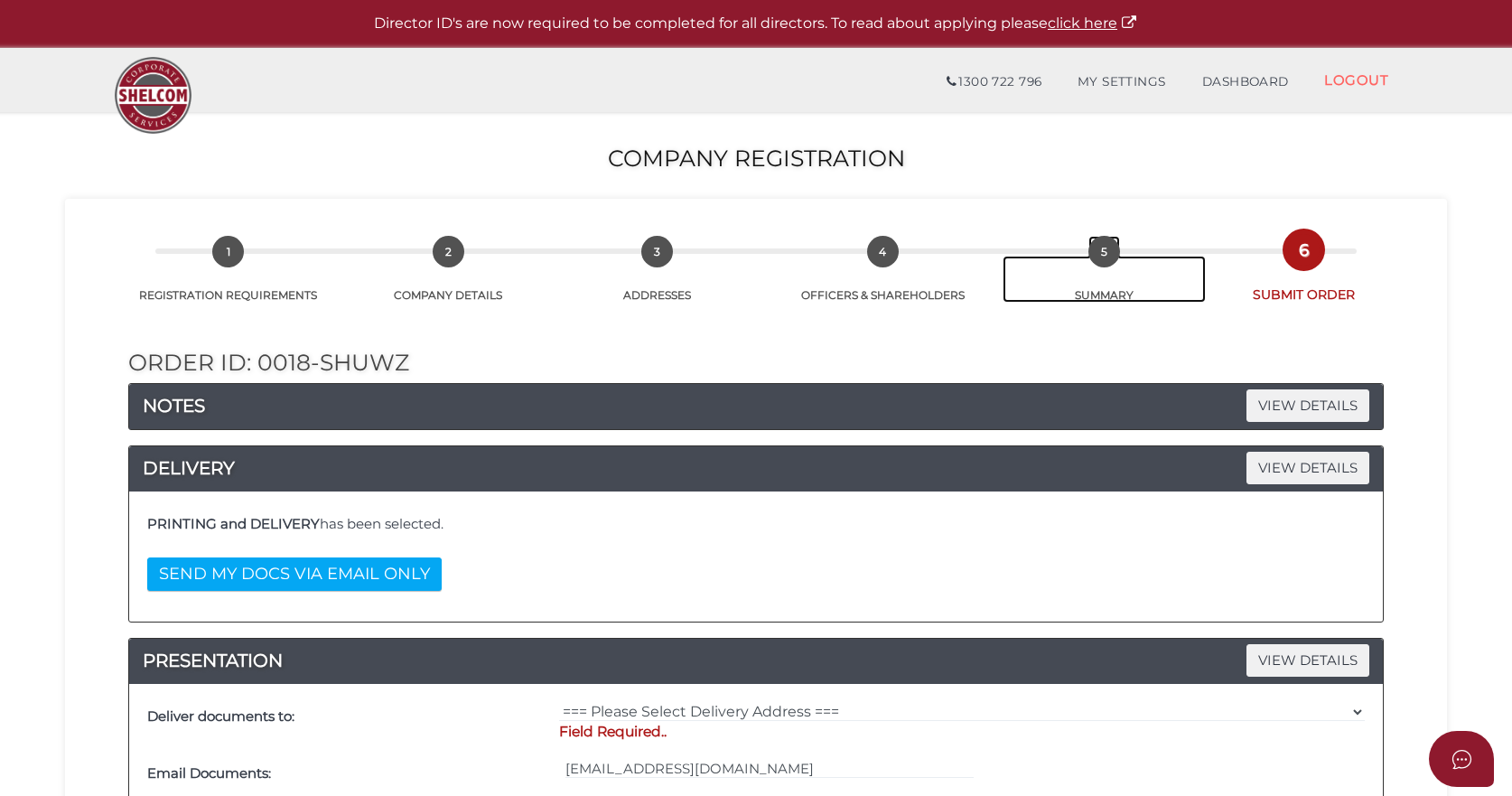
click at [1107, 256] on span "5" at bounding box center [1104, 251] width 31 height 31
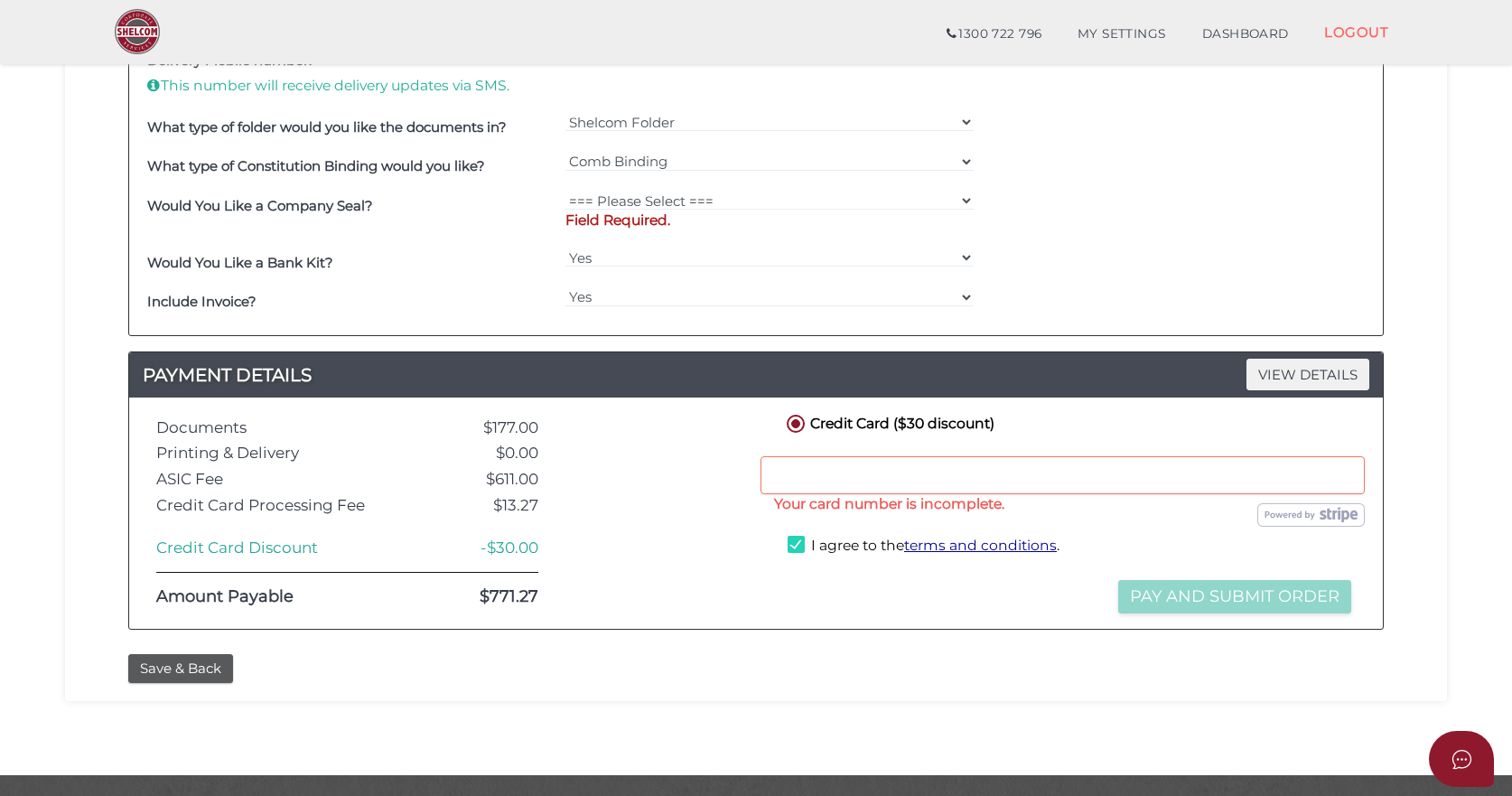
scroll to position [737, 0]
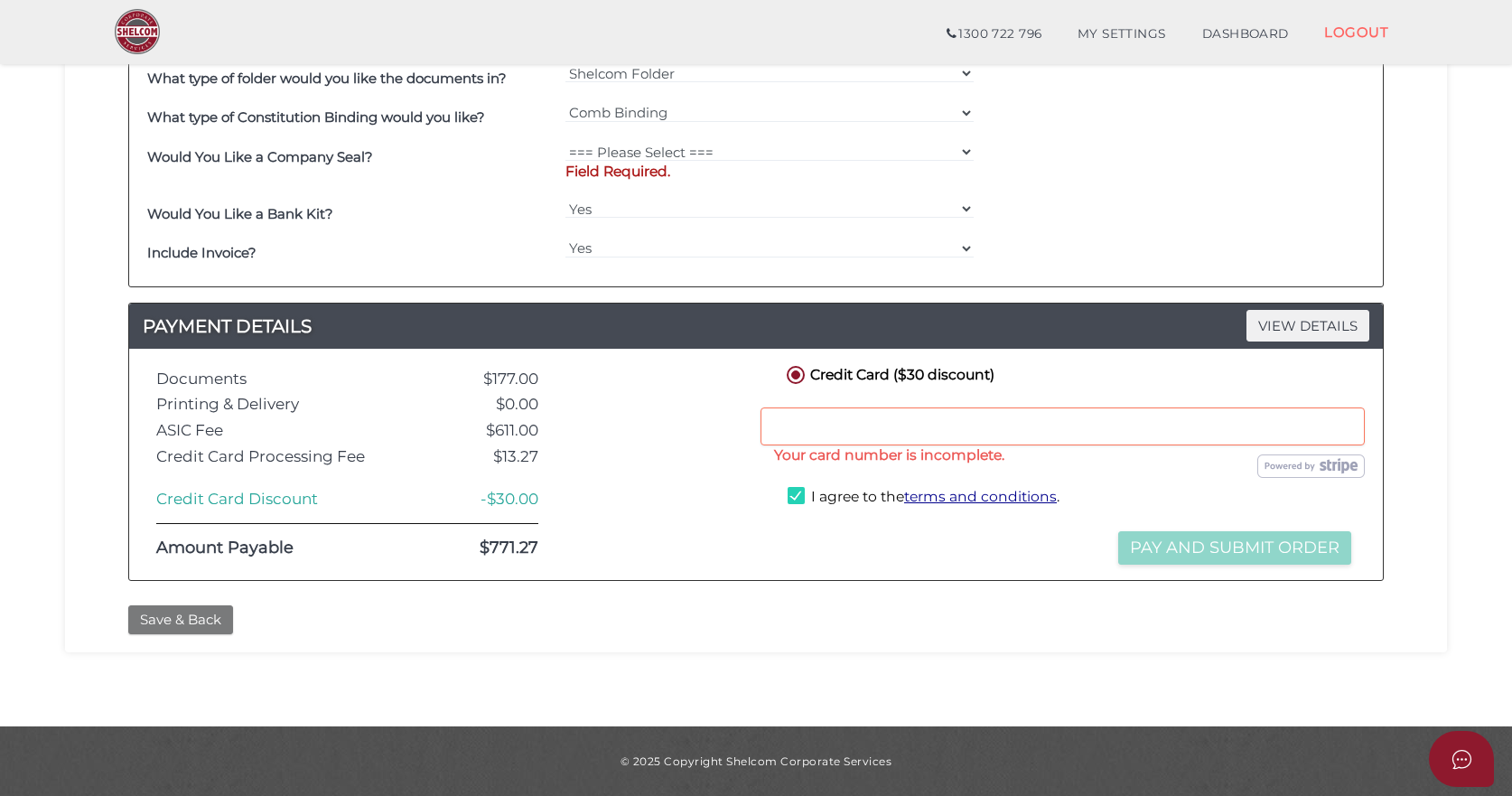
click at [202, 616] on button "Save & Back" at bounding box center [180, 619] width 105 height 29
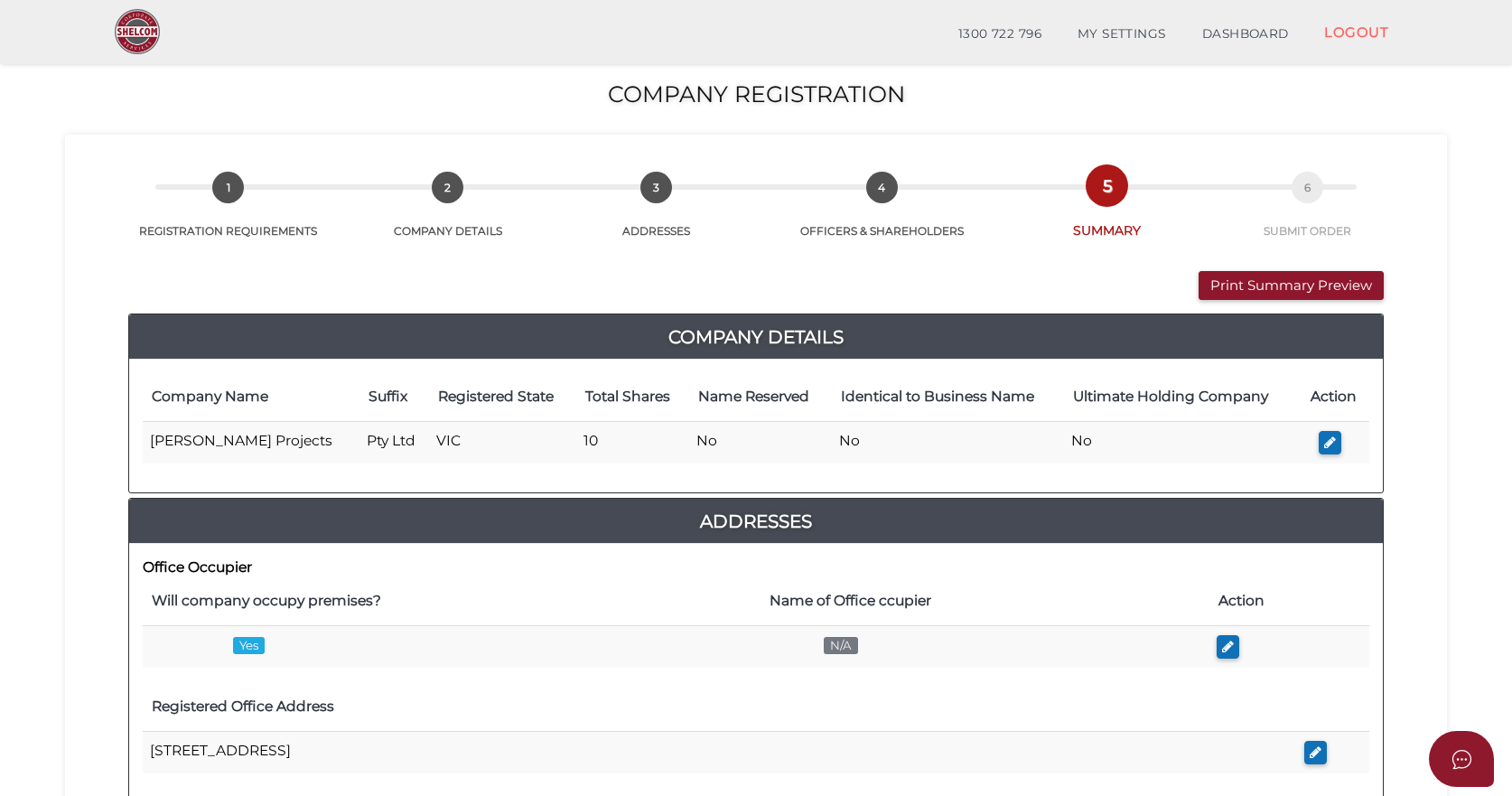
scroll to position [181, 0]
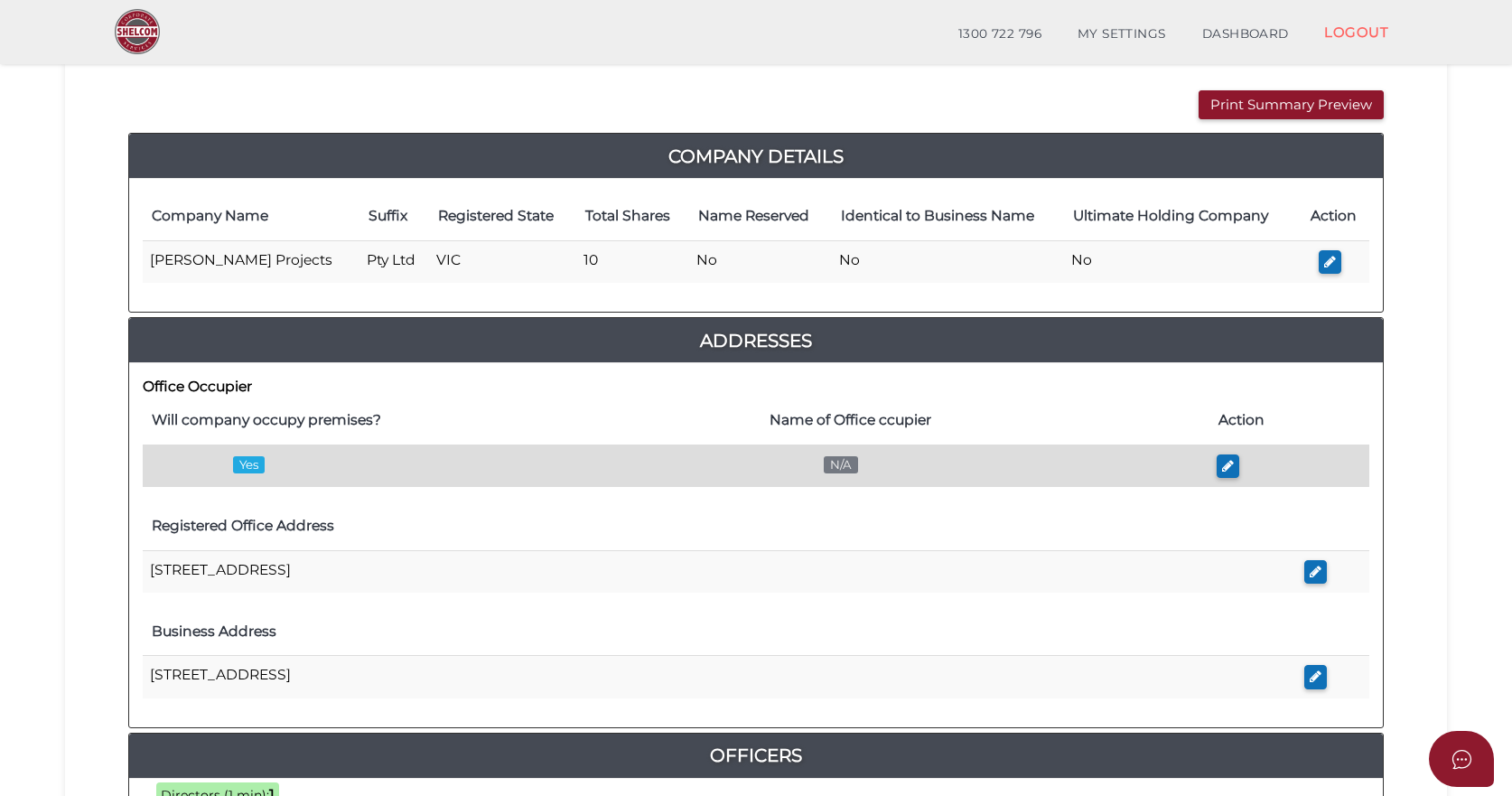
click at [240, 462] on span "Yes" at bounding box center [248, 465] width 31 height 17
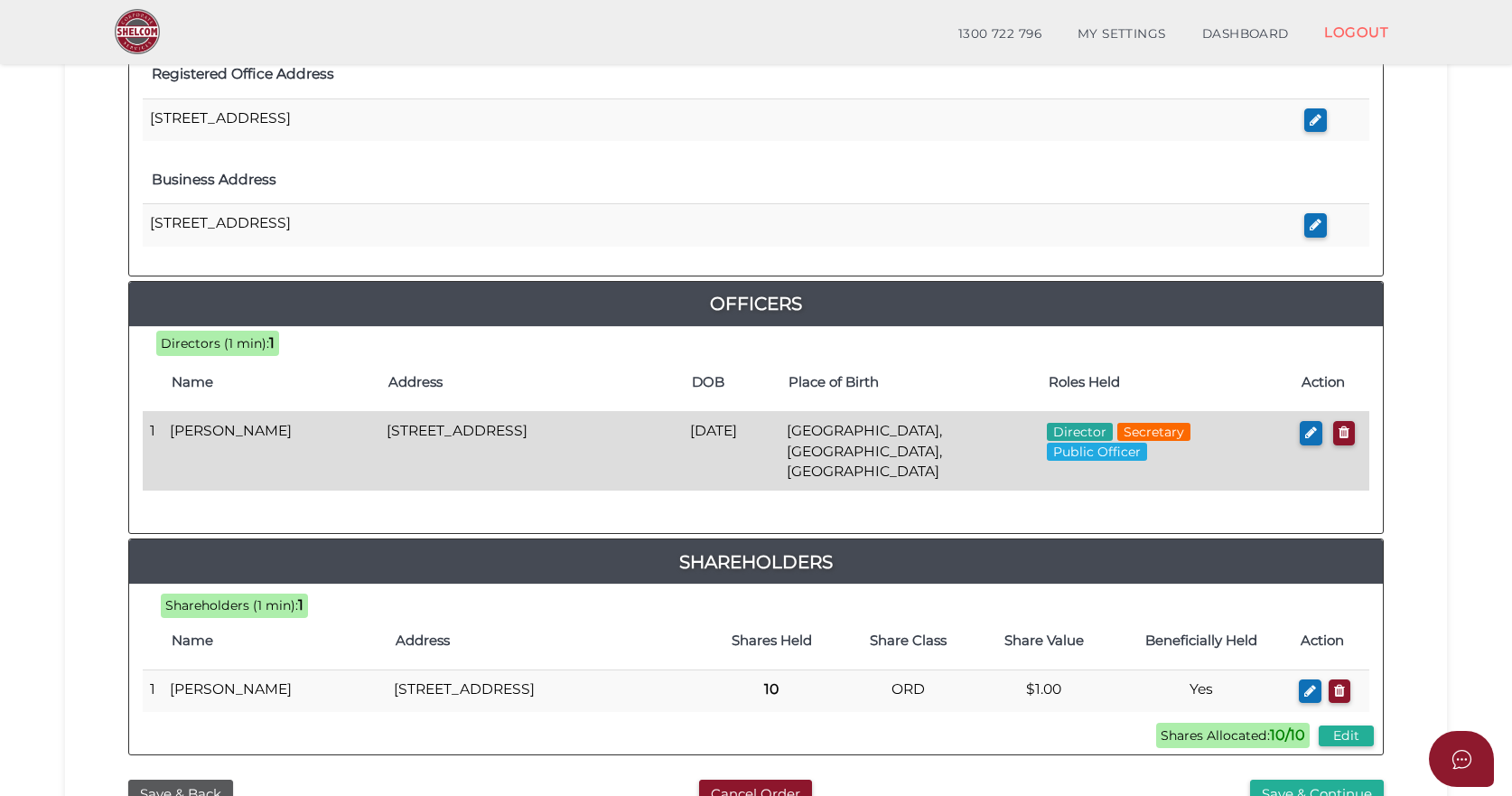
scroll to position [271, 0]
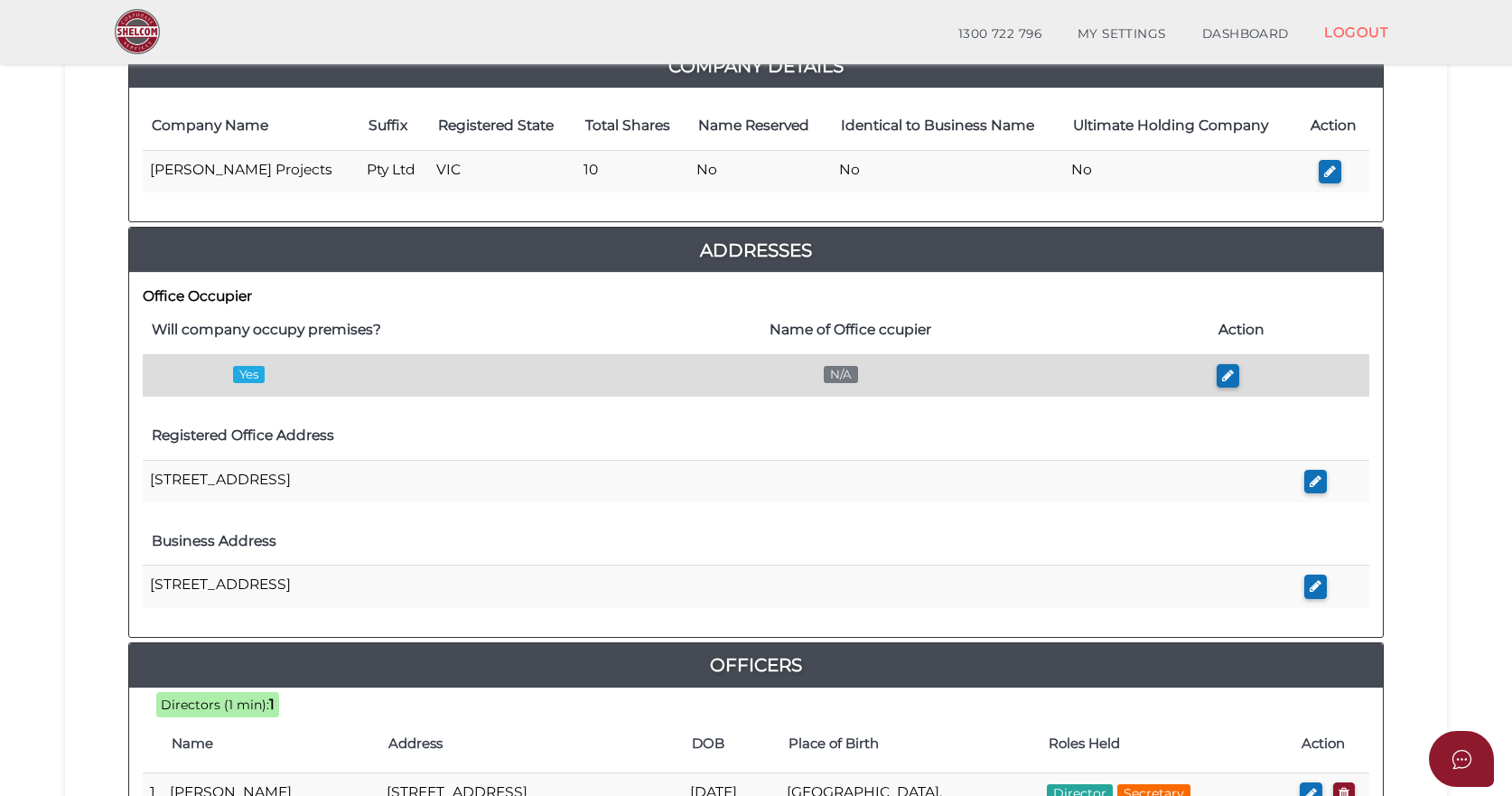
click at [837, 376] on span "N/A" at bounding box center [841, 374] width 34 height 17
click at [1222, 378] on icon "button" at bounding box center [1228, 375] width 11 height 13
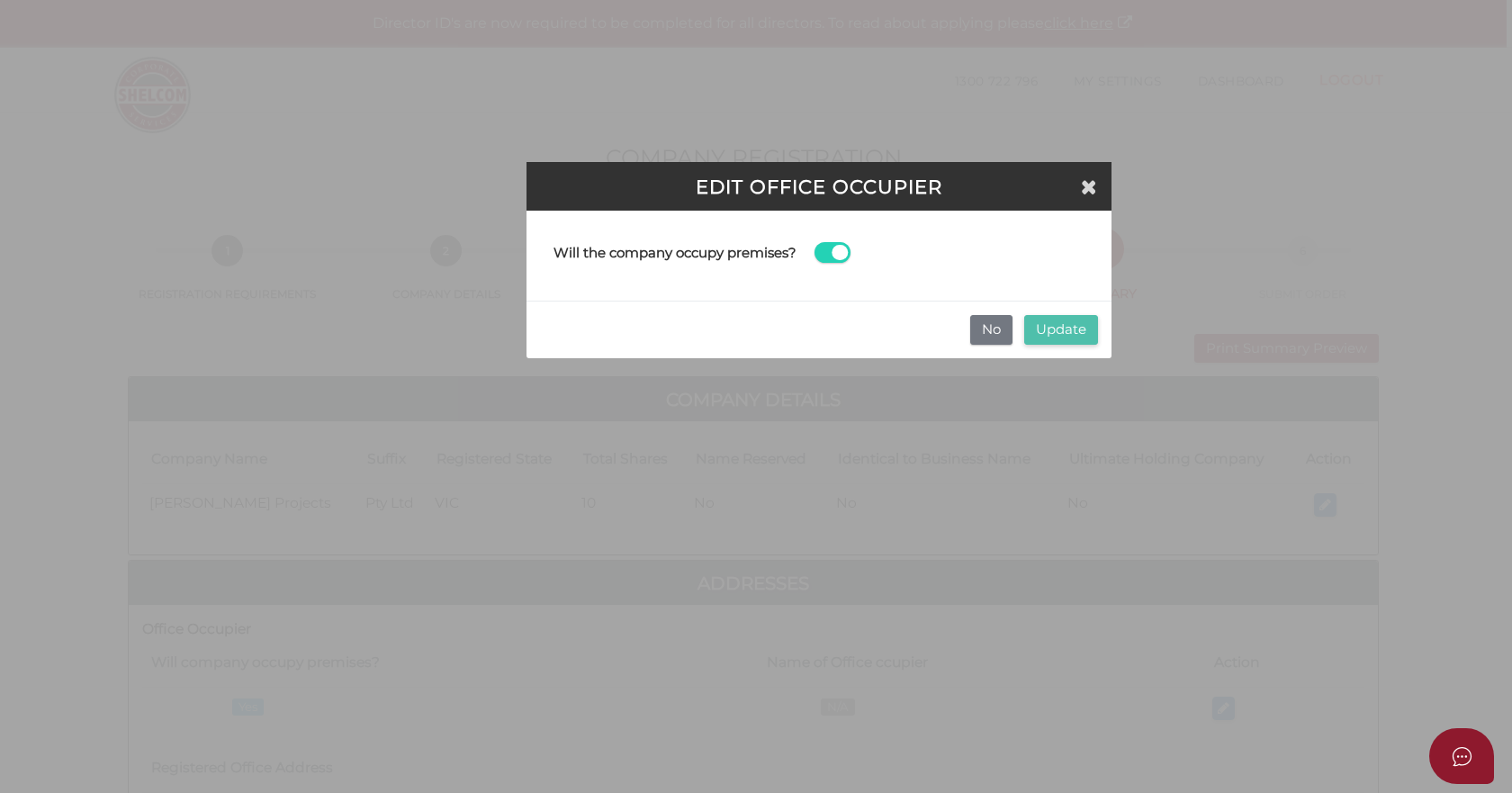
click at [1047, 328] on button "Update" at bounding box center [1061, 329] width 74 height 29
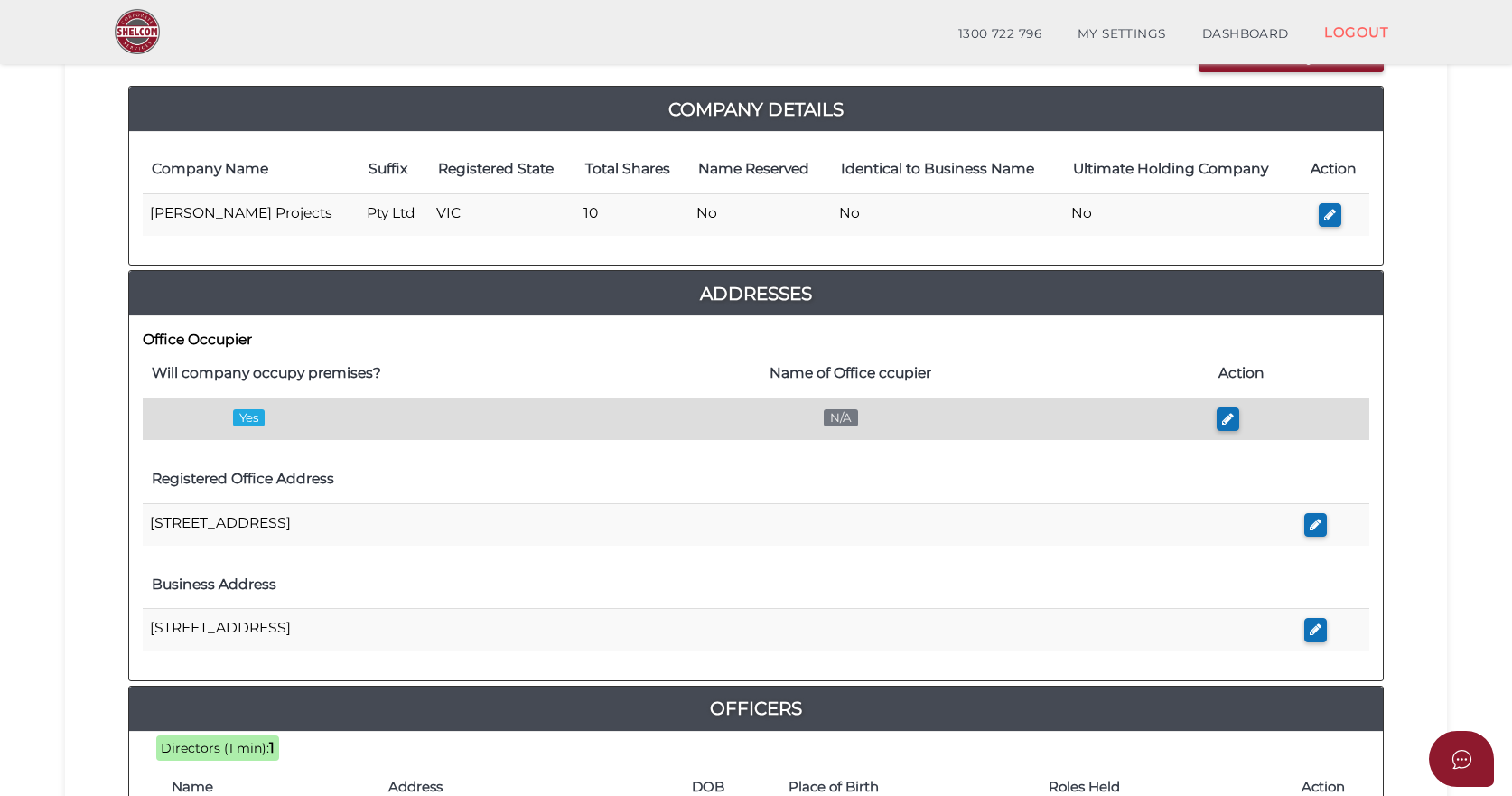
scroll to position [90, 0]
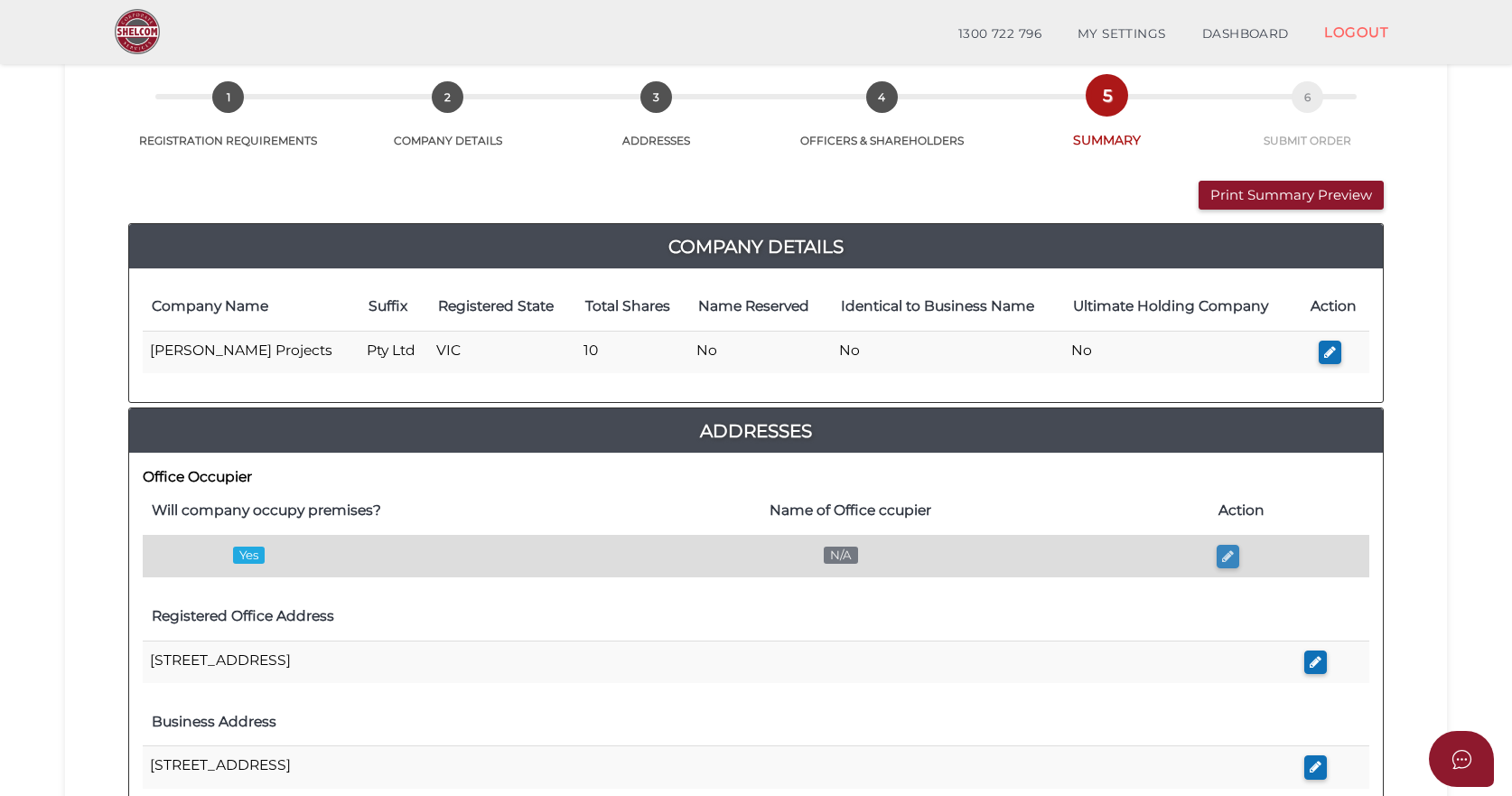
click at [1225, 555] on icon "button" at bounding box center [1228, 556] width 11 height 13
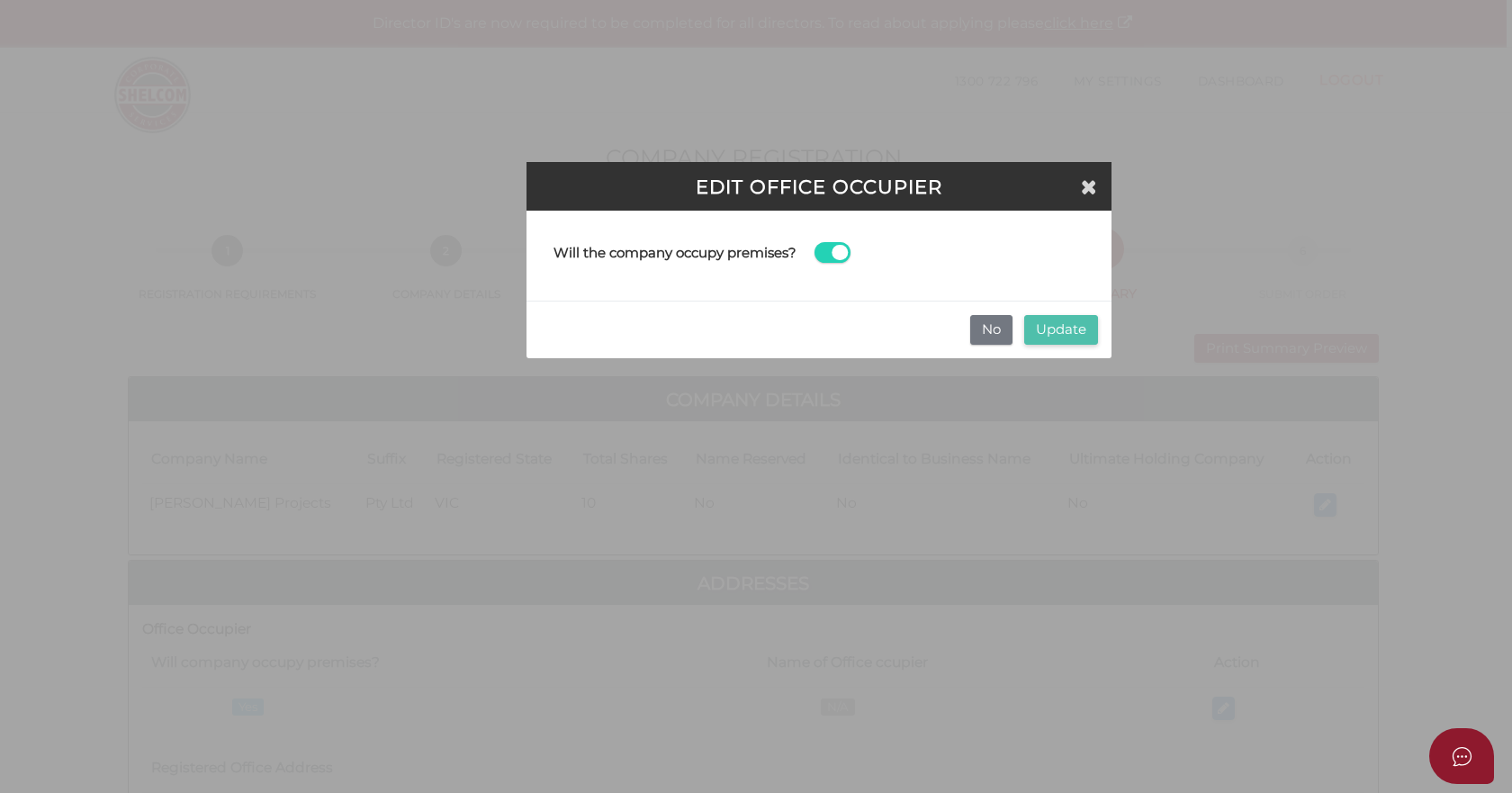
click at [1047, 324] on button "Update" at bounding box center [1061, 329] width 74 height 29
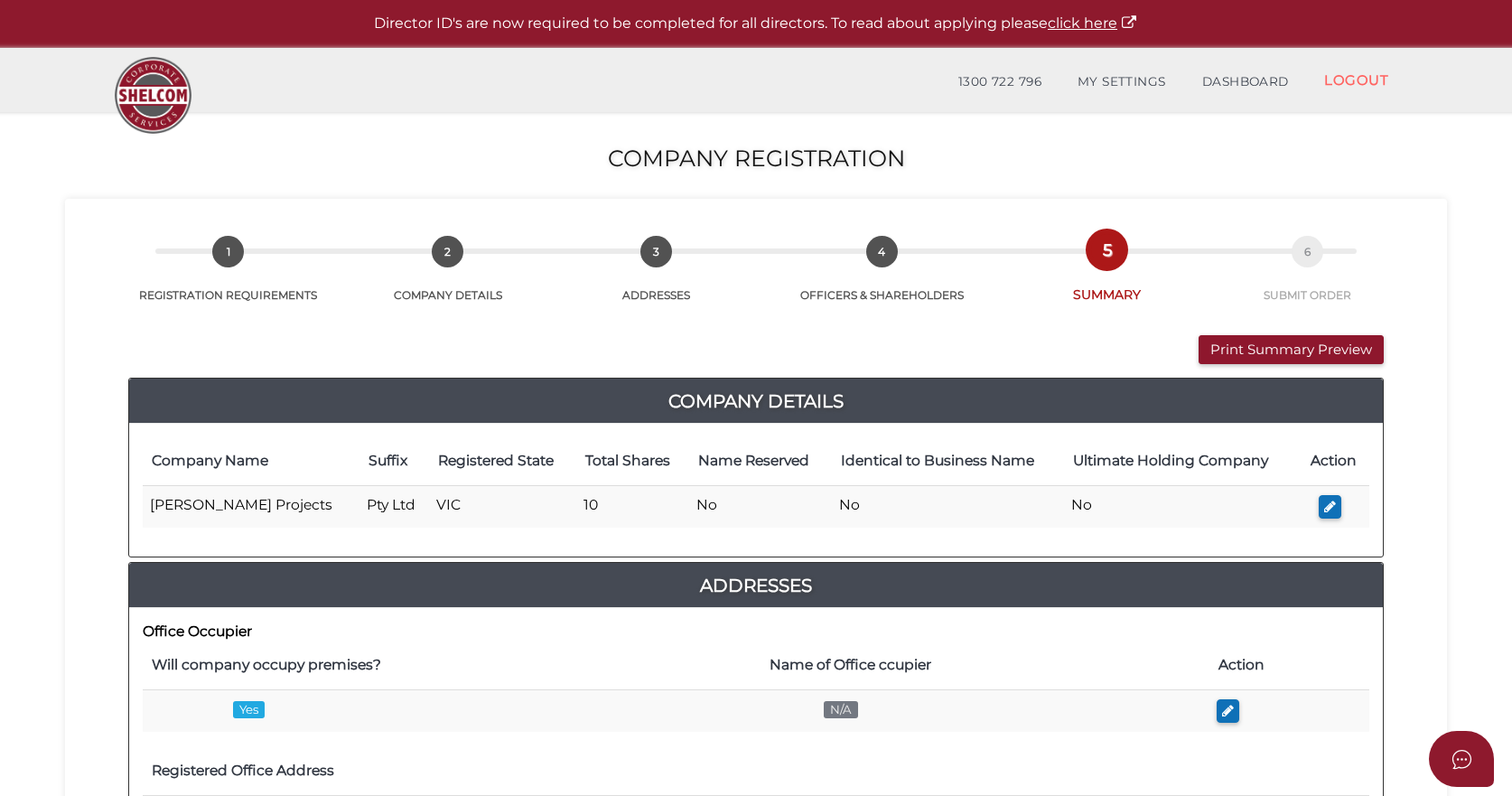
click at [755, 665] on th "Will company occupy premises?" at bounding box center [452, 664] width 618 height 48
click at [806, 670] on th "Name of Office ccupier" at bounding box center [985, 664] width 449 height 48
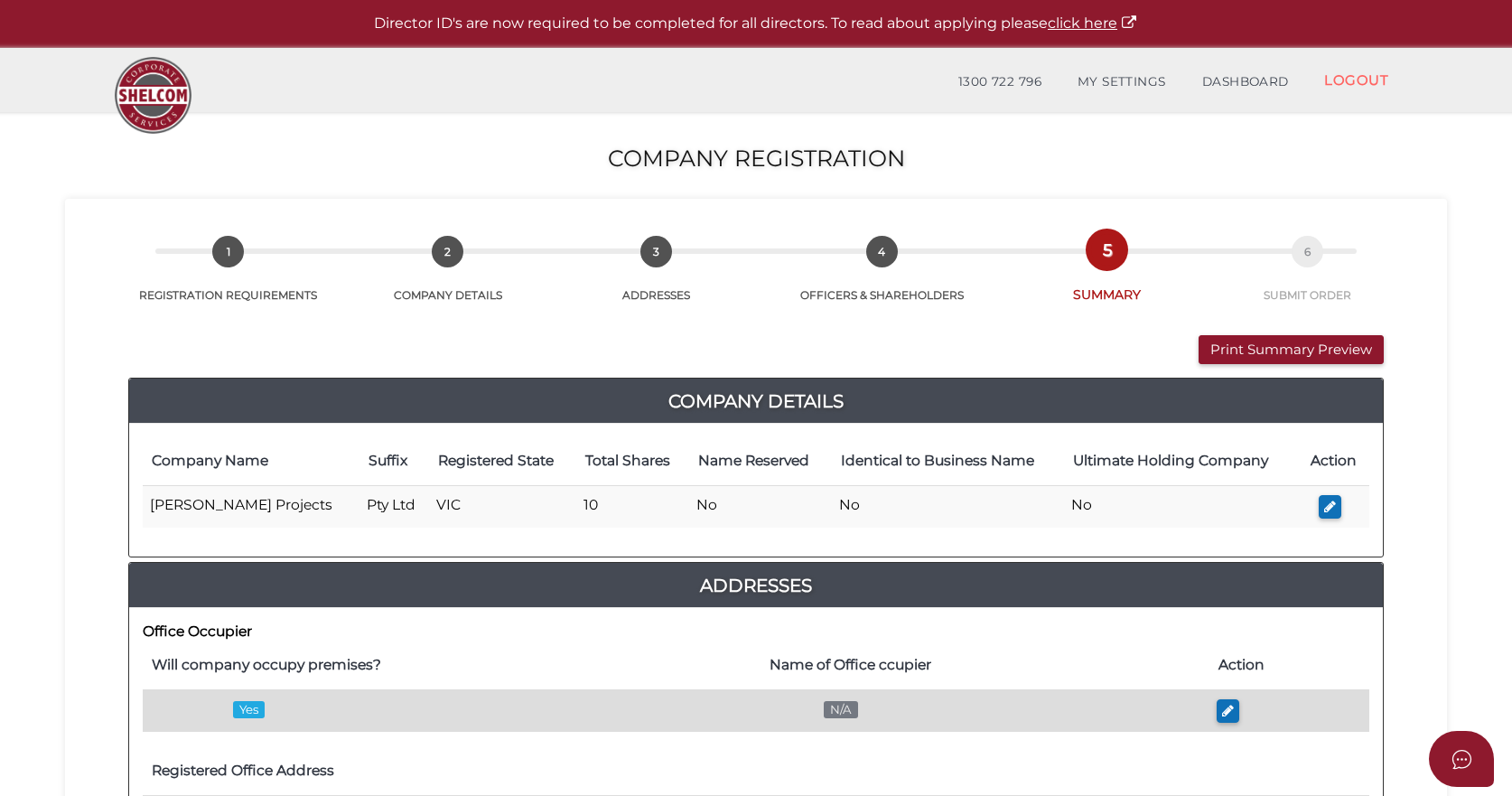
click at [848, 713] on span "N/A" at bounding box center [841, 709] width 34 height 17
click at [246, 713] on span "Yes" at bounding box center [248, 709] width 31 height 17
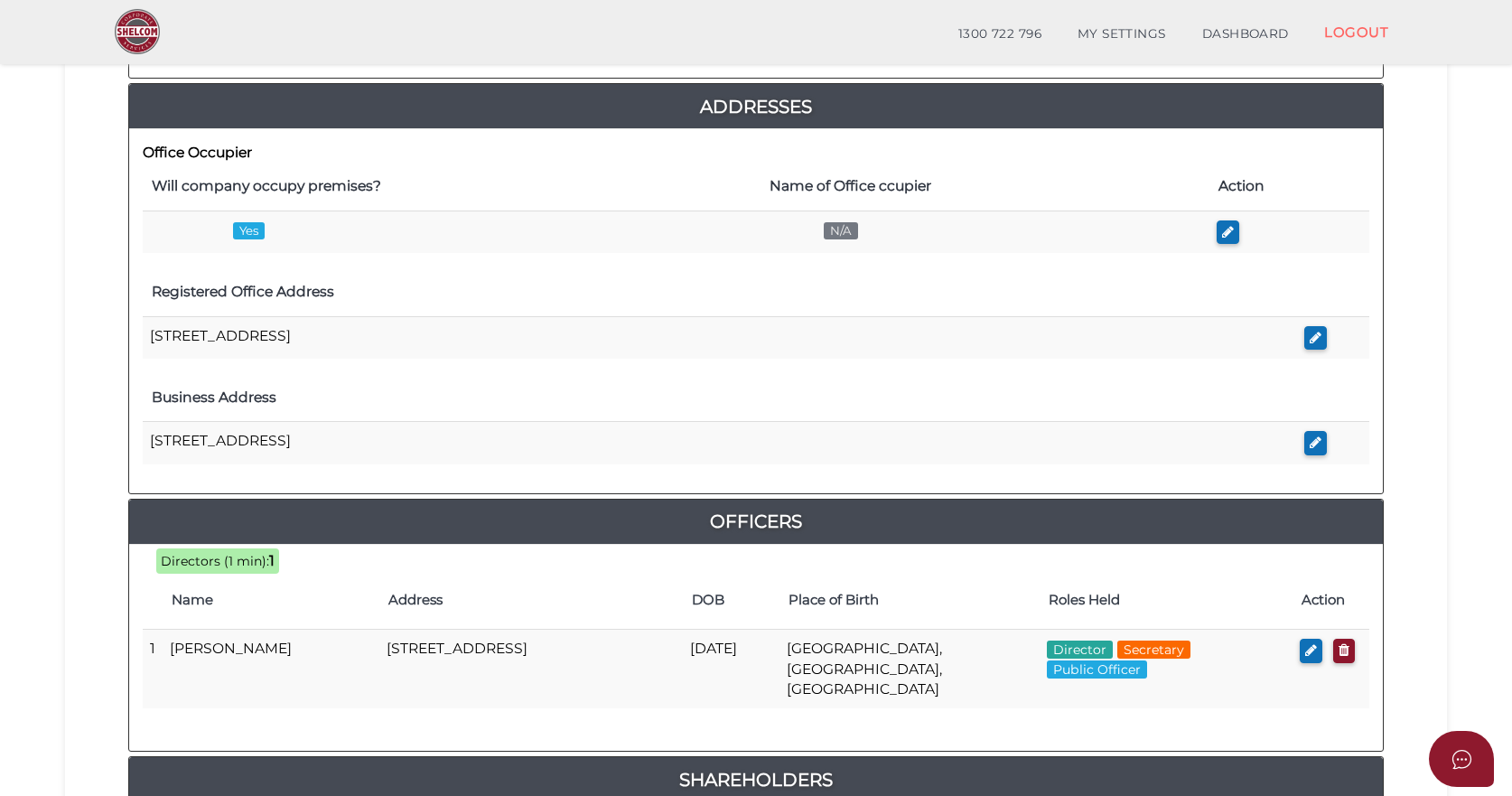
scroll to position [803, 0]
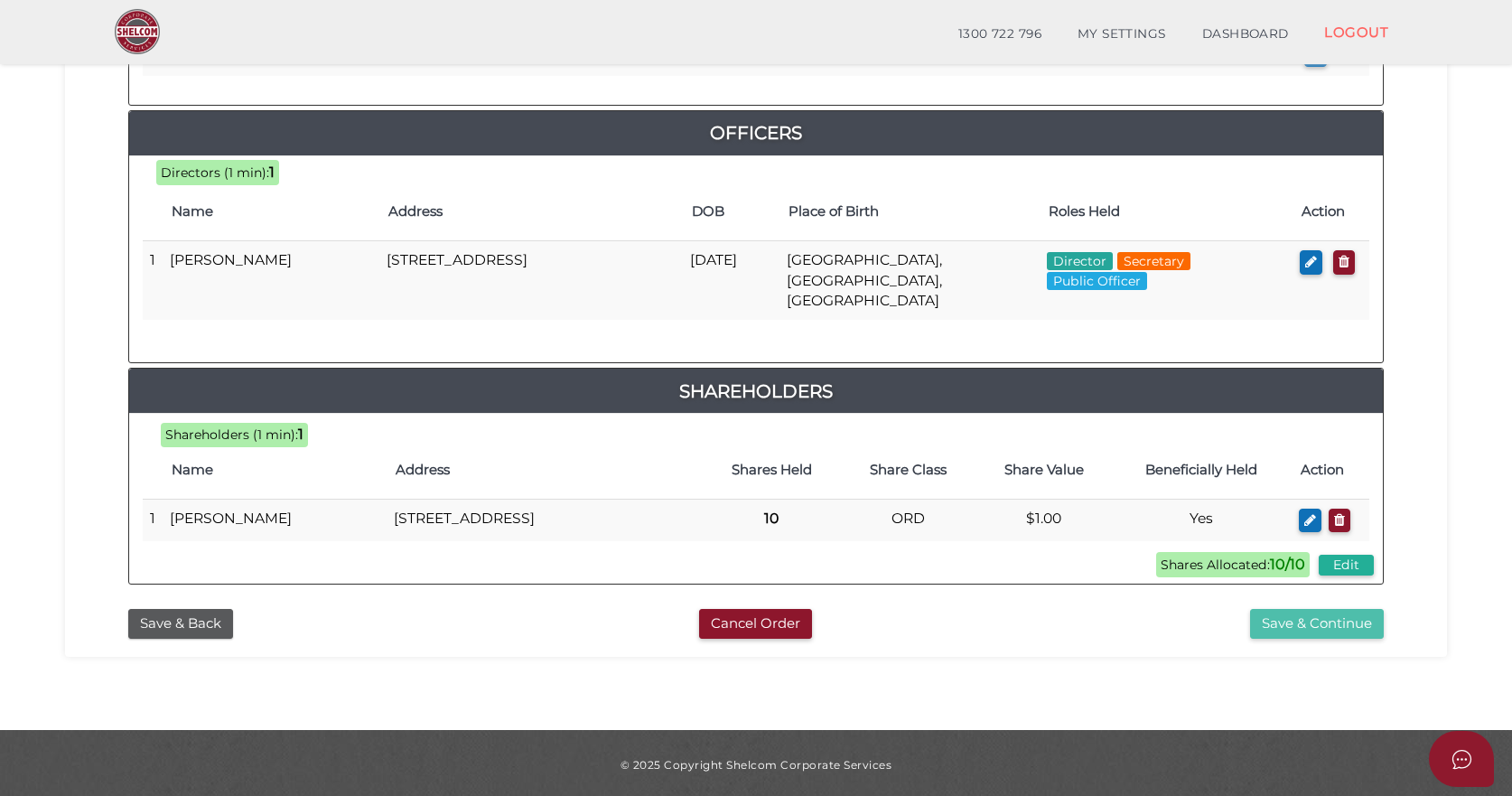
click at [1326, 616] on button "Save & Continue" at bounding box center [1317, 623] width 133 height 29
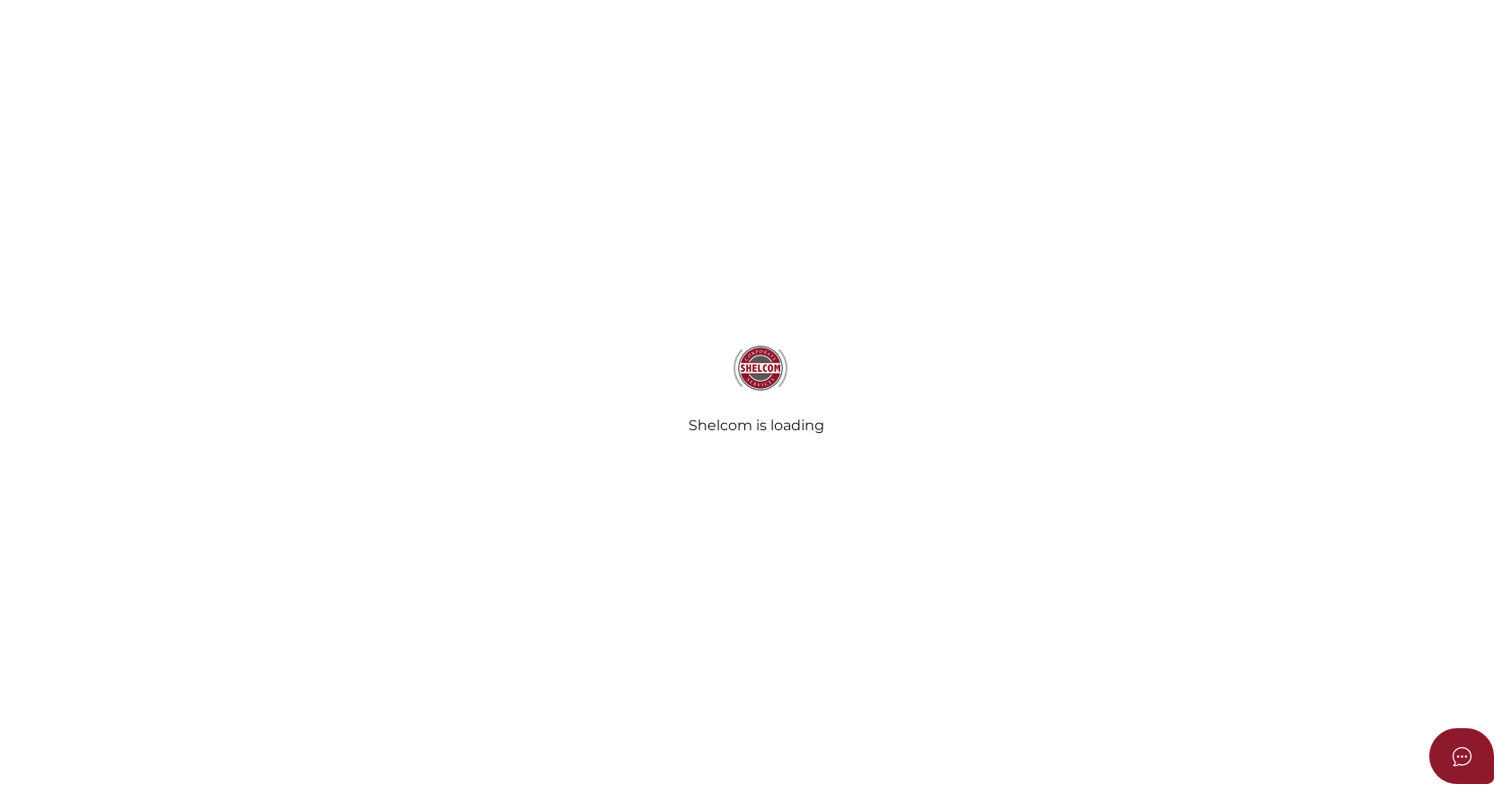
select select "Comb Binding"
radio input "true"
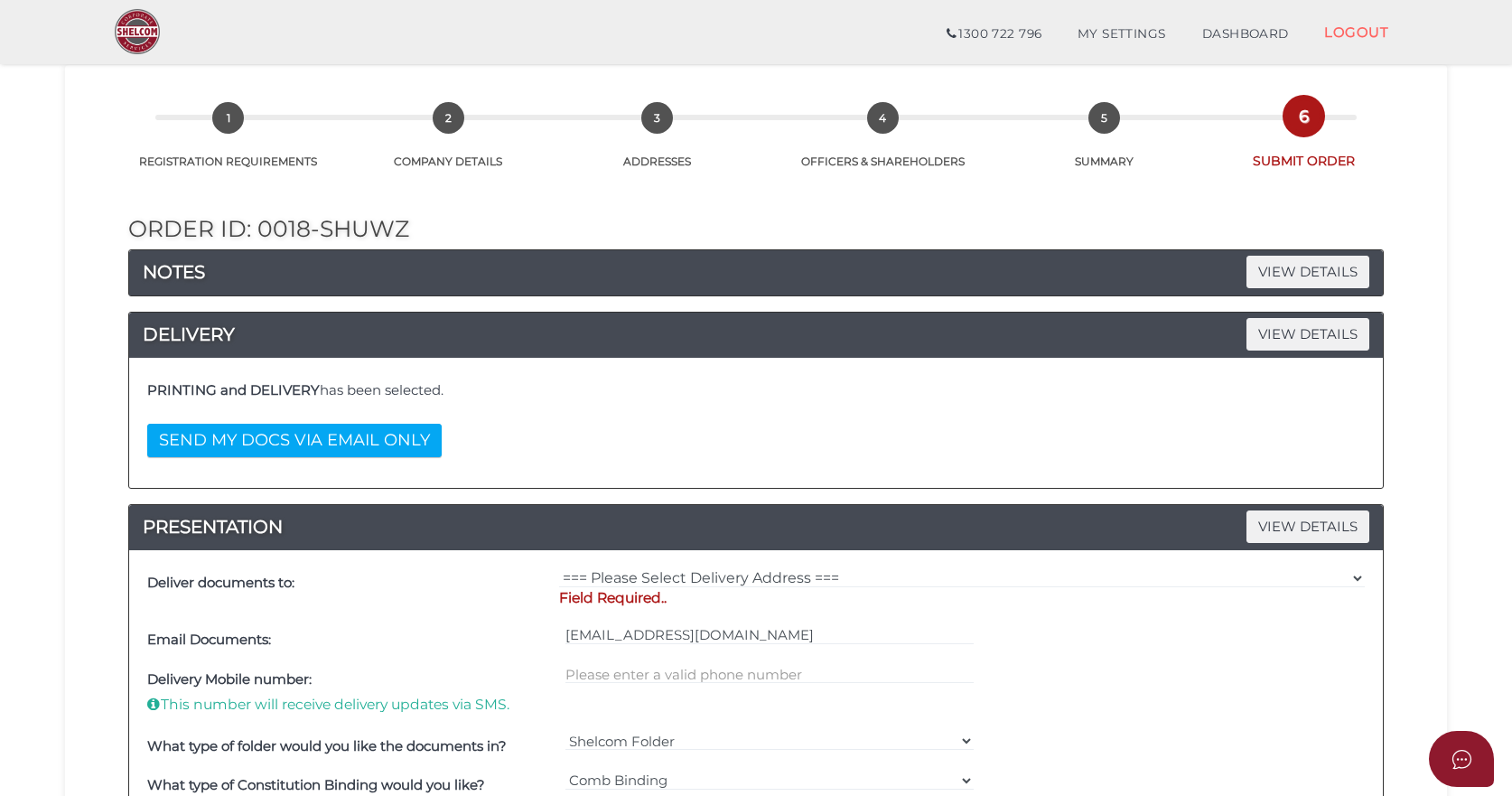
scroll to position [181, 0]
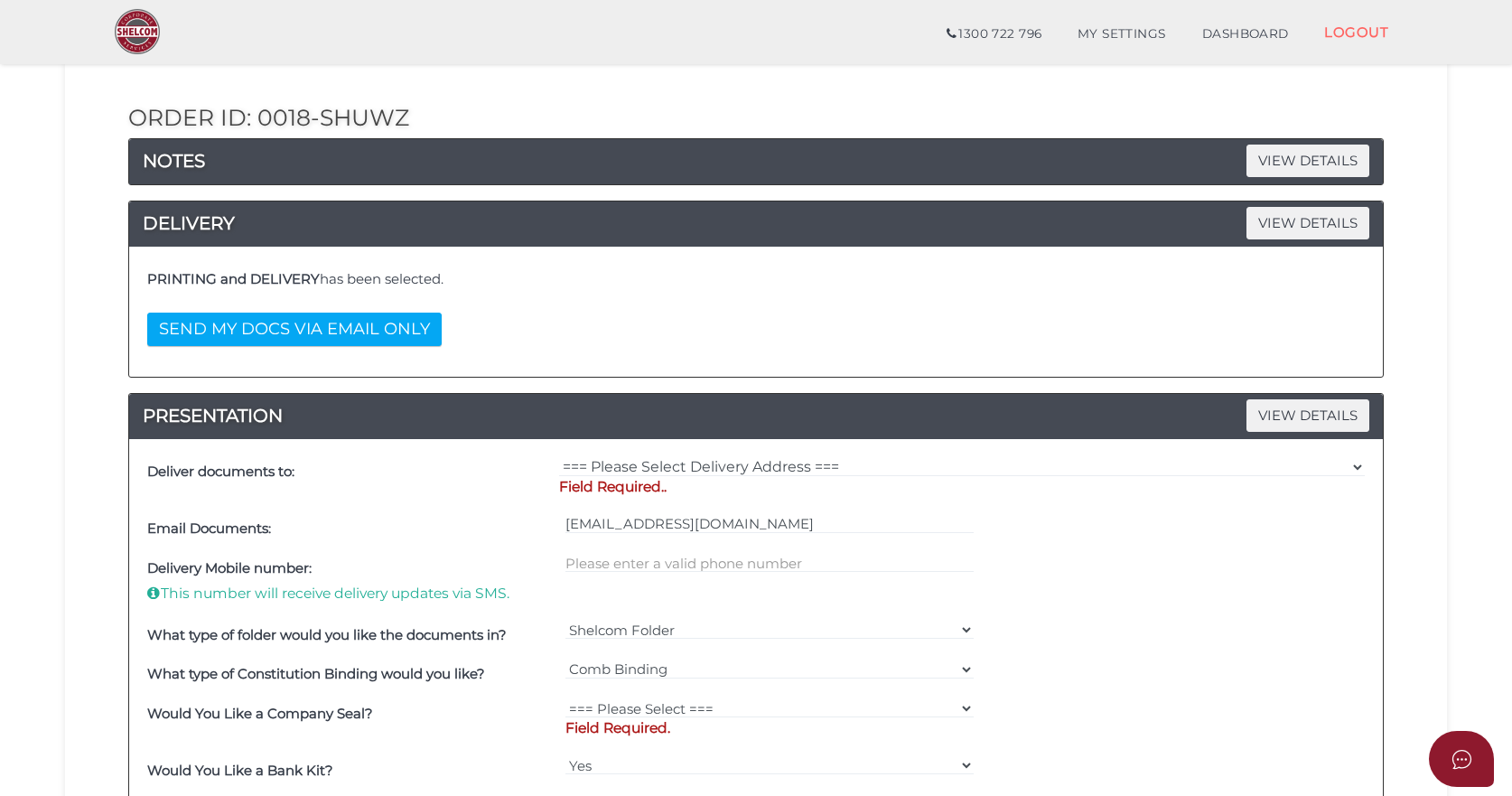
click at [649, 485] on p "Field Required.." at bounding box center [962, 486] width 806 height 20
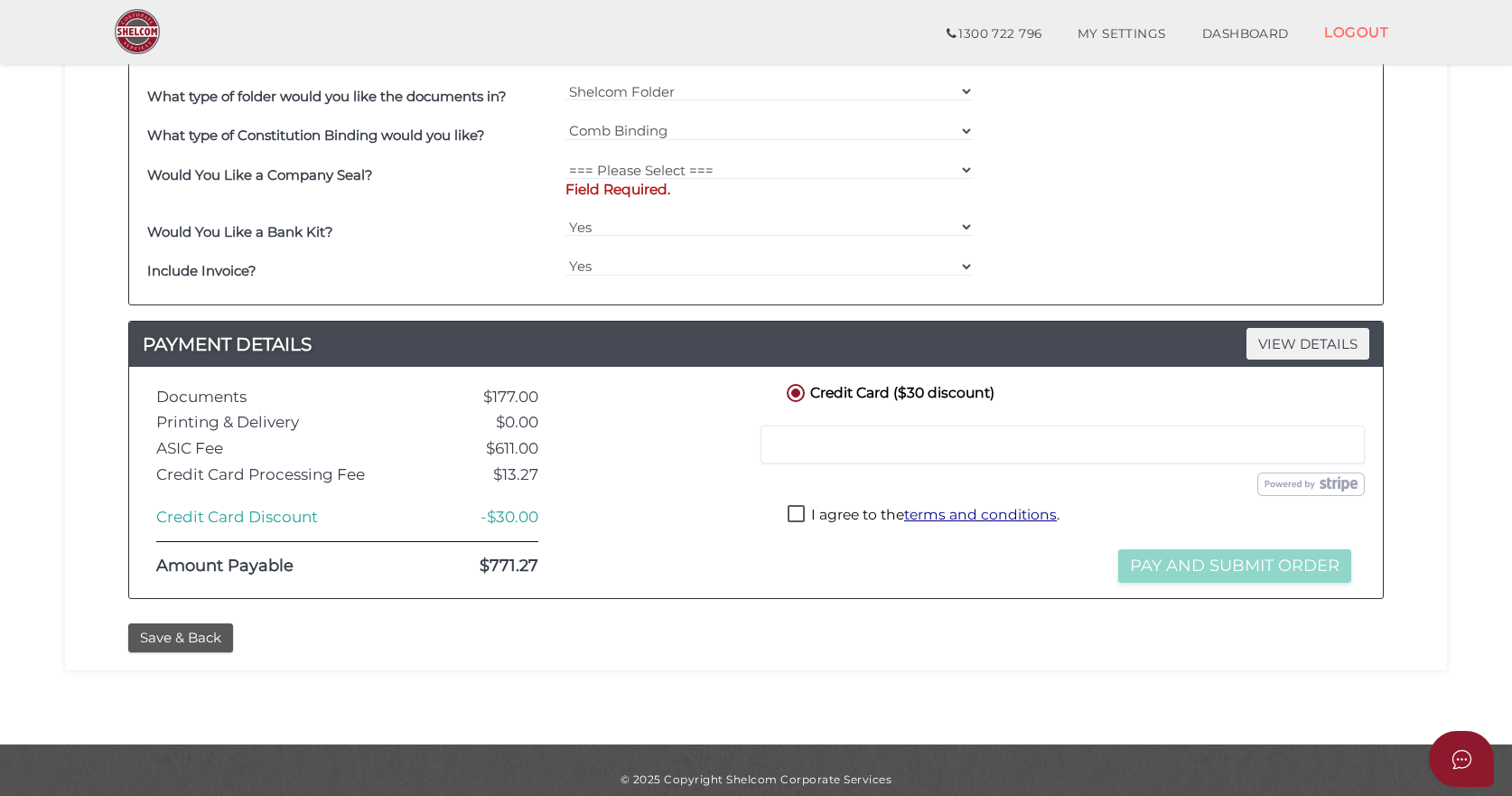
scroll to position [722, 0]
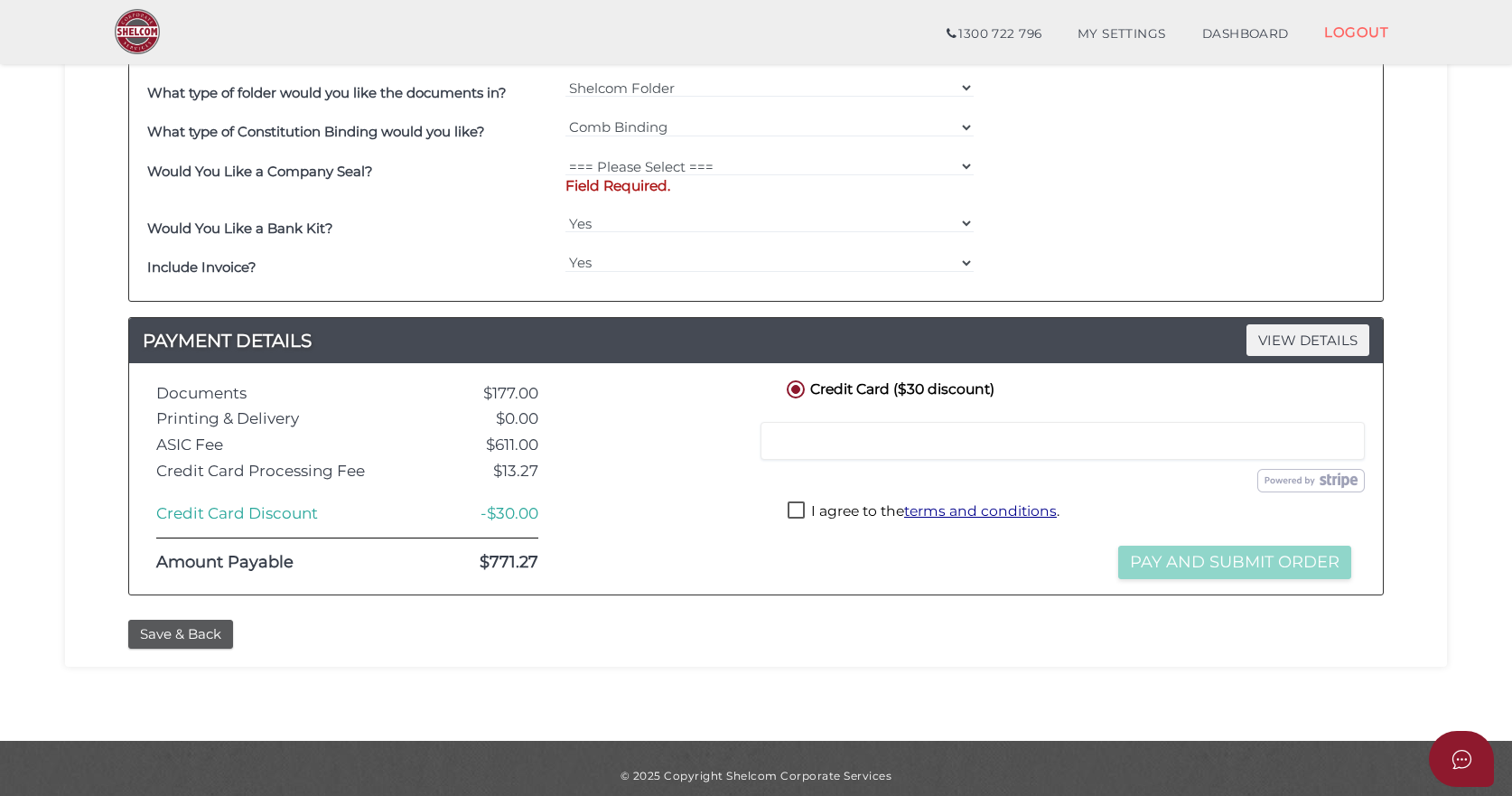
click at [803, 508] on label "I agree to the terms and conditions ." at bounding box center [923, 513] width 272 height 23
checkbox input "true"
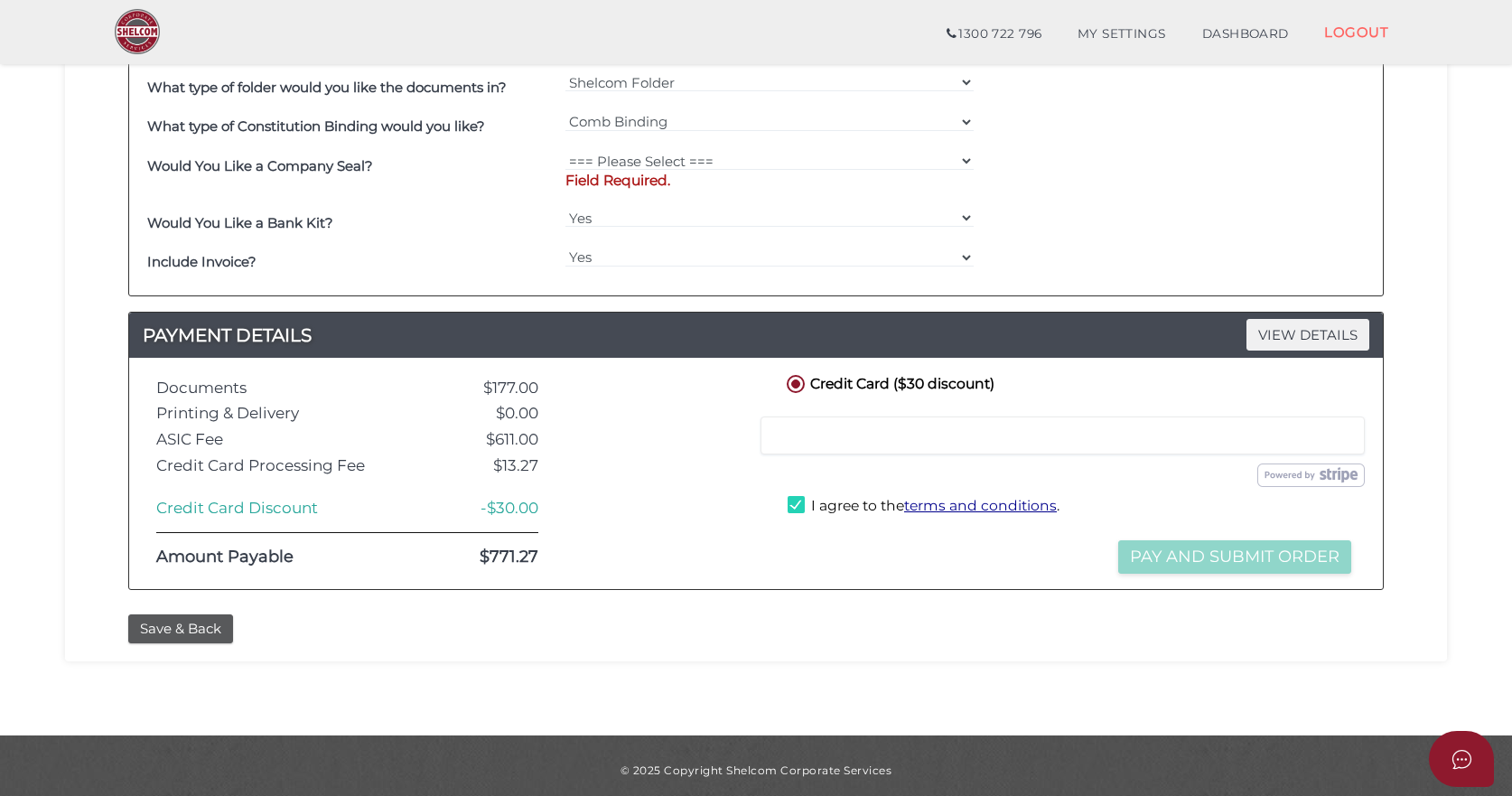
scroll to position [737, 0]
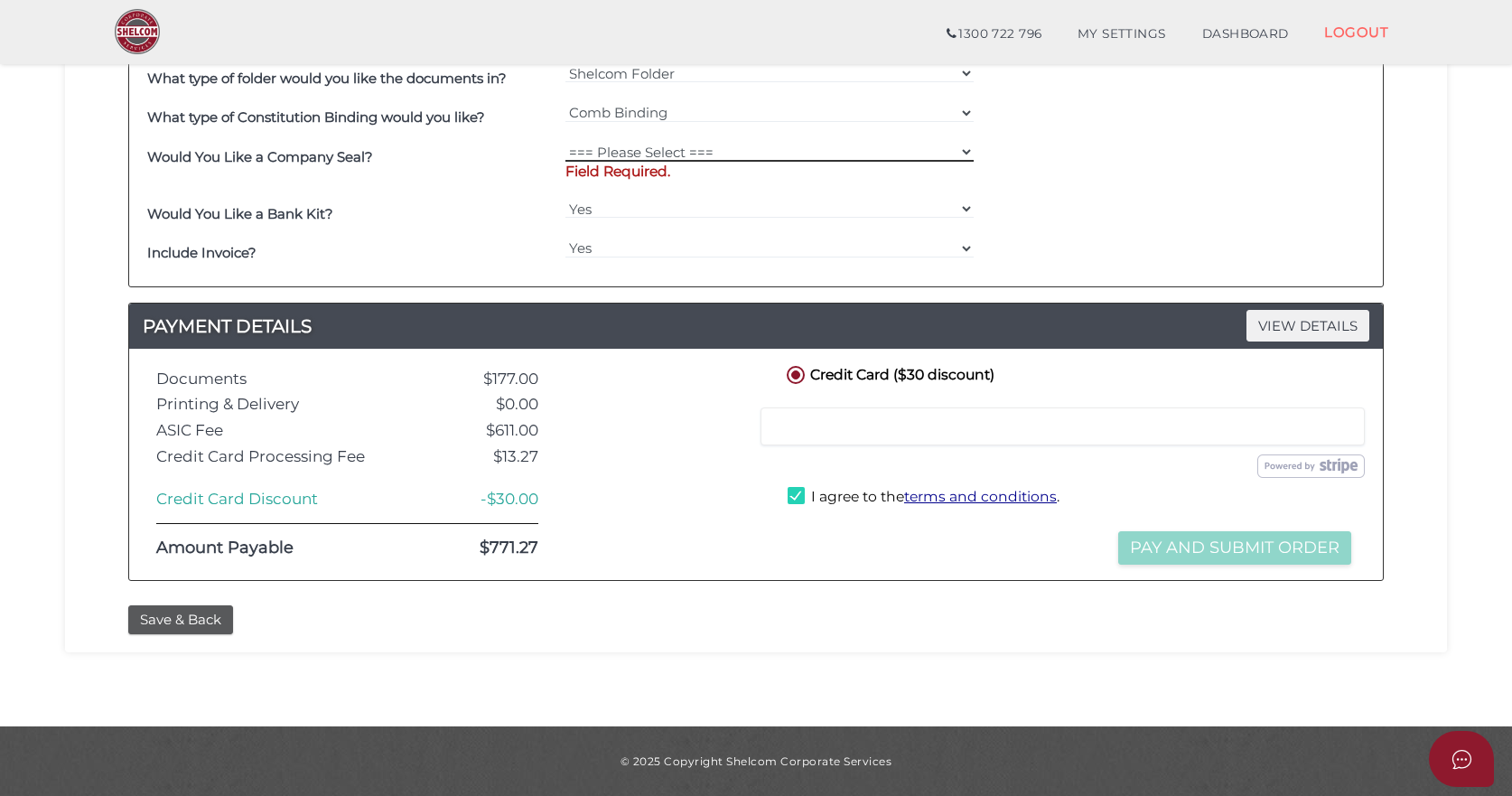
click at [645, 152] on select "=== Please Select === Fold Seal $50 No Seal" at bounding box center [770, 151] width 409 height 20
select select "0"
click at [565, 159] on select "=== Please Select === Fold Seal $50 No Seal" at bounding box center [770, 151] width 409 height 20
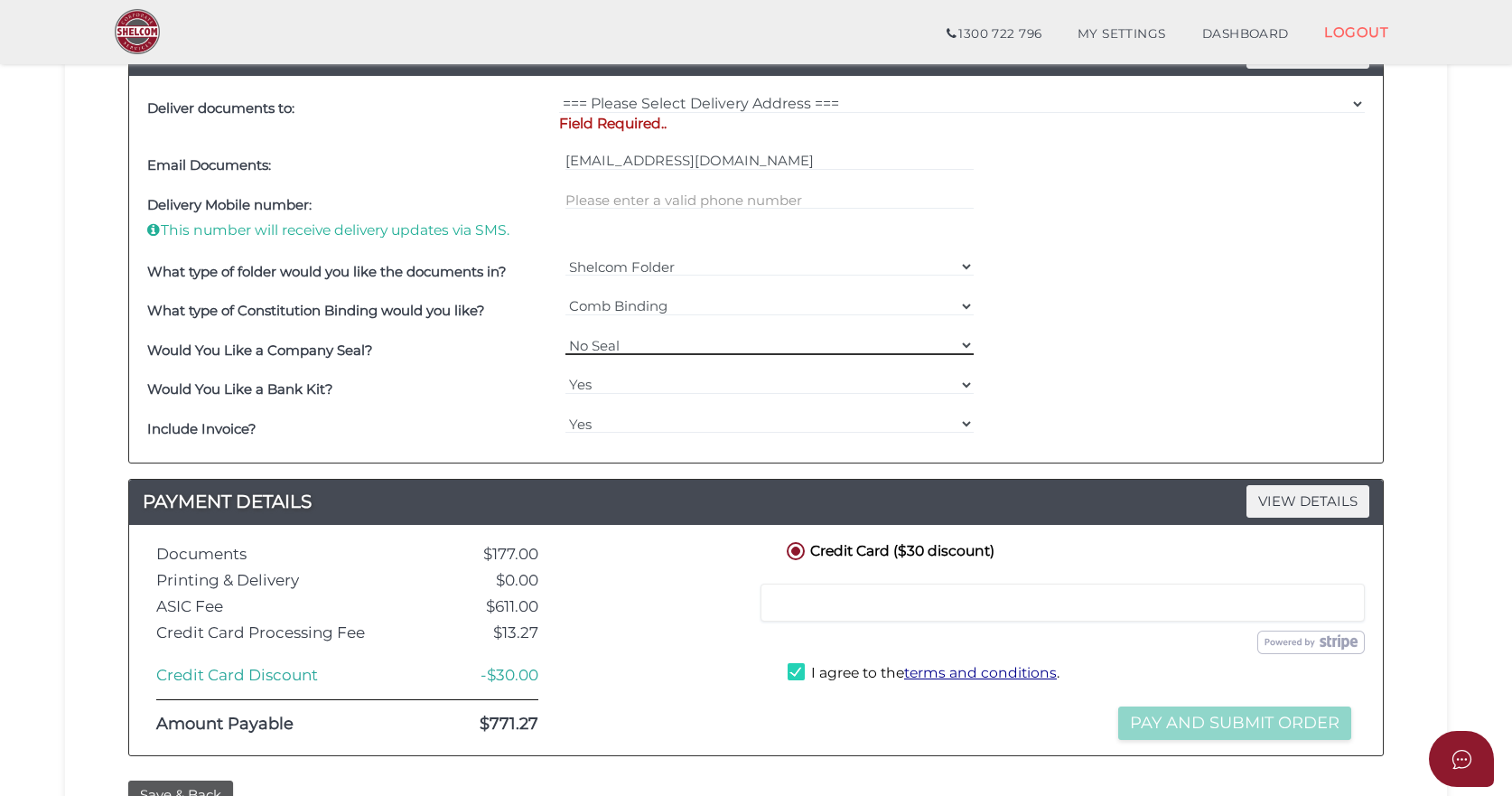
scroll to position [359, 0]
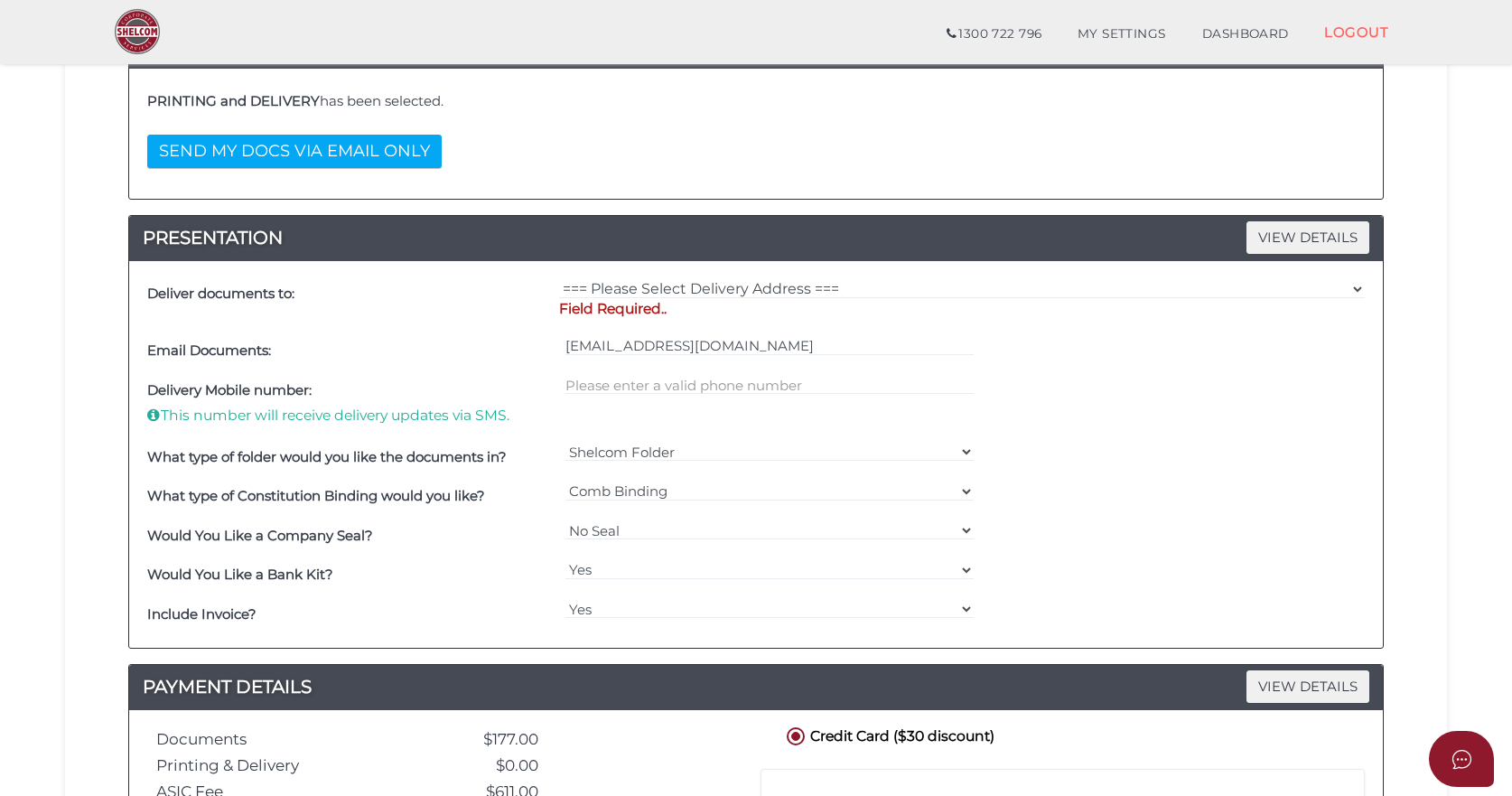
click at [620, 304] on p "Field Required.." at bounding box center [962, 309] width 806 height 20
click at [651, 307] on p "Field Required.." at bounding box center [962, 309] width 806 height 20
click at [695, 288] on select "=== Please Select Delivery Address === (User Address - [PERSON_NAME]) [STREET_A…" at bounding box center [962, 289] width 806 height 20
click at [560, 279] on select "=== Please Select Delivery Address === (User Address - [PERSON_NAME]) [STREET_A…" at bounding box center [962, 289] width 806 height 20
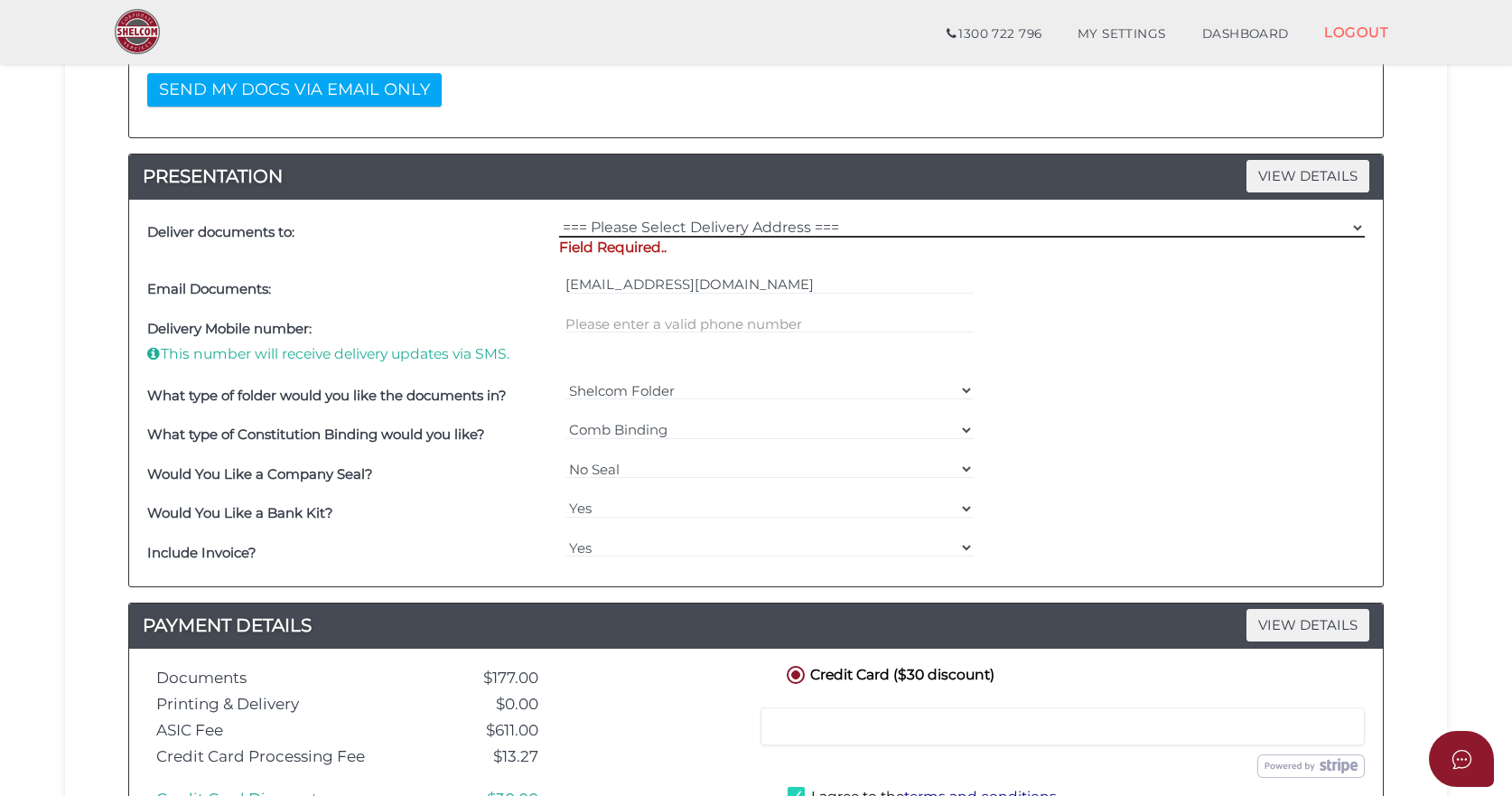
scroll to position [449, 0]
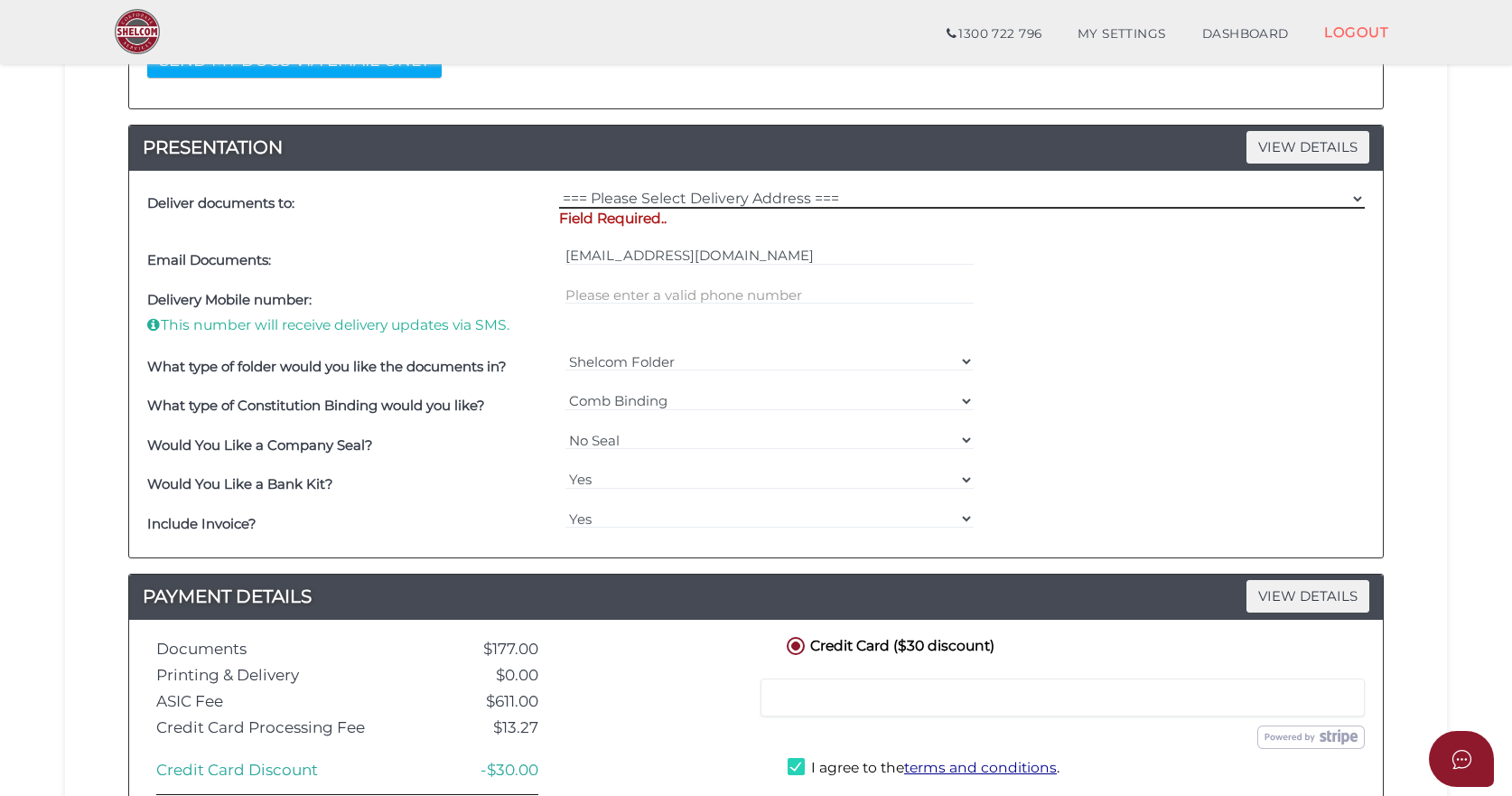
click at [619, 190] on select "=== Please Select Delivery Address === (User Address - [PERSON_NAME]) [STREET_A…" at bounding box center [962, 198] width 806 height 20
select select "0"
click at [560, 188] on select "=== Please Select Delivery Address === (User Address - [PERSON_NAME]) [STREET_A…" at bounding box center [962, 198] width 806 height 20
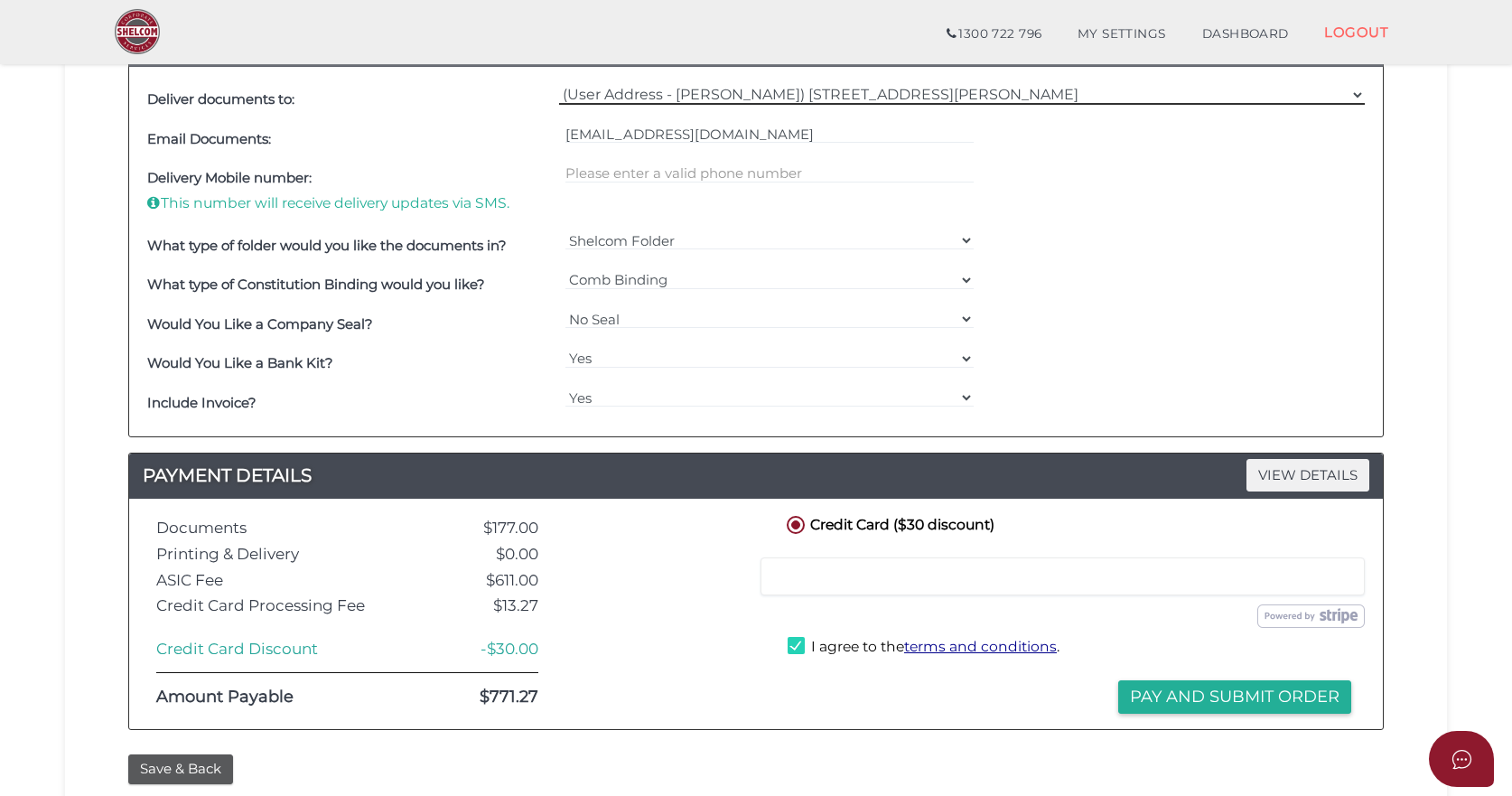
scroll to position [701, 0]
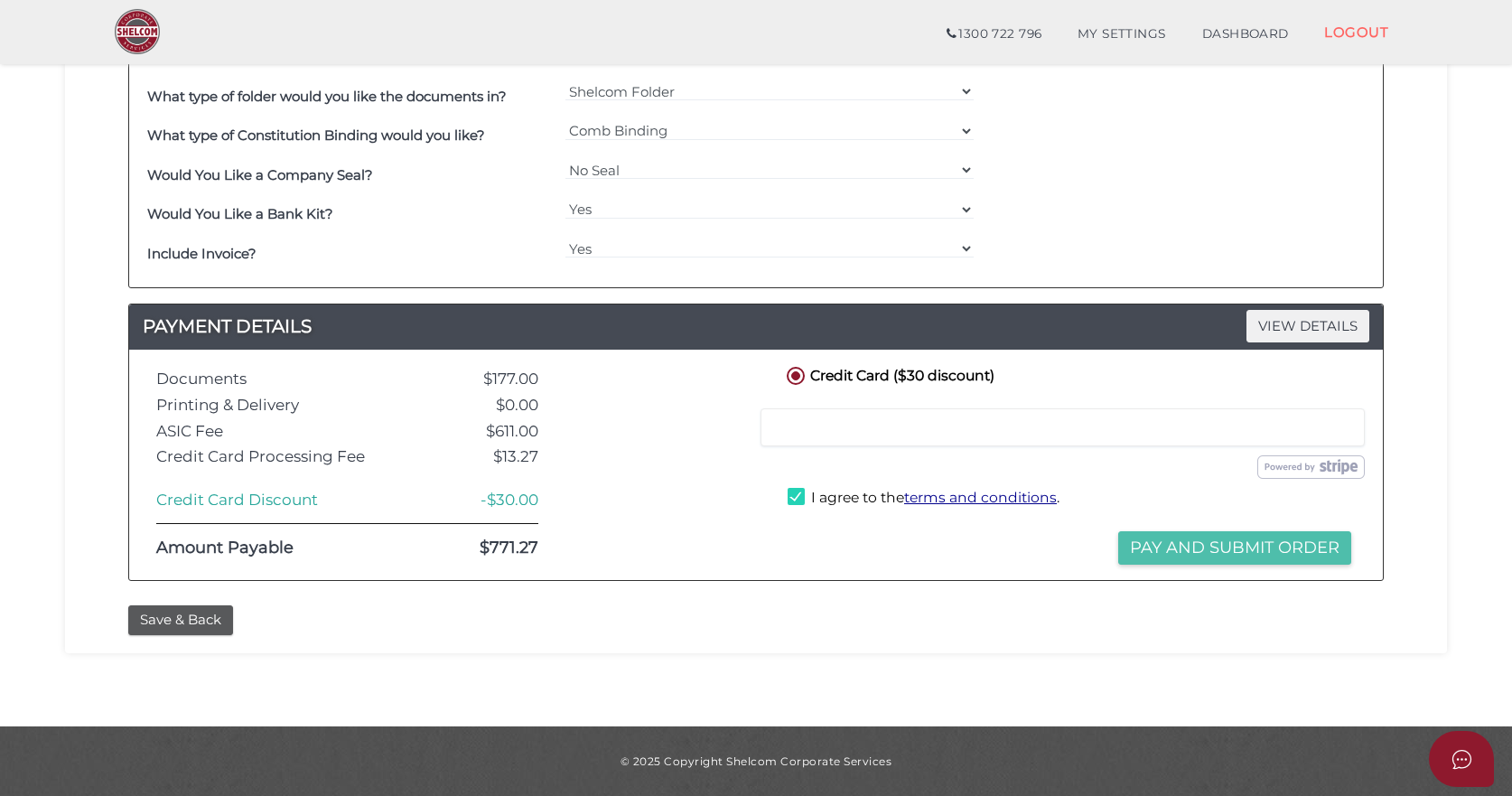
click at [1135, 543] on button "Pay and Submit Order" at bounding box center [1235, 547] width 233 height 33
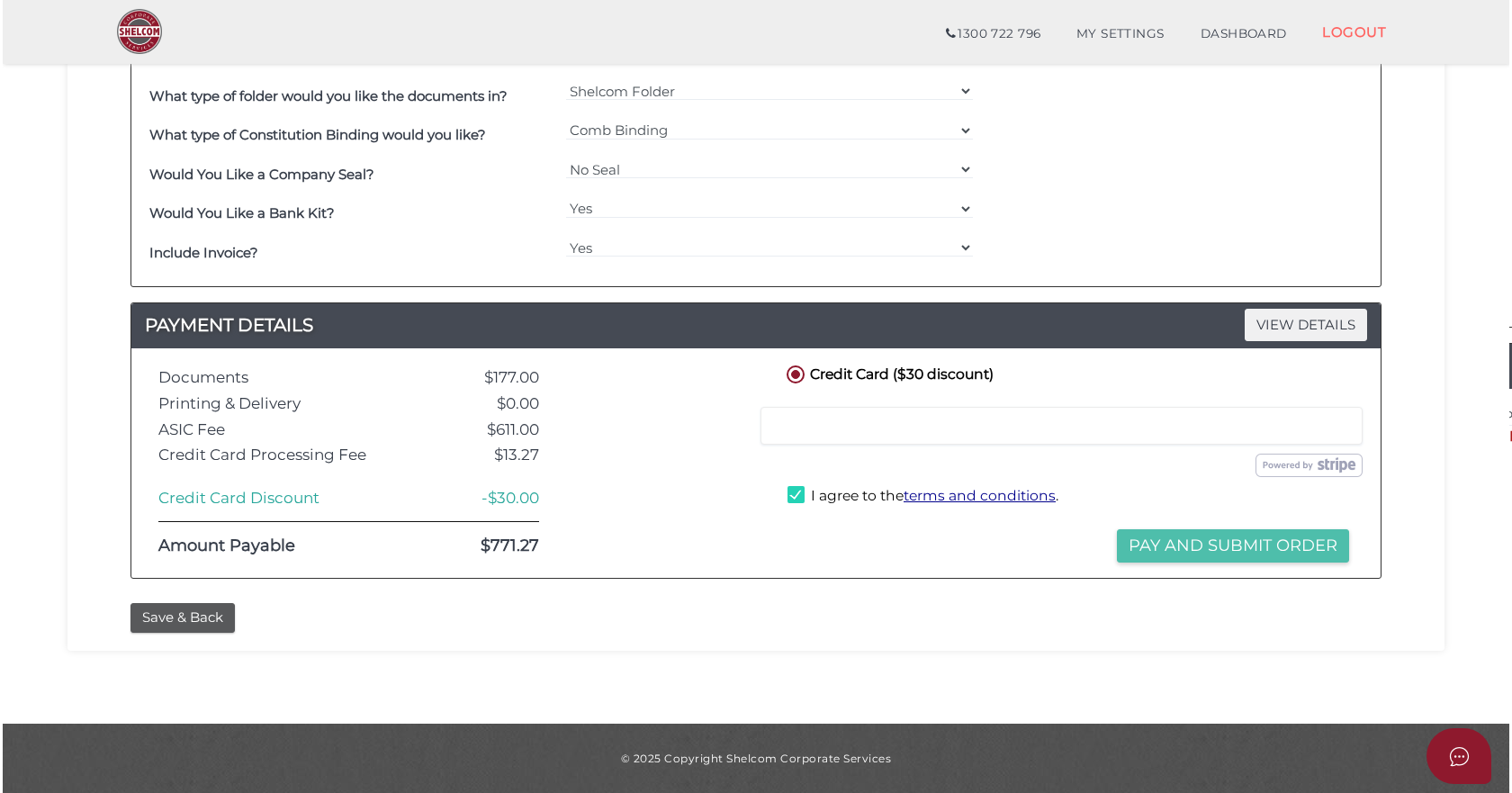
scroll to position [0, 0]
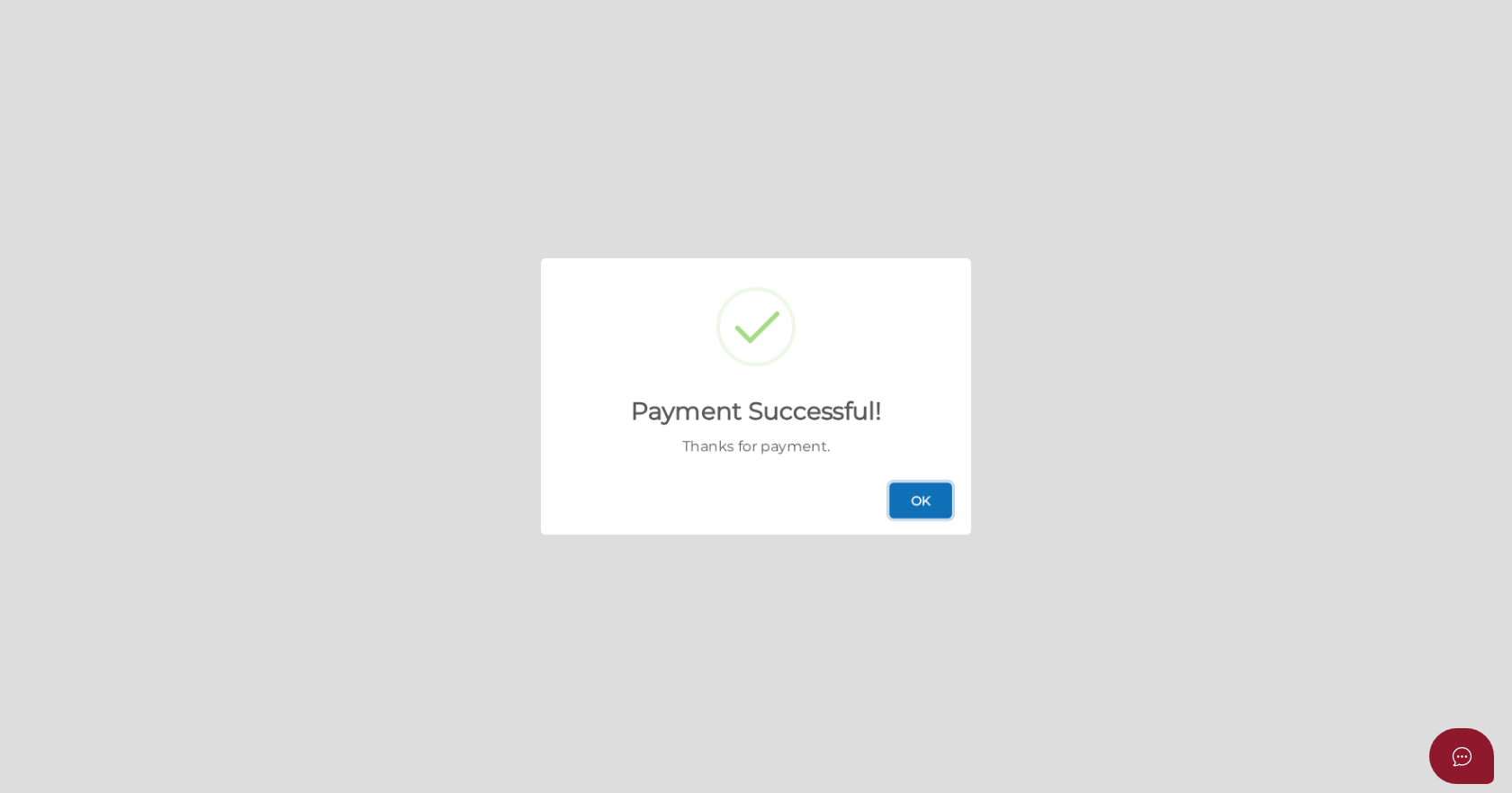
click at [937, 501] on button "OK" at bounding box center [921, 500] width 63 height 36
